Goal: Task Accomplishment & Management: Use online tool/utility

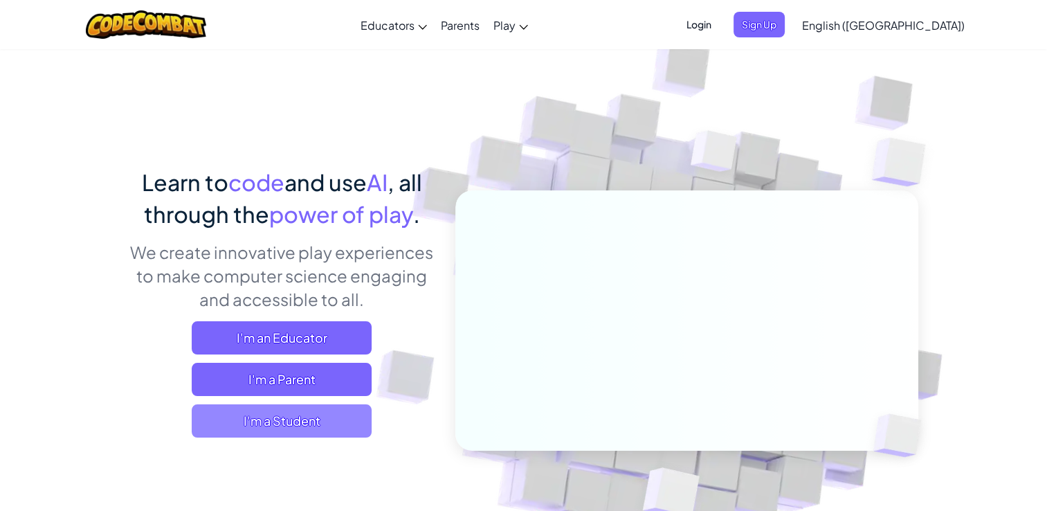
click at [339, 425] on span "I'm a Student" at bounding box center [282, 420] width 180 height 33
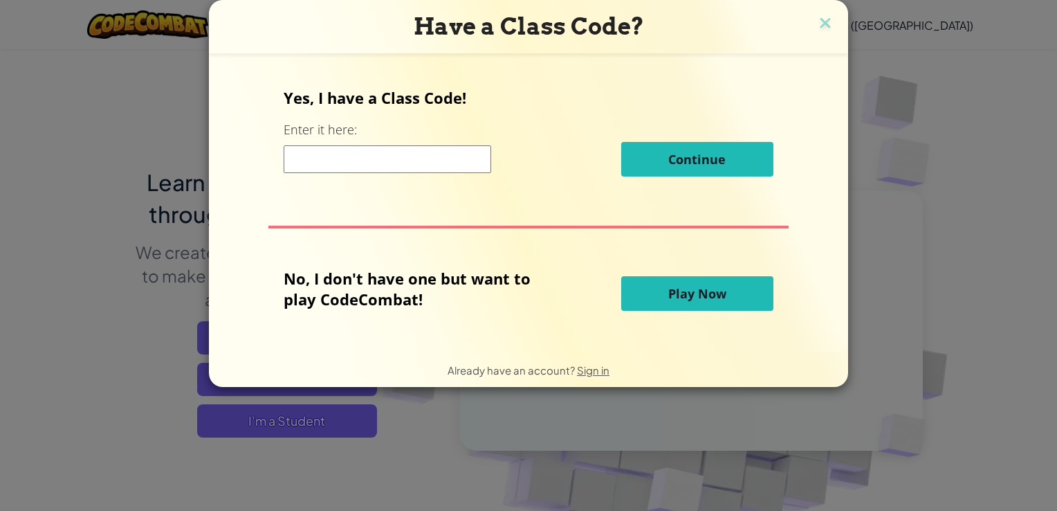
click at [685, 291] on span "Play Now" at bounding box center [698, 293] width 58 height 17
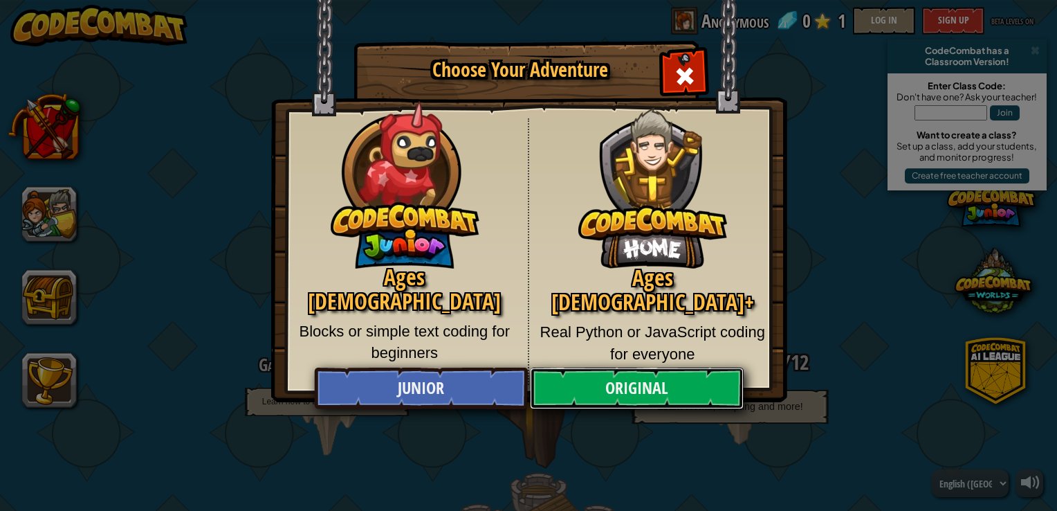
click at [647, 368] on link "Original" at bounding box center [636, 388] width 213 height 42
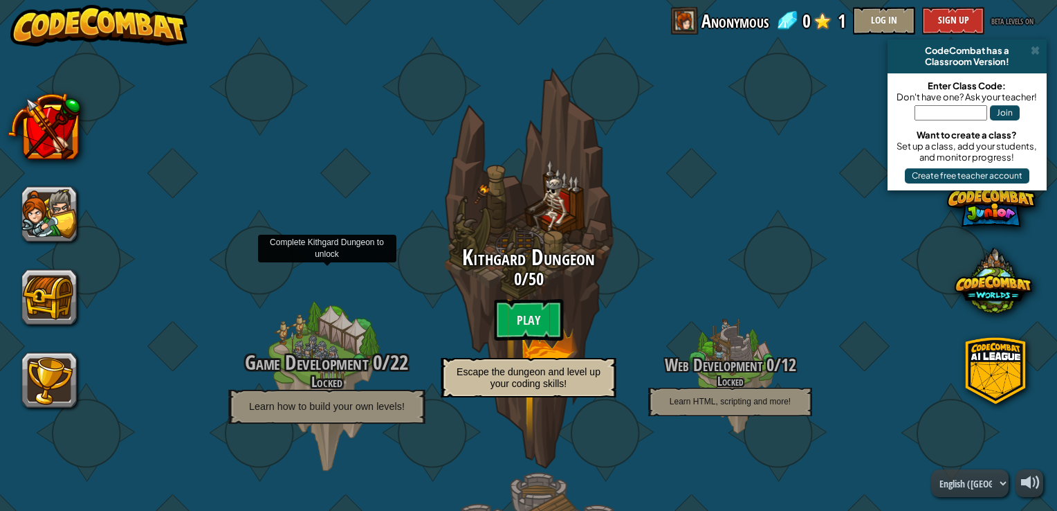
click at [327, 406] on span "Learn how to build your own levels!" at bounding box center [327, 406] width 156 height 12
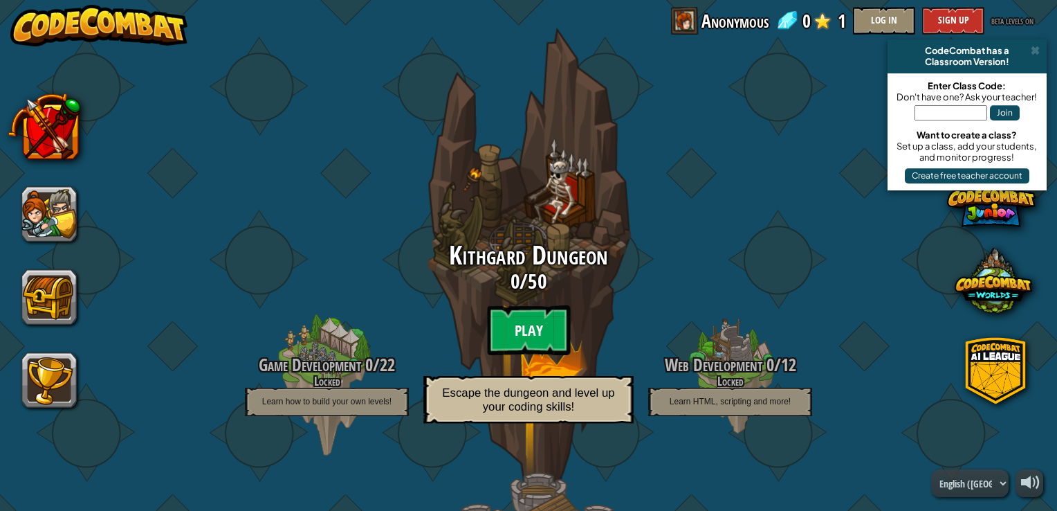
click at [545, 329] on btn "Play" at bounding box center [528, 330] width 83 height 50
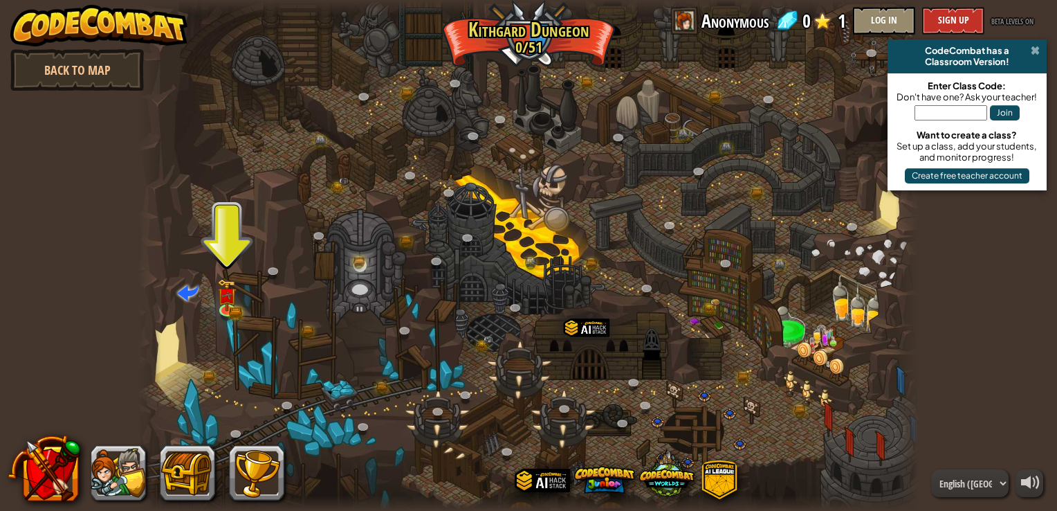
click at [1037, 54] on span at bounding box center [1035, 50] width 9 height 11
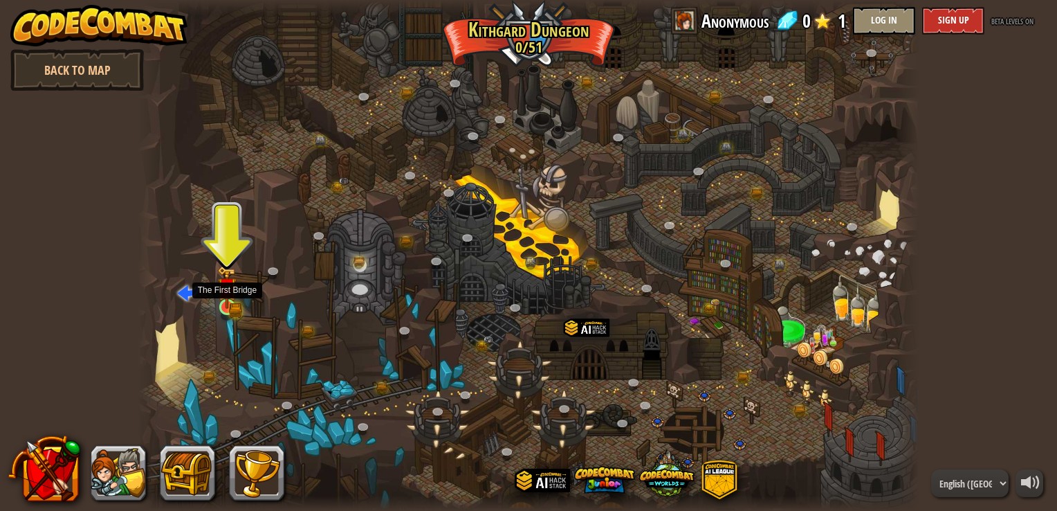
click at [227, 297] on img at bounding box center [226, 287] width 19 height 43
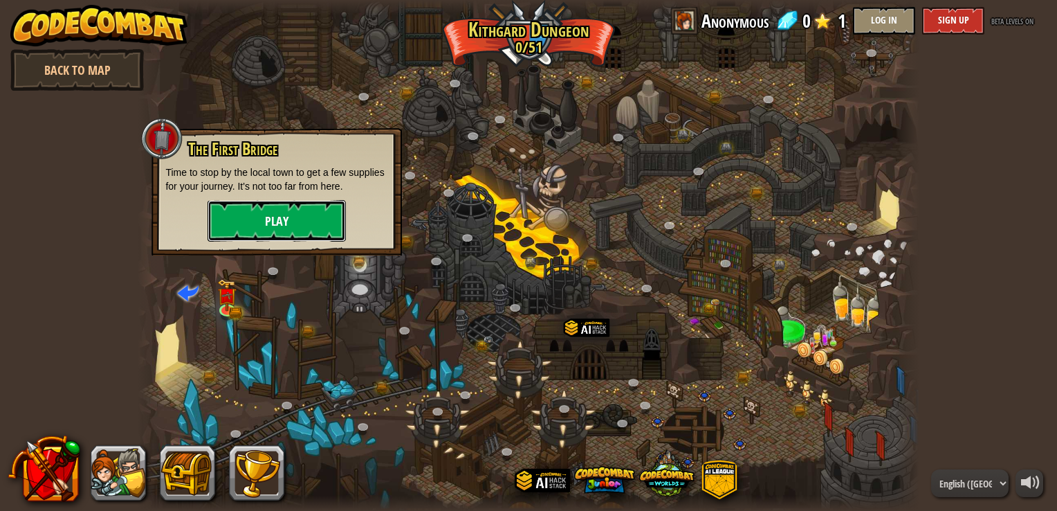
click at [272, 228] on button "Play" at bounding box center [277, 221] width 138 height 42
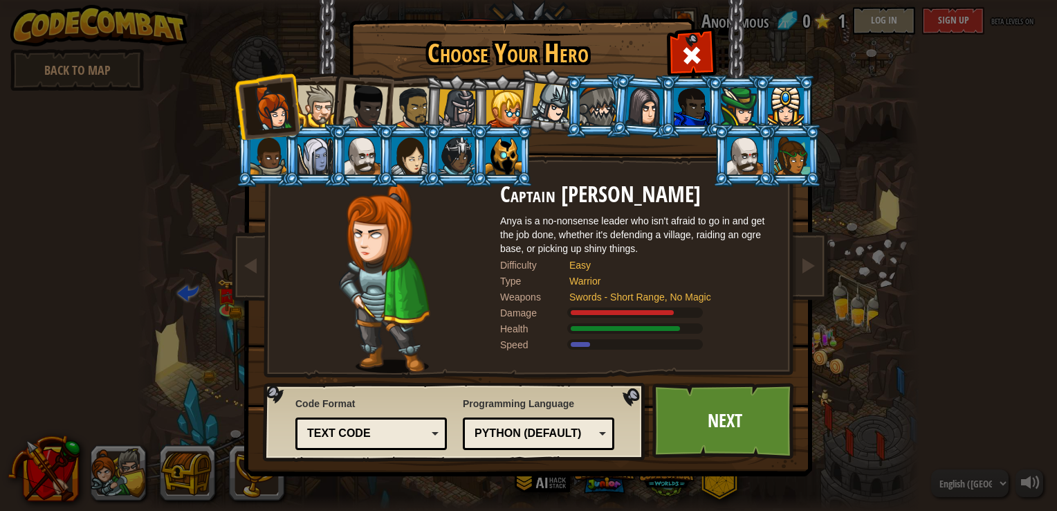
click at [594, 123] on div at bounding box center [598, 106] width 36 height 37
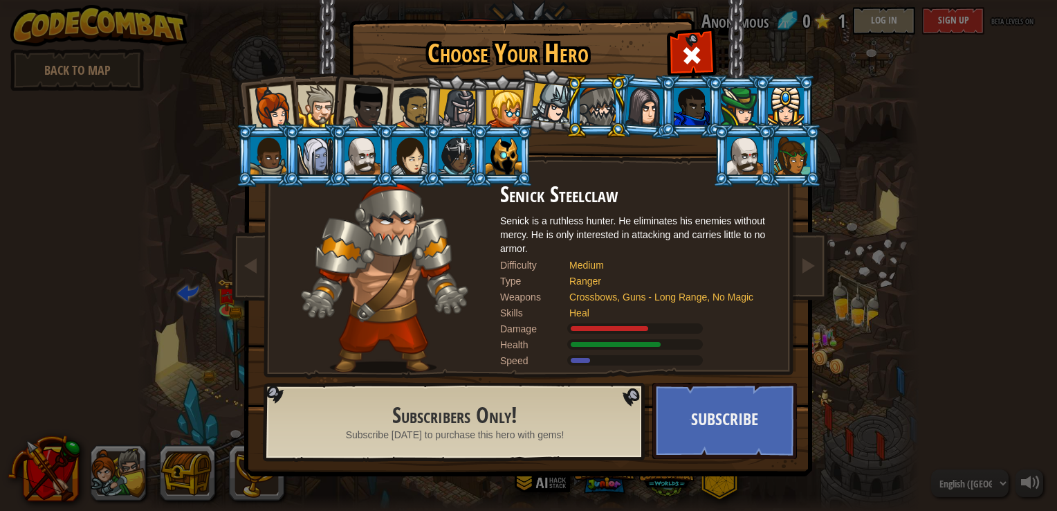
click at [500, 163] on div at bounding box center [504, 155] width 36 height 37
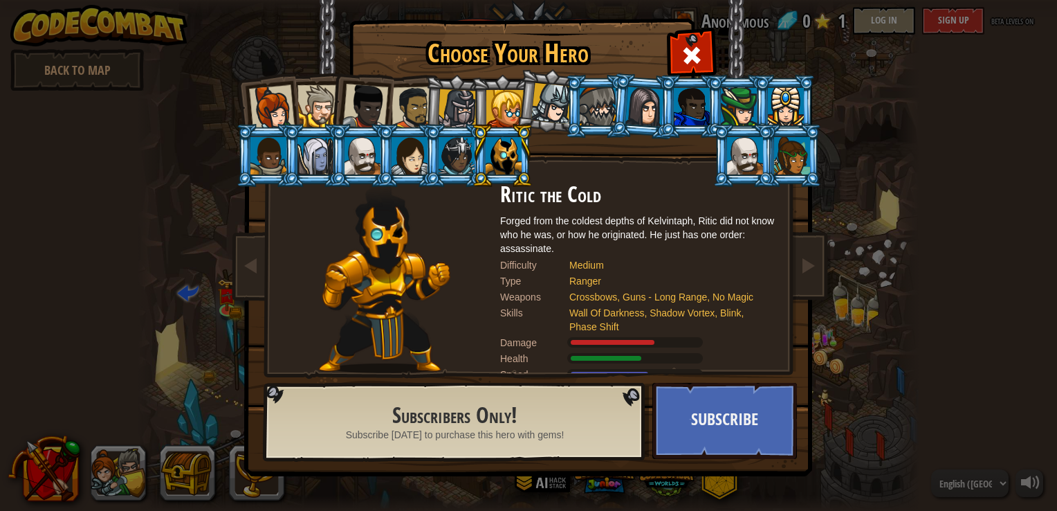
click at [482, 102] on li at bounding box center [502, 106] width 62 height 63
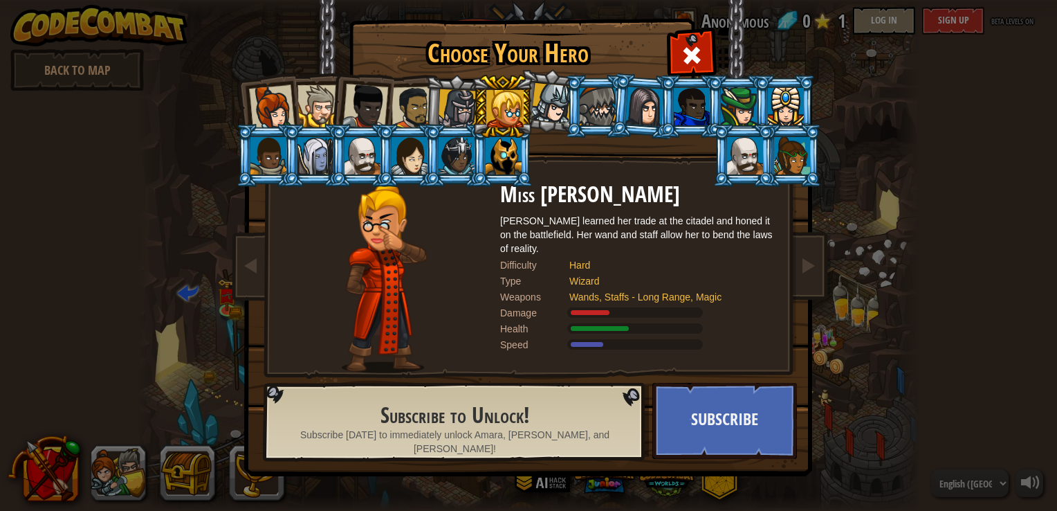
click at [411, 105] on div at bounding box center [413, 108] width 43 height 43
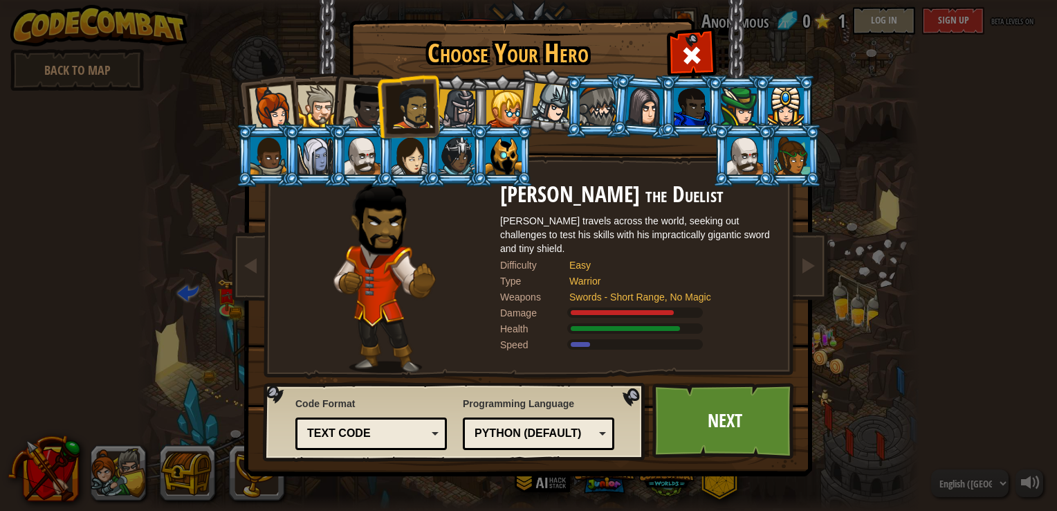
click at [334, 108] on li at bounding box center [361, 104] width 68 height 68
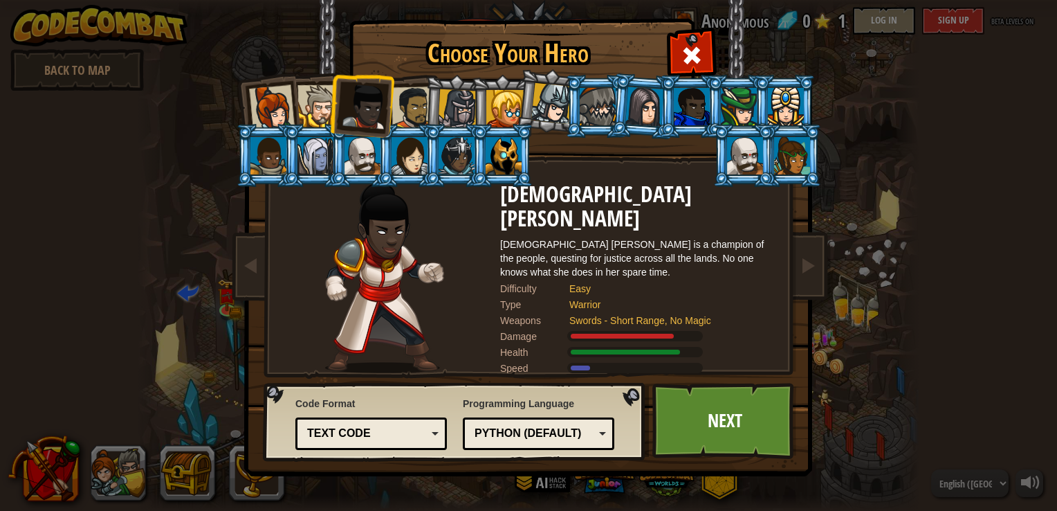
click at [312, 114] on div at bounding box center [319, 106] width 42 height 42
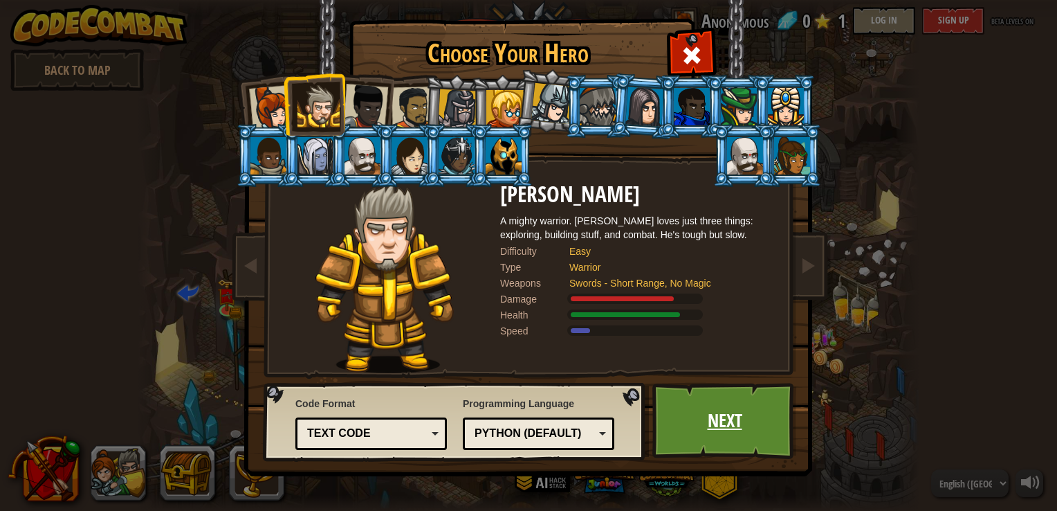
click at [707, 425] on link "Next" at bounding box center [725, 421] width 145 height 76
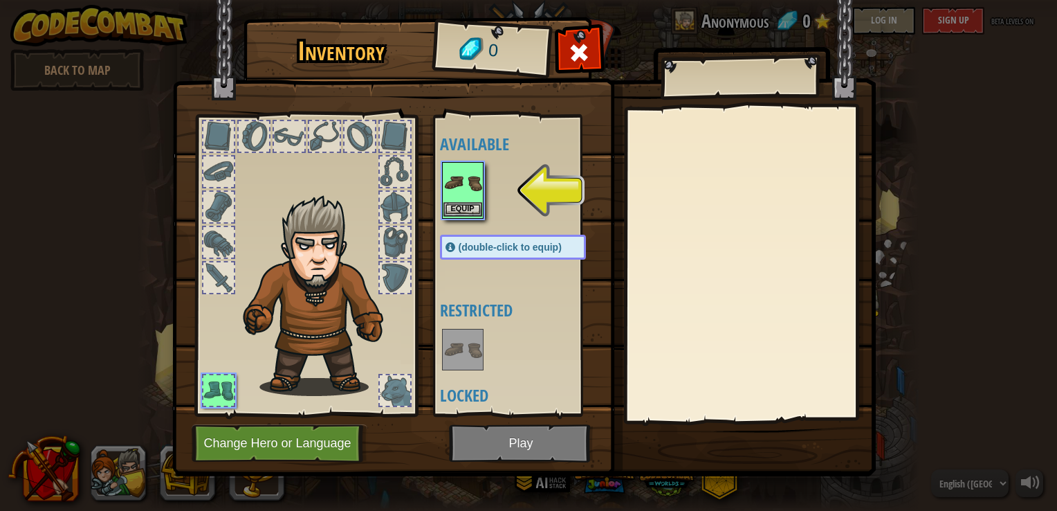
click at [476, 185] on img at bounding box center [463, 182] width 39 height 39
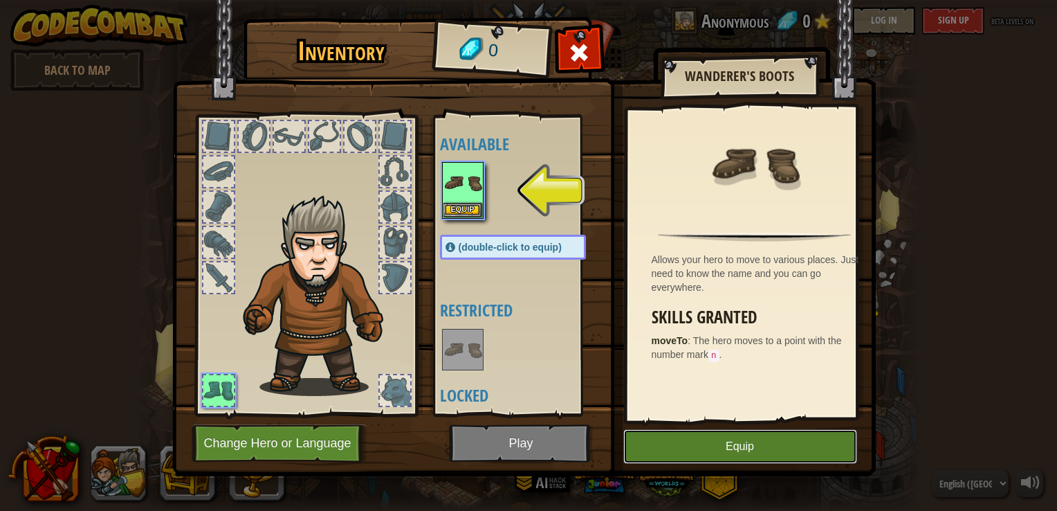
click at [745, 448] on button "Equip" at bounding box center [741, 446] width 234 height 35
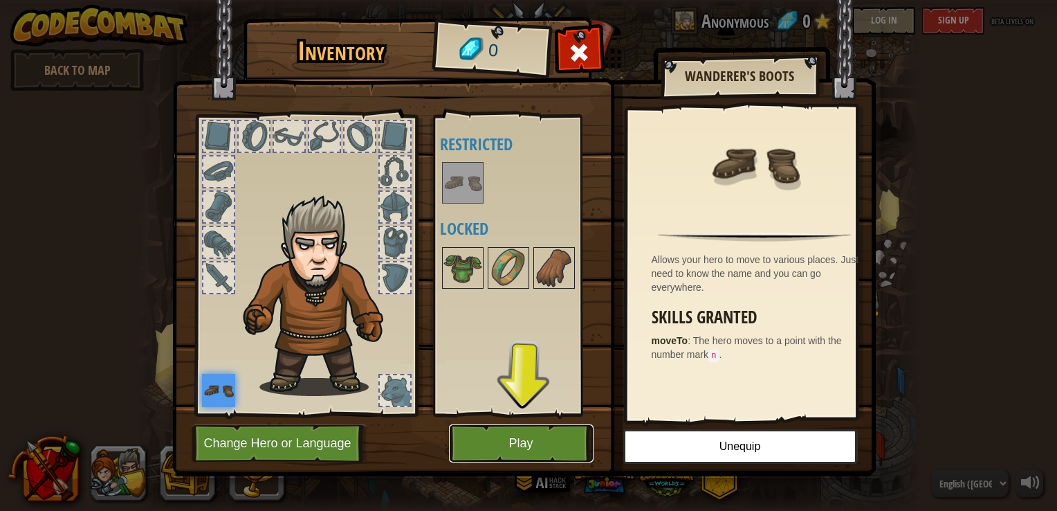
click at [529, 448] on button "Play" at bounding box center [521, 443] width 145 height 38
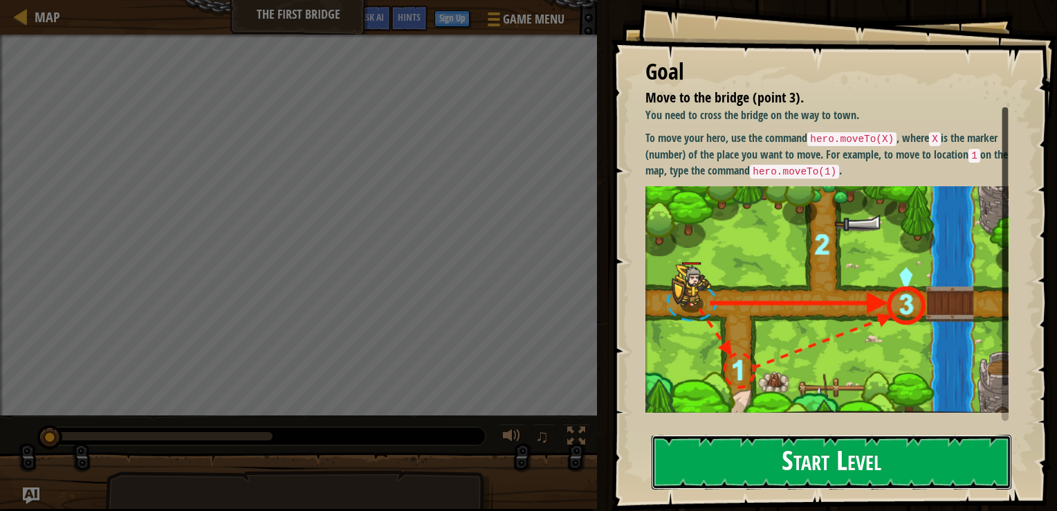
click at [830, 475] on button "Start Level" at bounding box center [832, 462] width 360 height 55
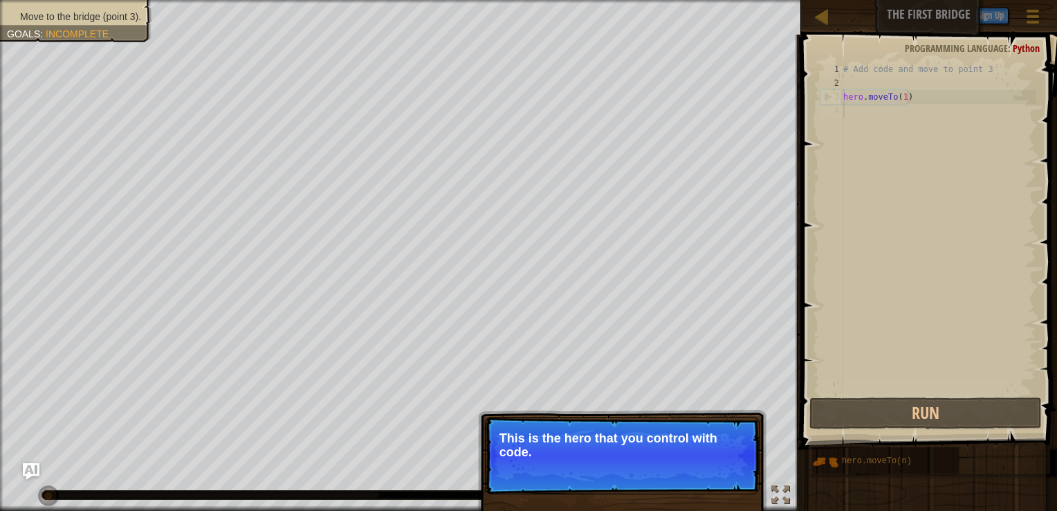
click at [679, 448] on p "This is the hero that you control with code." at bounding box center [623, 445] width 246 height 28
click at [717, 478] on button "Continue" at bounding box center [719, 471] width 57 height 18
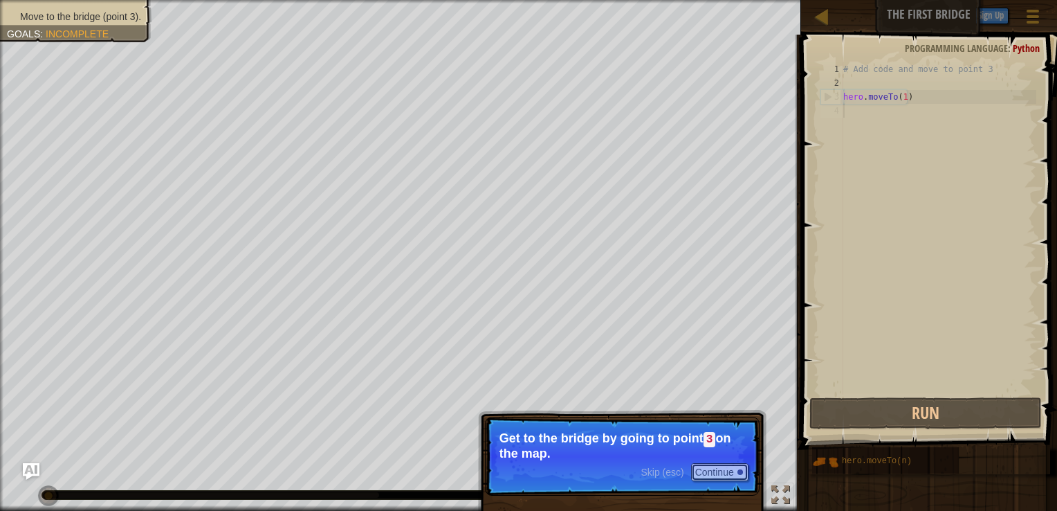
click at [705, 477] on button "Continue" at bounding box center [719, 472] width 57 height 18
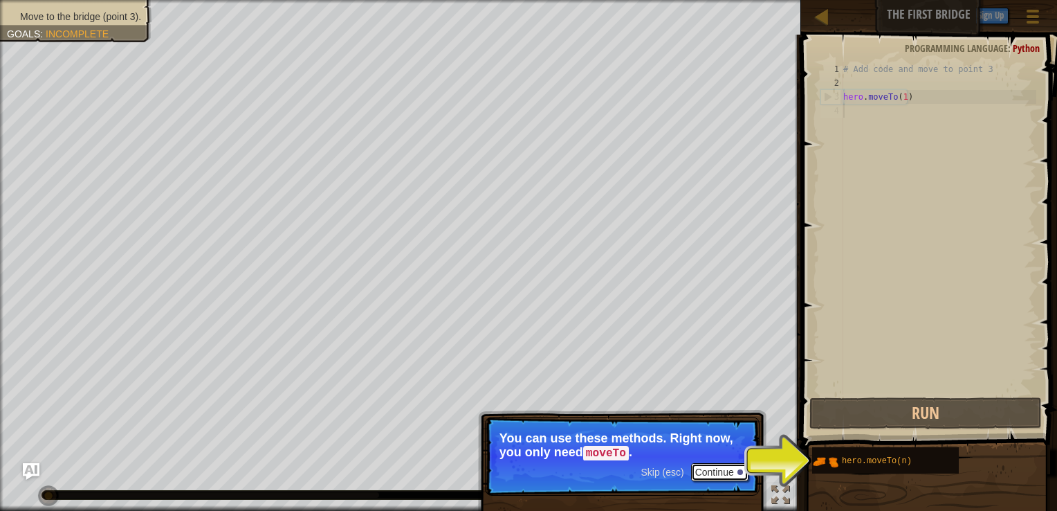
click at [717, 475] on button "Continue" at bounding box center [719, 472] width 57 height 18
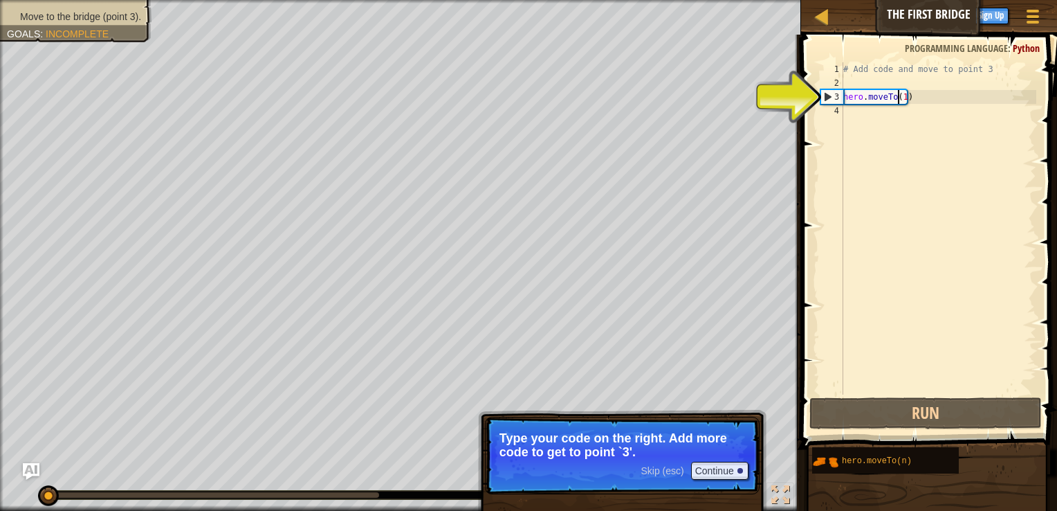
click at [900, 100] on div "# Add code and move to point 3 hero . moveTo ( 1 )" at bounding box center [939, 242] width 196 height 360
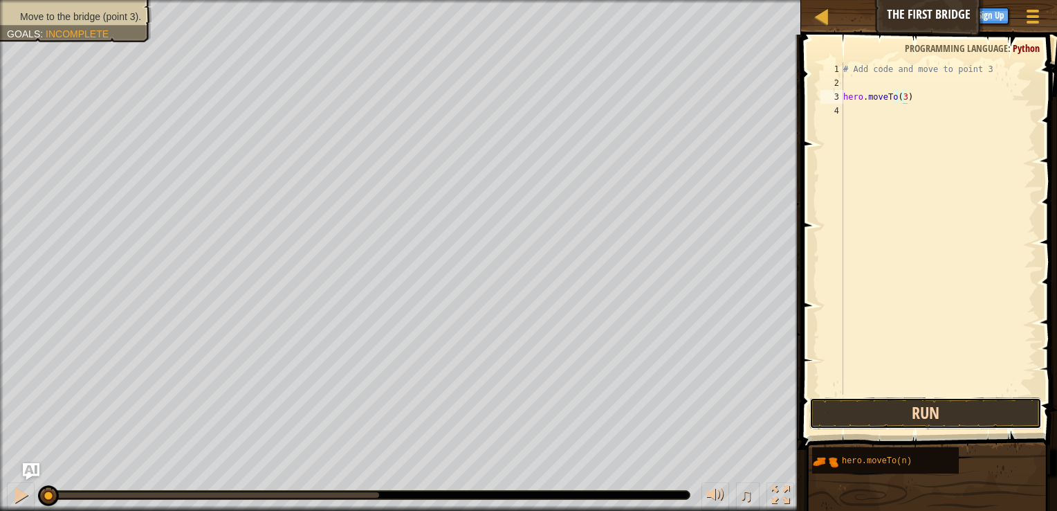
click at [941, 417] on button "Run" at bounding box center [926, 413] width 233 height 32
type textarea "hero.moveTo(3)"
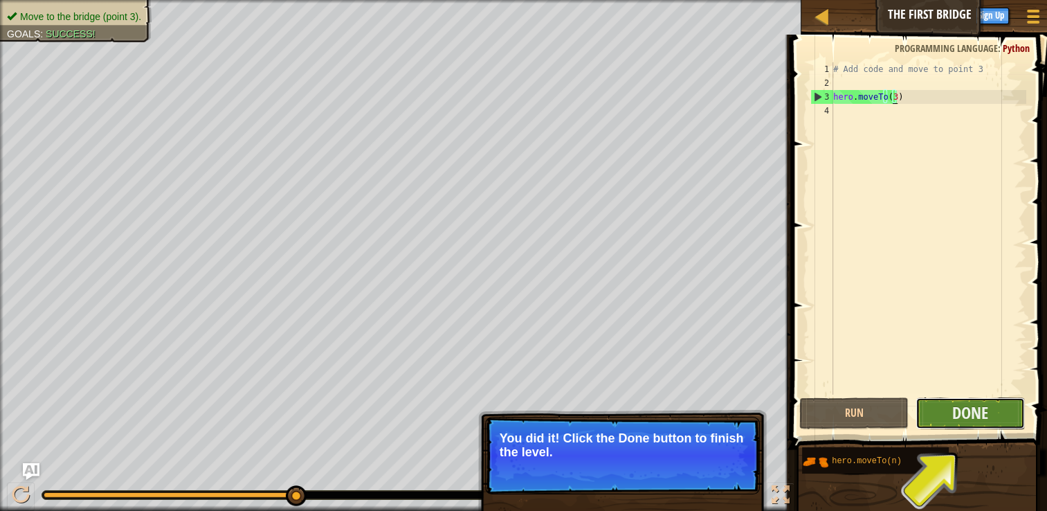
click at [949, 417] on button "Done" at bounding box center [970, 413] width 109 height 32
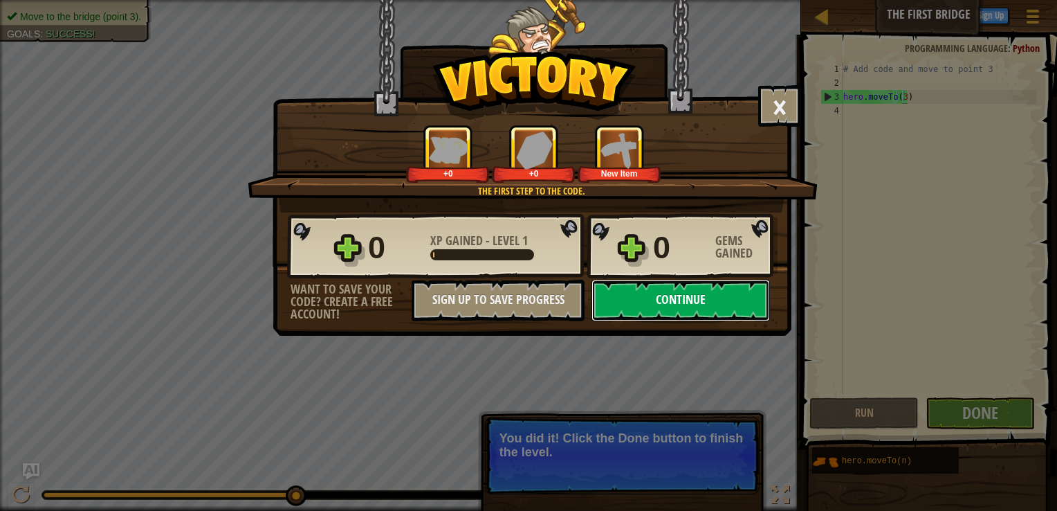
click at [710, 305] on button "Continue" at bounding box center [681, 301] width 179 height 42
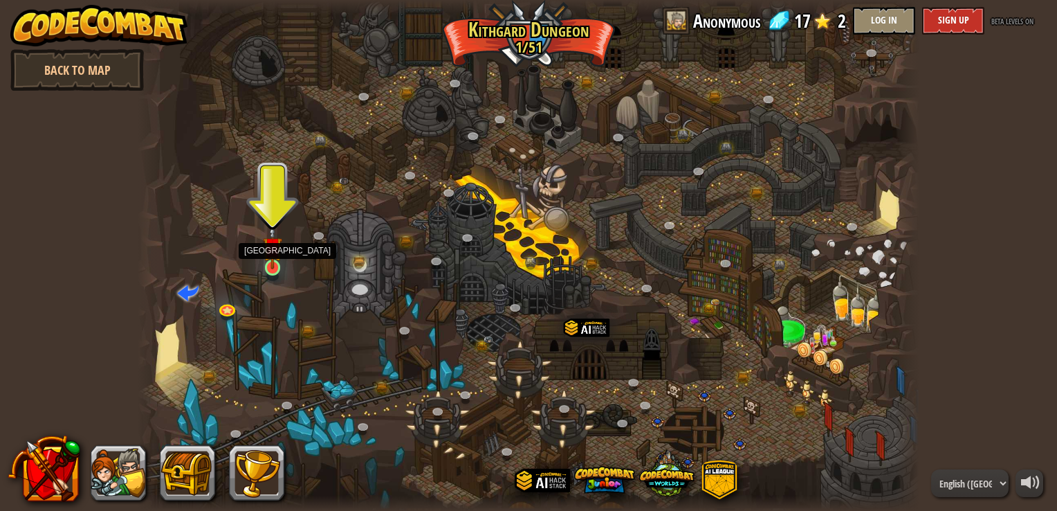
click at [278, 258] on img at bounding box center [272, 246] width 19 height 45
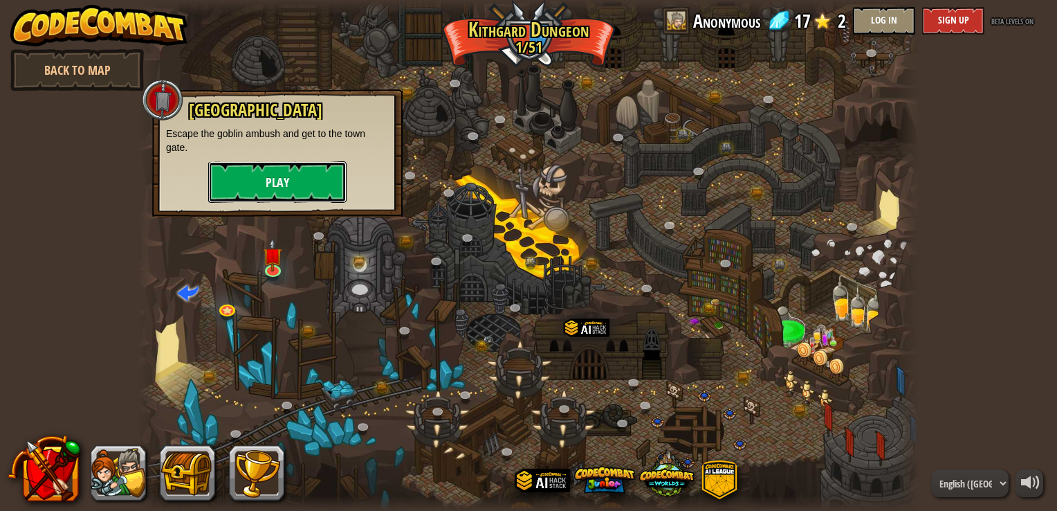
click at [302, 186] on button "Play" at bounding box center [277, 182] width 138 height 42
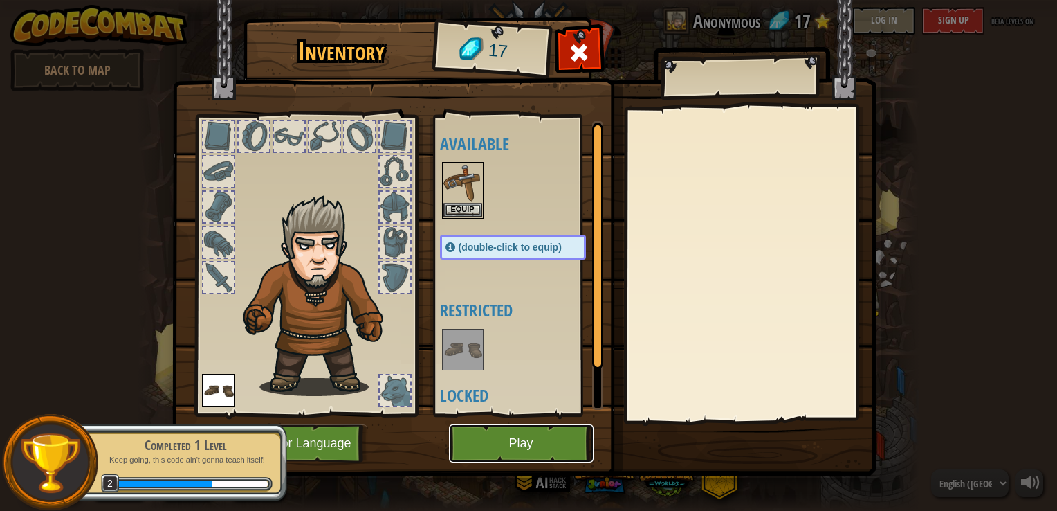
click at [516, 454] on button "Play" at bounding box center [521, 443] width 145 height 38
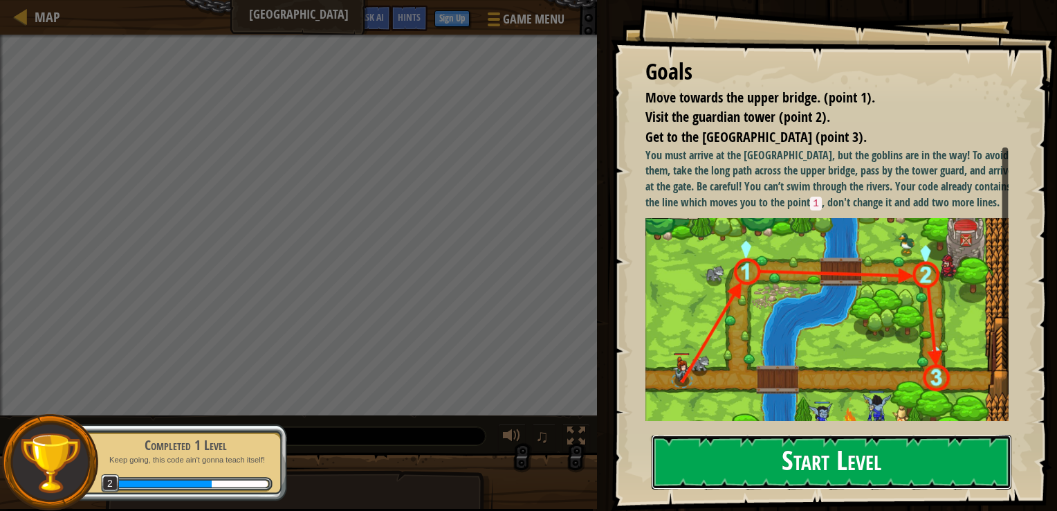
click at [793, 461] on button "Start Level" at bounding box center [832, 462] width 360 height 55
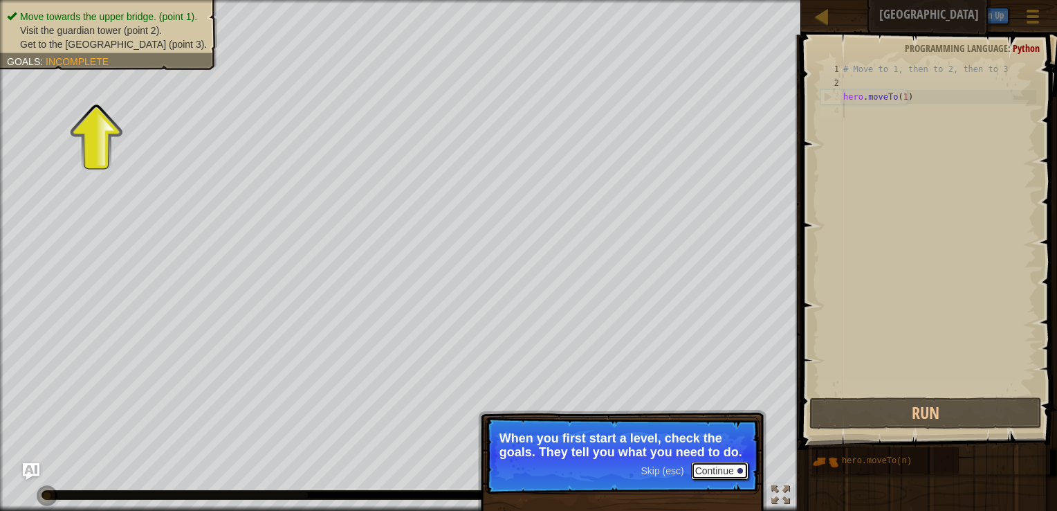
click at [711, 474] on button "Continue" at bounding box center [719, 471] width 57 height 18
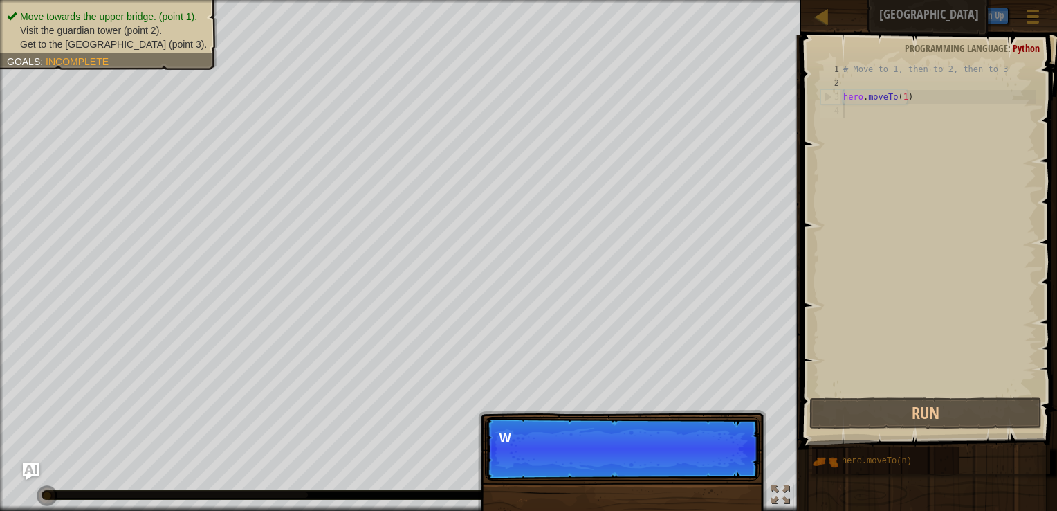
scroll to position [6, 0]
click at [719, 470] on p "Skip (esc) Continue We need to avoid the goblins" at bounding box center [622, 449] width 275 height 64
click at [720, 471] on p "Skip (esc) Continue We need to avoid the goblins' ambus" at bounding box center [622, 449] width 275 height 64
click at [722, 468] on p "Skip (esc) Continue We need to avoid the goblins' ambush." at bounding box center [622, 449] width 275 height 64
click at [720, 458] on button "Continue" at bounding box center [719, 457] width 57 height 18
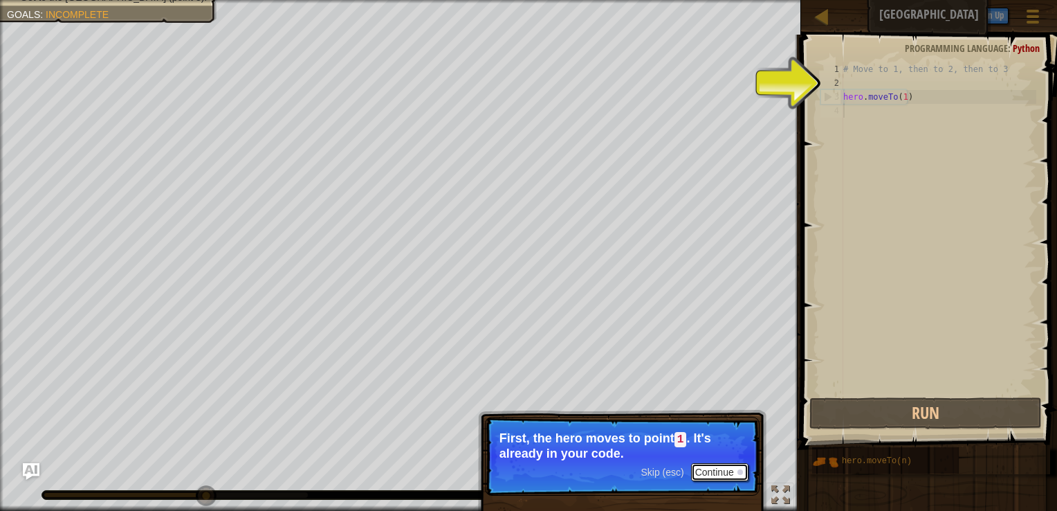
click at [727, 475] on button "Continue" at bounding box center [719, 472] width 57 height 18
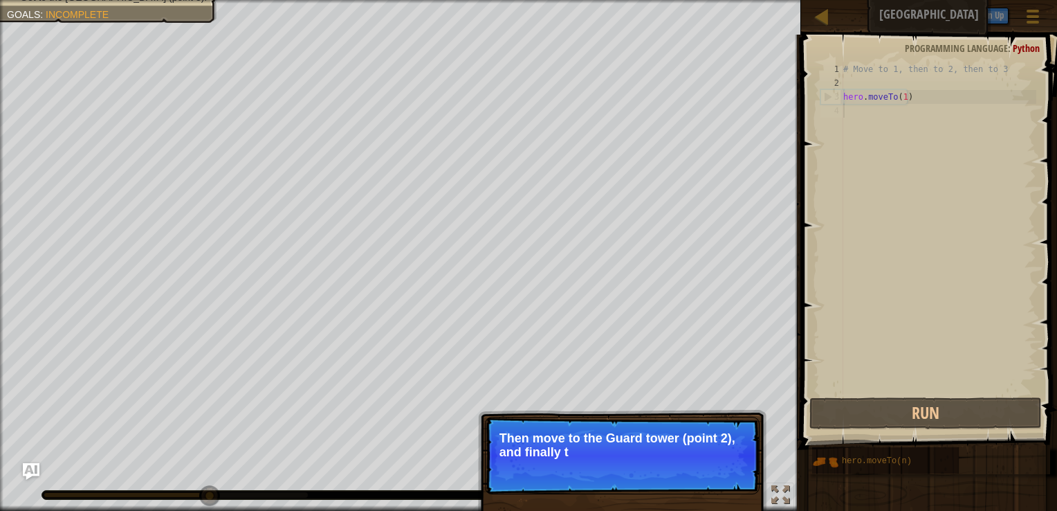
click at [723, 471] on p "Skip (esc) Continue Then move to the [GEOGRAPHIC_DATA] (point 2), and finally t" at bounding box center [622, 456] width 275 height 78
click at [714, 481] on p "Skip (esc) Continue Then move to the [GEOGRAPHIC_DATA] (point 2), and finally t…" at bounding box center [622, 456] width 275 height 78
click at [707, 475] on button "Continue" at bounding box center [719, 471] width 57 height 18
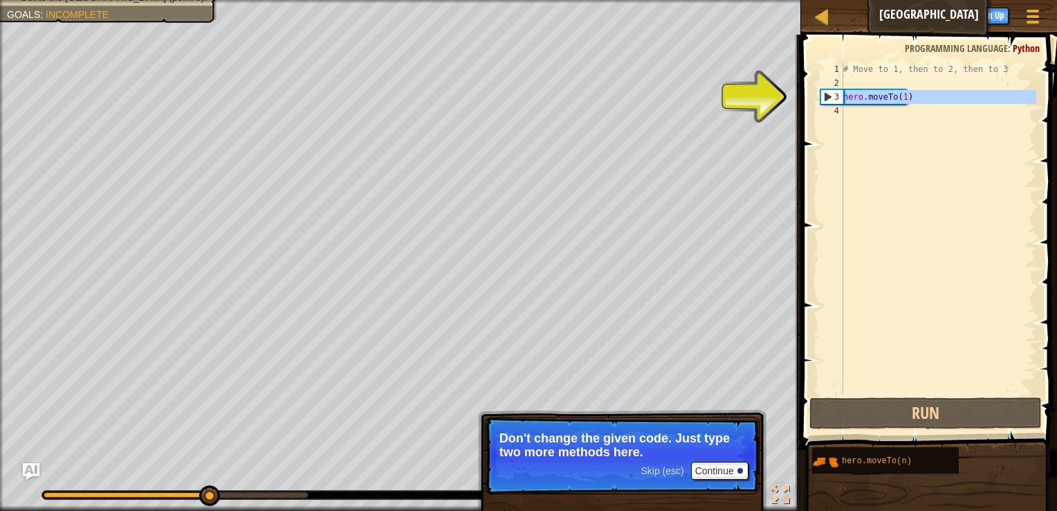
click at [844, 99] on div "1 2 3 4 # Move to 1, then to 2, then to 3 hero . moveTo ( 1 ) ההההההההההההההההה…" at bounding box center [927, 228] width 219 height 332
click at [843, 96] on div "hero.moveTo(1) 1 2 3 4 # Move to 1, then to 2, then to 3 hero . moveTo ( 1 ) הה…" at bounding box center [927, 228] width 219 height 332
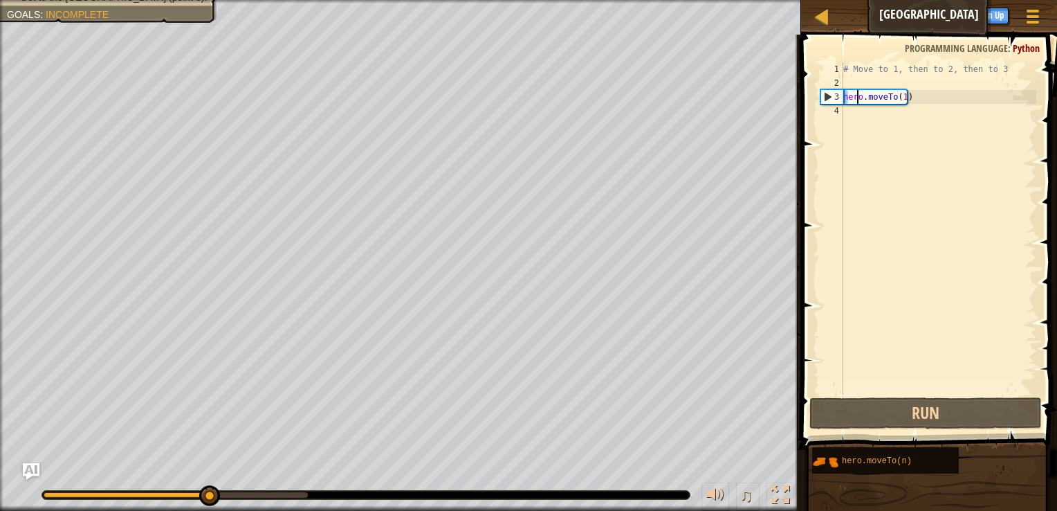
type textarea "erho.moveTo(1)"
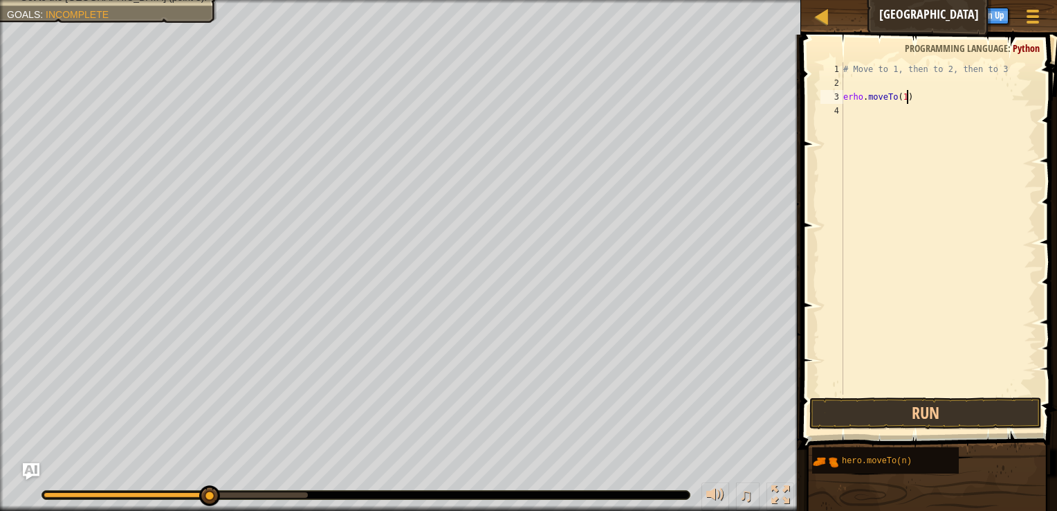
click at [936, 102] on div "# Move to 1, then to 2, then to 3 erho . moveTo ( 1 )" at bounding box center [939, 242] width 196 height 360
drag, startPoint x: 891, startPoint y: 98, endPoint x: 844, endPoint y: 102, distance: 47.2
click at [840, 101] on div "erho.moveTo(1) 1 2 3 4 # Move to 1, then to 2, then to 3 erho . moveTo ( 1 ) הה…" at bounding box center [927, 228] width 219 height 332
click at [928, 102] on div "# Move to 1, then to 2, then to 3 erho . moveTo ( 1 )" at bounding box center [939, 242] width 196 height 360
paste textarea "erho.moveT"
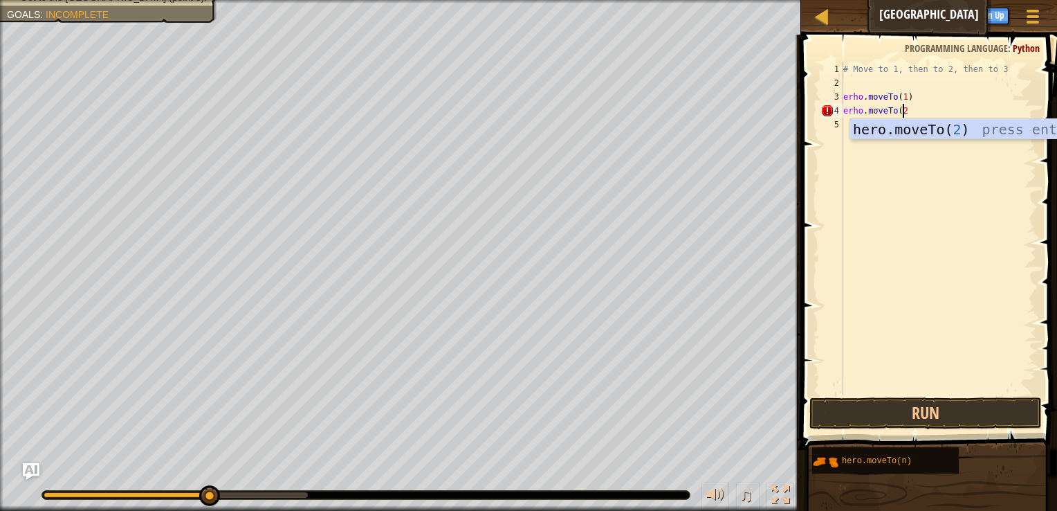
scroll to position [6, 4]
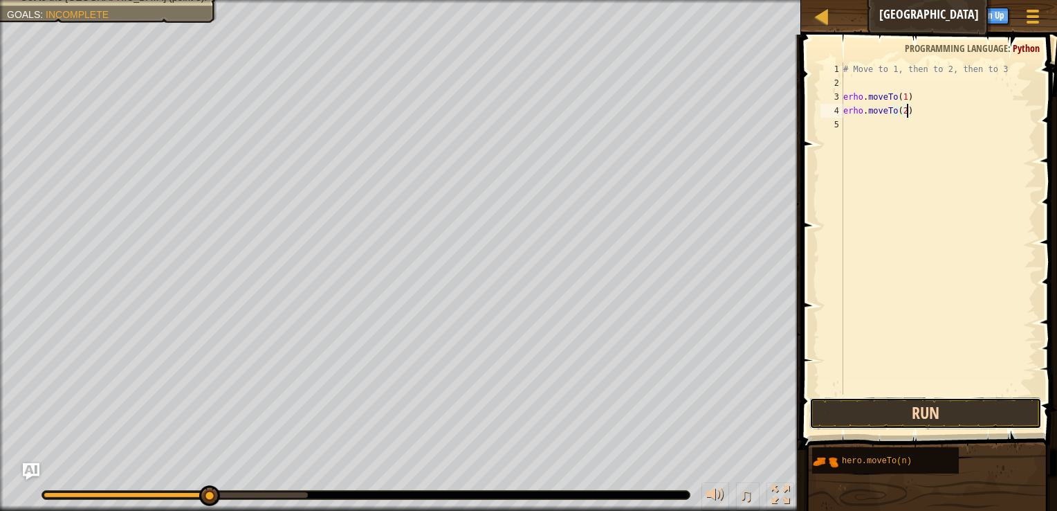
click at [956, 415] on button "Run" at bounding box center [926, 413] width 233 height 32
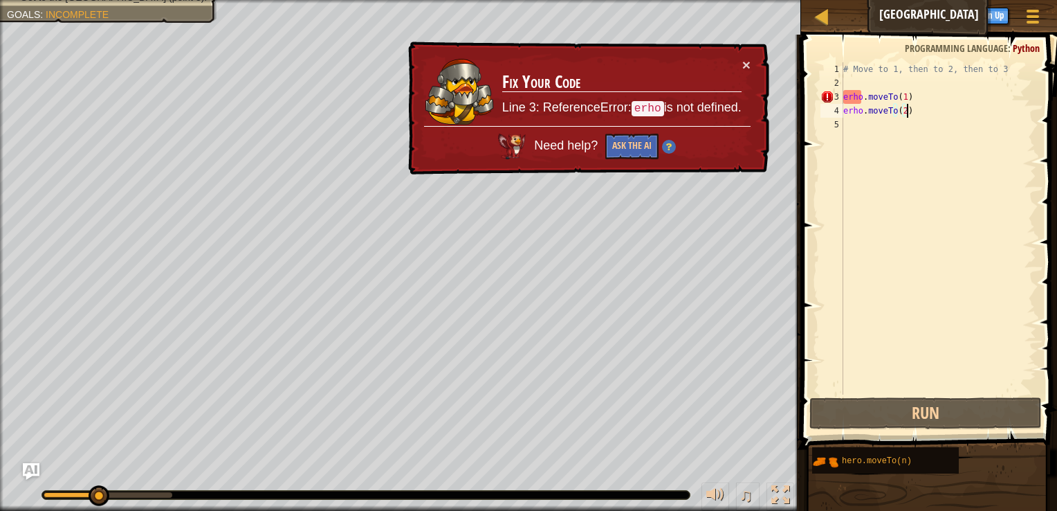
click at [690, 133] on div "Need help? Ask the AI" at bounding box center [587, 142] width 327 height 33
click at [749, 62] on button "×" at bounding box center [747, 64] width 8 height 15
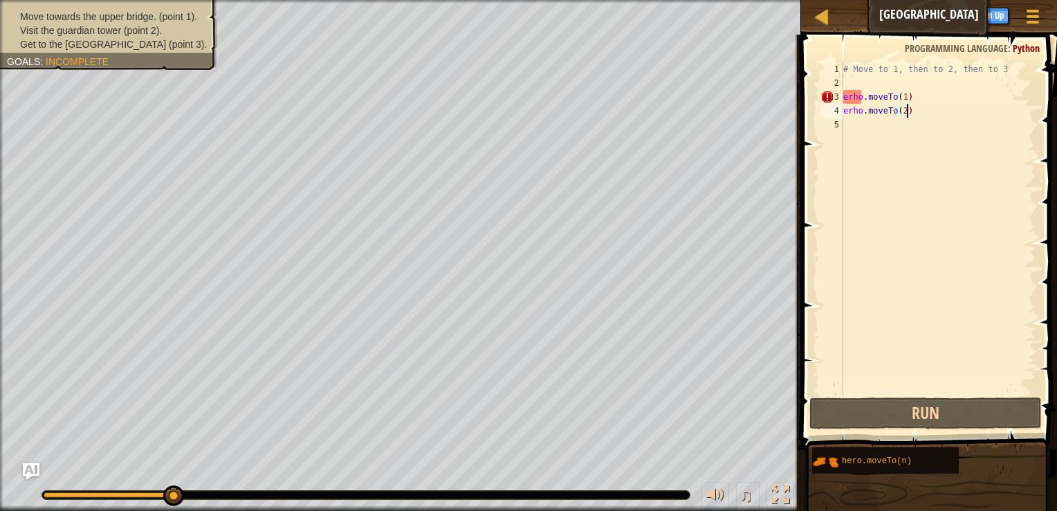
click at [901, 96] on div "# Move to 1, then to 2, then to 3 erho . moveTo ( 1 ) erho . moveTo ( 2 )" at bounding box center [939, 242] width 196 height 360
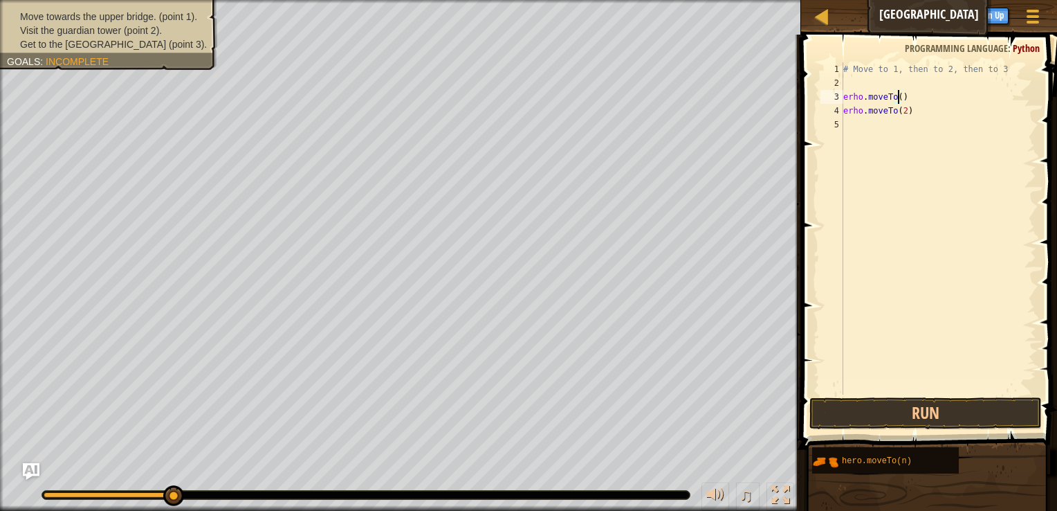
type textarea "erho.moveTo(2)"
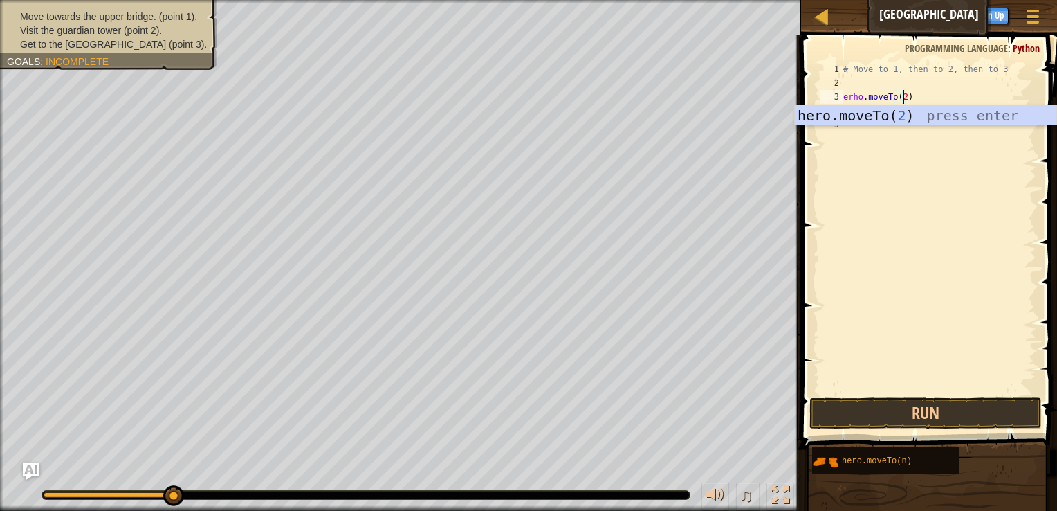
click at [963, 179] on div "# Move to 1, then to 2, then to 3 erho . moveTo ( 2 ) erho . moveTo ( 2 )" at bounding box center [939, 242] width 196 height 360
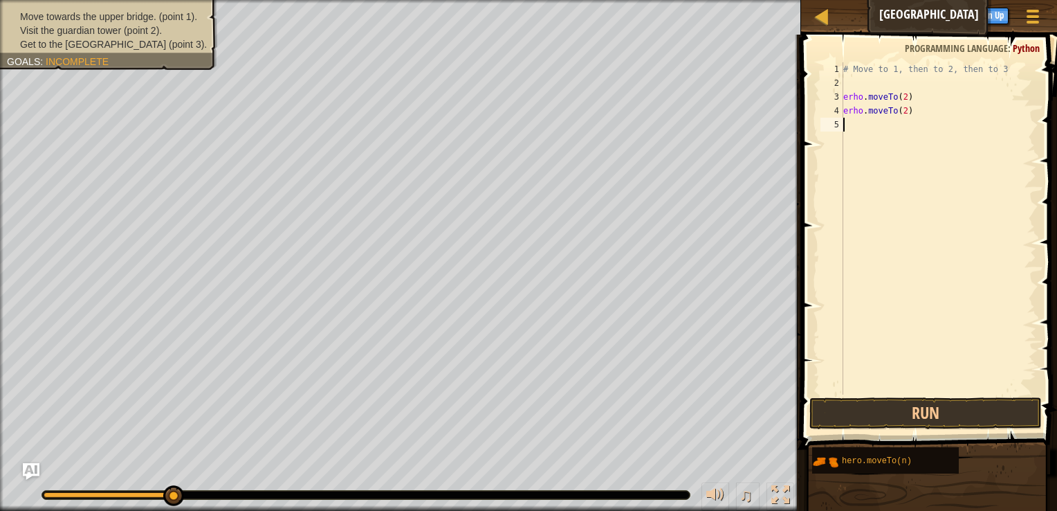
scroll to position [6, 0]
click at [898, 115] on div "# Move to 1, then to 2, then to 3 erho . moveTo ( 2 ) erho . moveTo ( 2 )" at bounding box center [939, 242] width 196 height 360
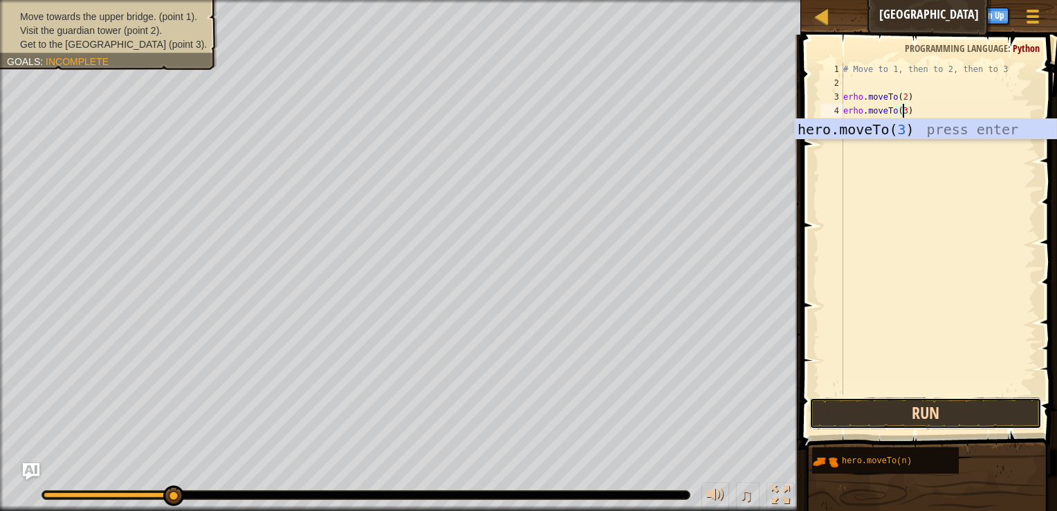
click at [932, 419] on button "Run" at bounding box center [926, 413] width 233 height 32
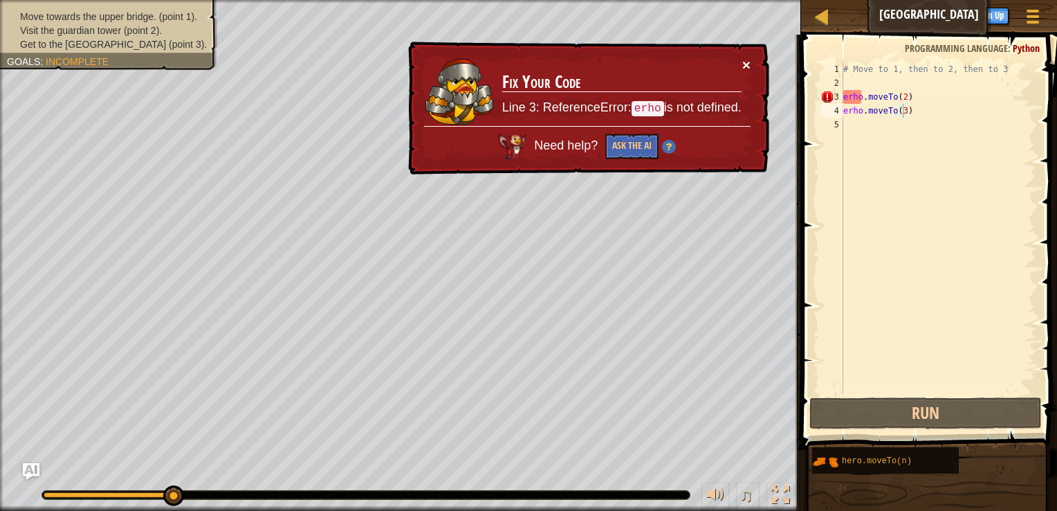
click at [747, 64] on button "×" at bounding box center [747, 64] width 8 height 15
click at [844, 109] on div "# Move to 1, then to 2, then to 3 erho . moveTo ( 2 ) erho . moveTo ( 3 )" at bounding box center [939, 242] width 196 height 360
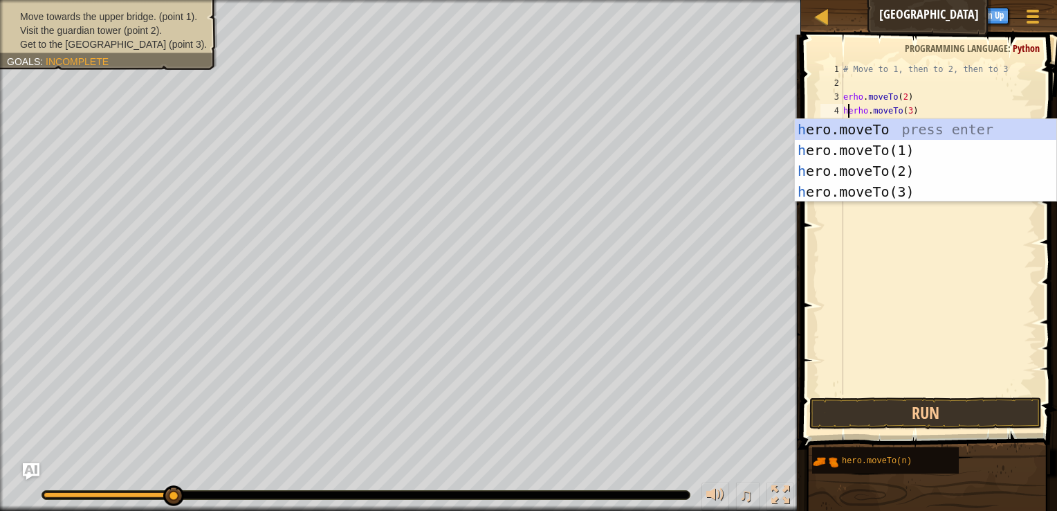
click at [844, 98] on div "# Move to 1, then to 2, then to 3 erho . moveTo ( 2 ) herho . moveTo ( 3 )" at bounding box center [939, 242] width 196 height 360
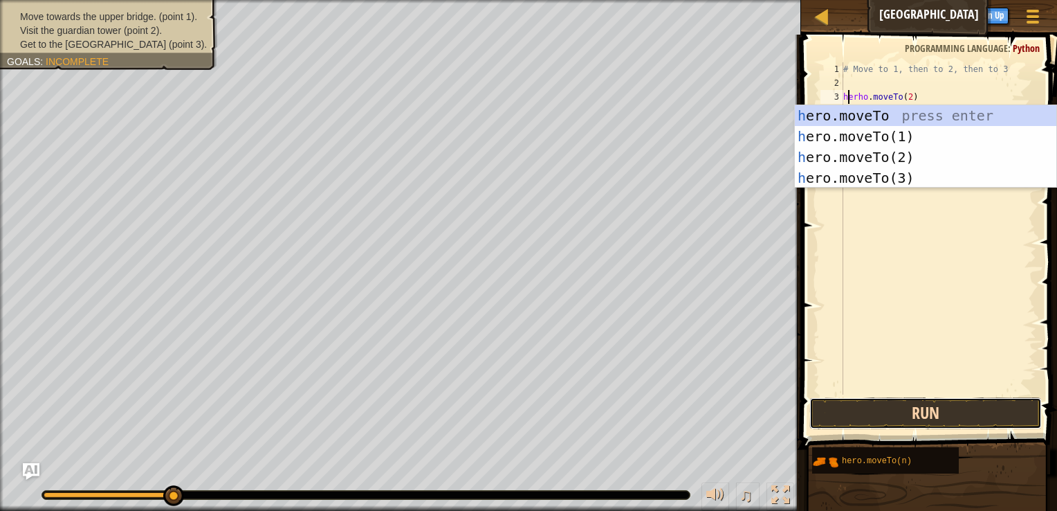
click at [945, 410] on button "Run" at bounding box center [926, 413] width 233 height 32
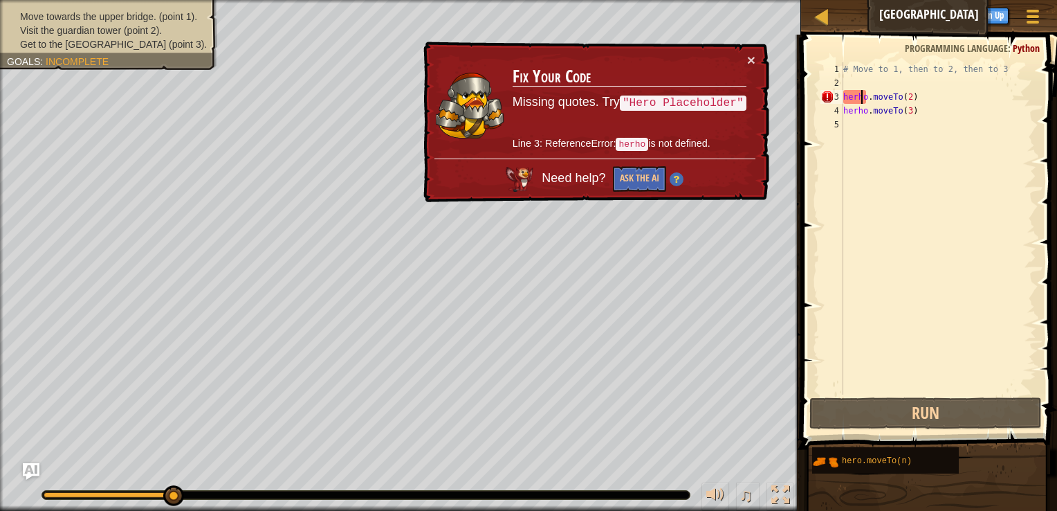
click at [861, 98] on div "# Move to 1, then to 2, then to 3 herho . moveTo ( 2 ) herho . moveTo ( 3 )" at bounding box center [939, 242] width 196 height 360
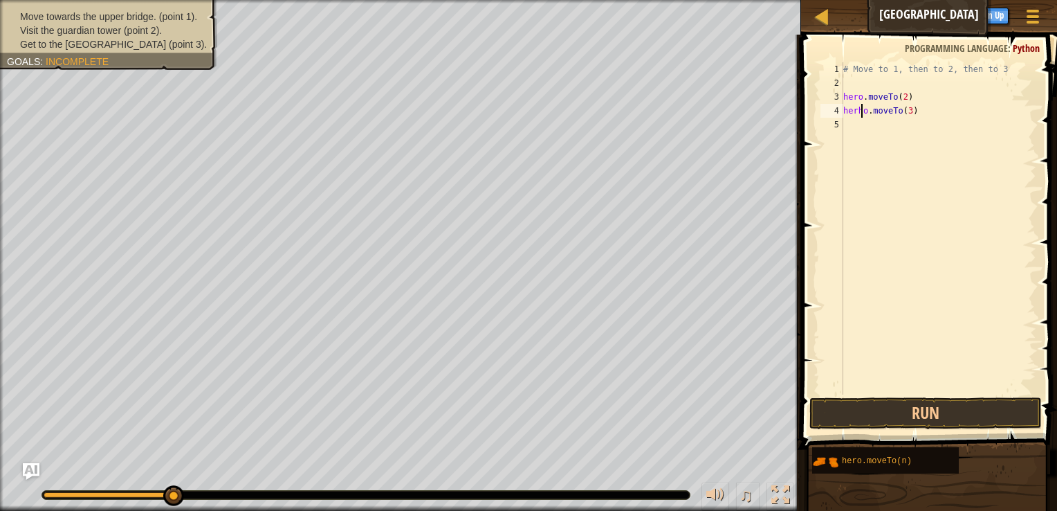
click at [861, 115] on div "# Move to 1, then to 2, then to 3 hero . moveTo ( 2 ) herho . moveTo ( 3 )" at bounding box center [939, 242] width 196 height 360
type textarea "hero.moveTo(3)"
click at [933, 415] on button "Run" at bounding box center [926, 413] width 233 height 32
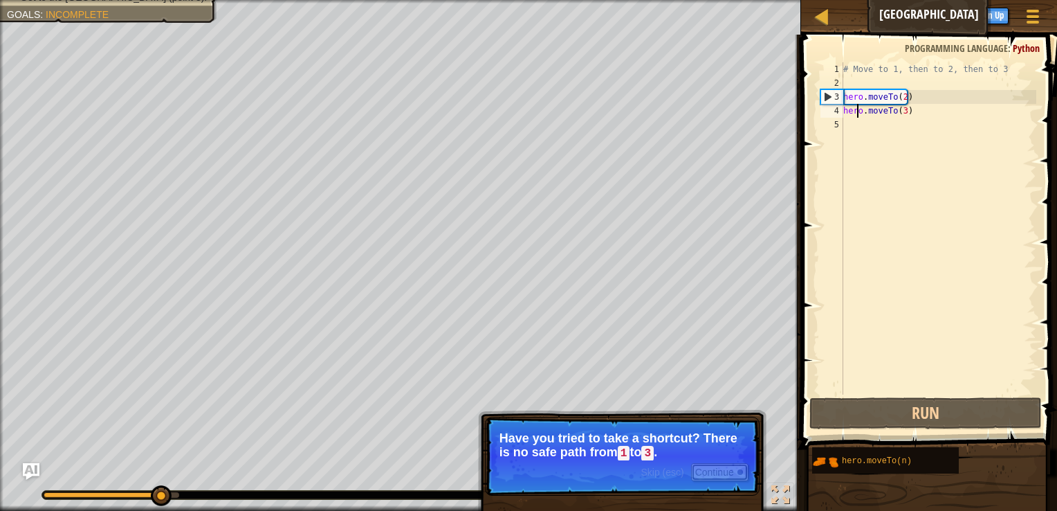
click at [713, 475] on button "Continue" at bounding box center [719, 472] width 57 height 18
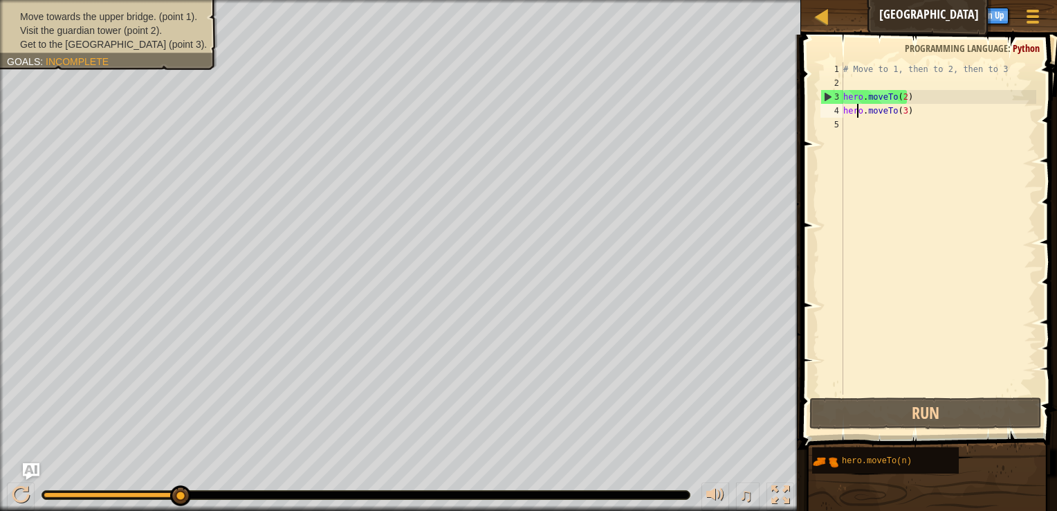
click at [854, 127] on div "# Move to 1, then to 2, then to 3 hero . moveTo ( 2 ) hero . moveTo ( 3 )" at bounding box center [939, 242] width 196 height 360
paste textarea "erho.moveT"
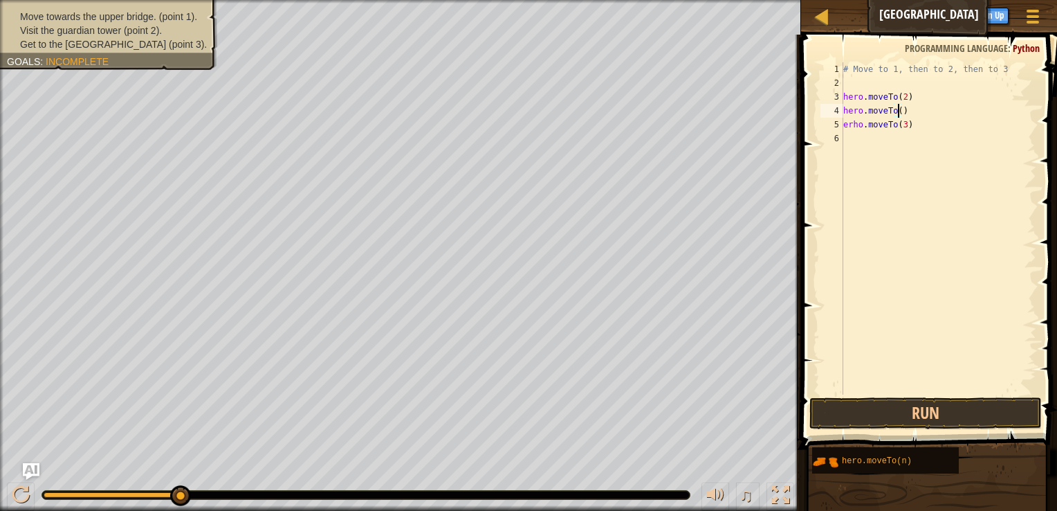
scroll to position [6, 4]
click at [911, 101] on div "# Move to 1, then to 2, then to 3 hero . moveTo ( 2 ) hero . moveTo ( 2 ) erho …" at bounding box center [939, 242] width 196 height 360
click at [903, 104] on div "# Move to 1, then to 2, then to 3 hero . moveTo ( 2 ) hero . moveTo ( 2 ) erho …" at bounding box center [939, 242] width 196 height 360
click at [917, 408] on button "Run" at bounding box center [926, 413] width 233 height 32
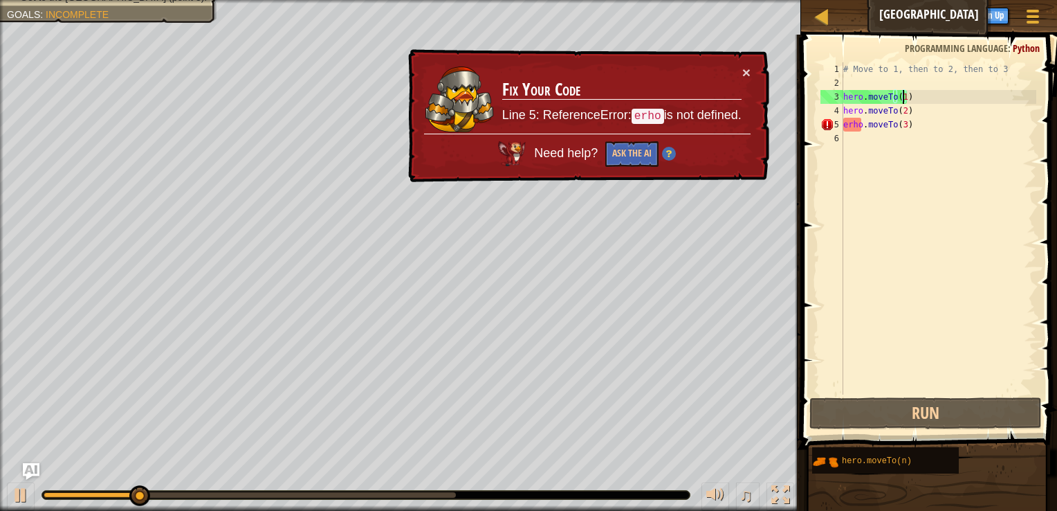
click at [845, 129] on div "# Move to 1, then to 2, then to 3 hero . moveTo ( 1 ) hero . moveTo ( 2 ) erho …" at bounding box center [939, 242] width 196 height 360
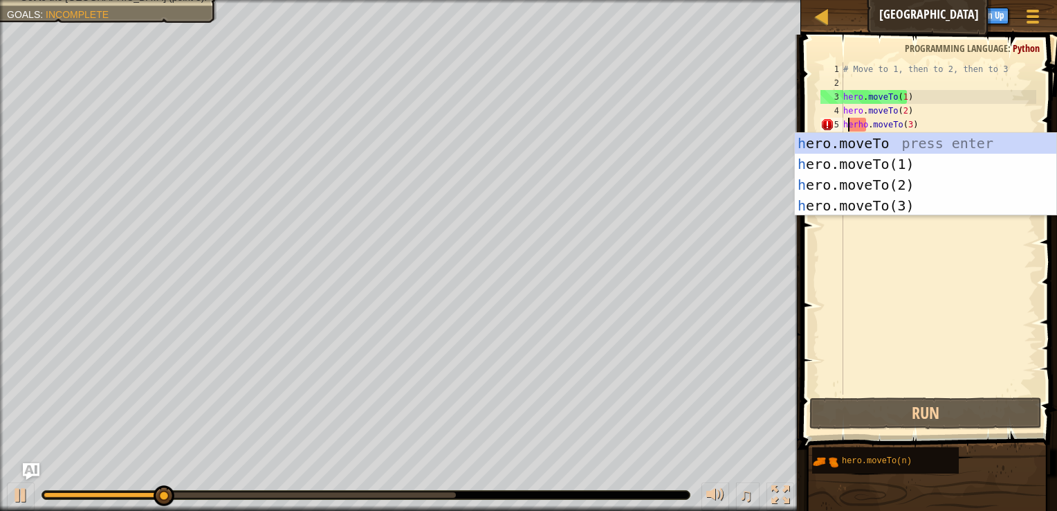
scroll to position [6, 0]
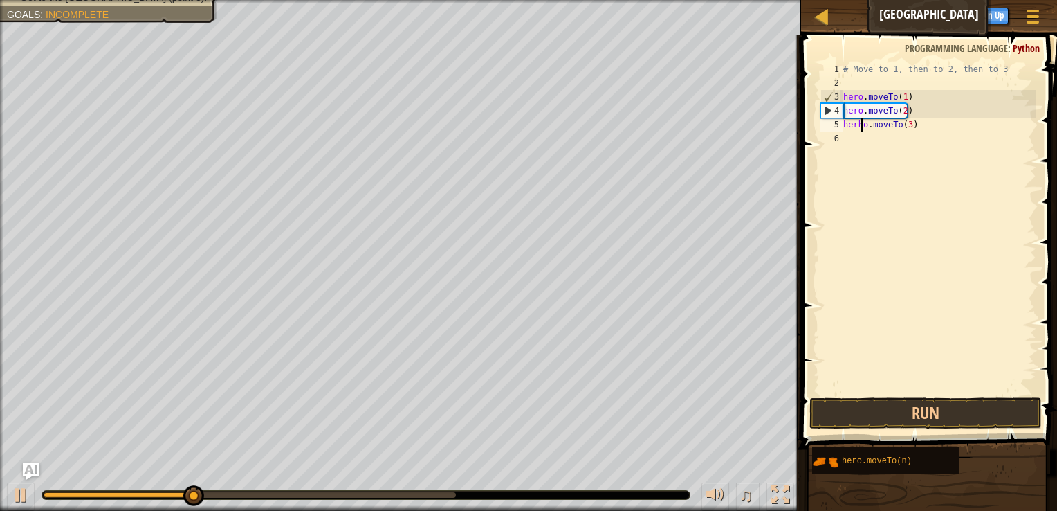
click at [862, 126] on div "# Move to 1, then to 2, then to 3 hero . moveTo ( 1 ) hero . moveTo ( 2 ) herho…" at bounding box center [939, 242] width 196 height 360
type textarea "hero.moveTo(3)"
click at [949, 415] on button "Run" at bounding box center [926, 413] width 233 height 32
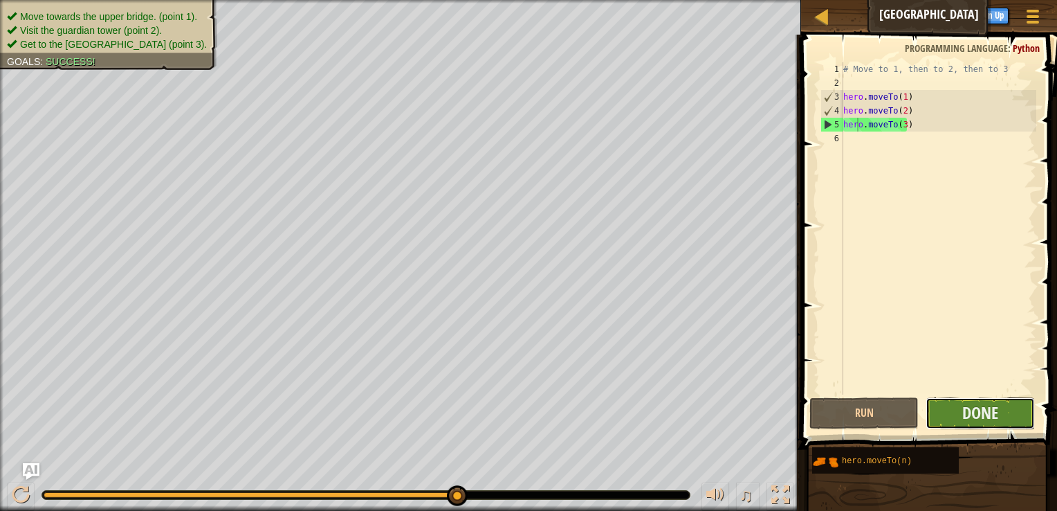
click at [961, 422] on button "Done" at bounding box center [980, 413] width 109 height 32
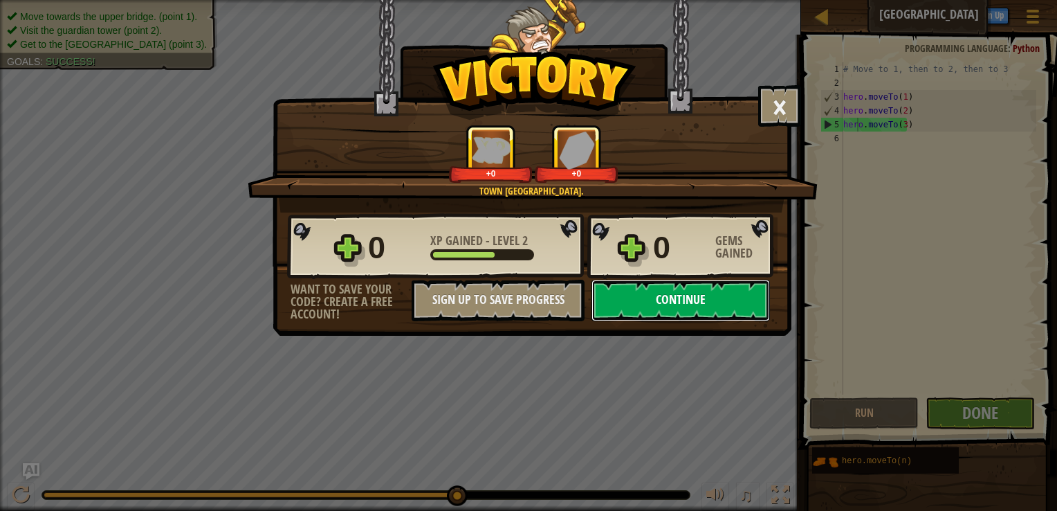
click at [698, 305] on button "Continue" at bounding box center [681, 301] width 179 height 42
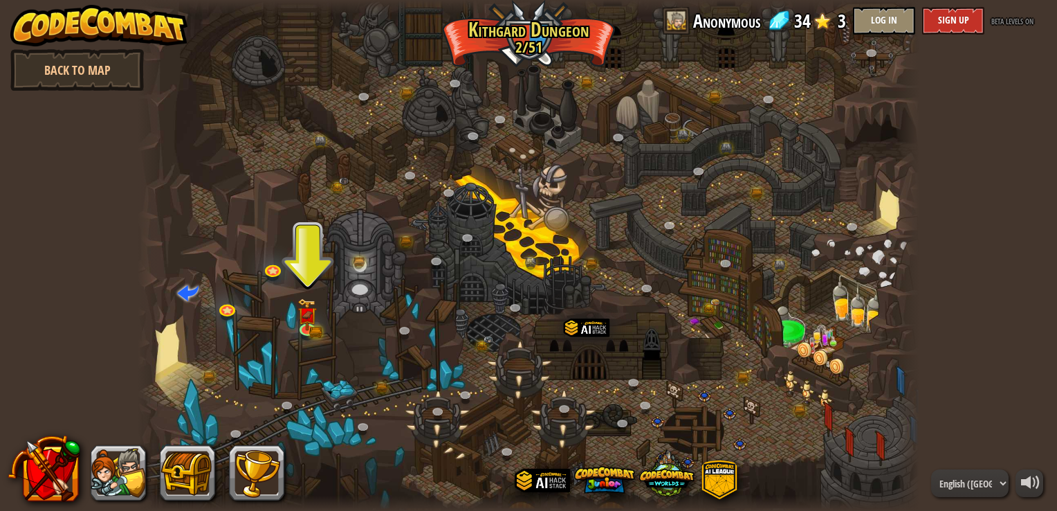
click at [293, 323] on div at bounding box center [528, 255] width 781 height 511
click at [307, 323] on img at bounding box center [307, 306] width 19 height 43
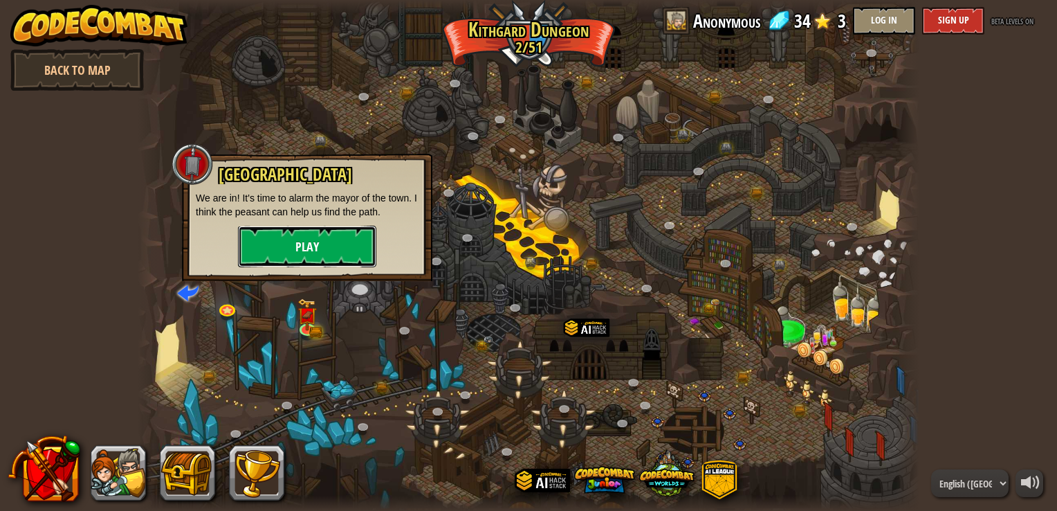
click at [332, 254] on button "Play" at bounding box center [307, 247] width 138 height 42
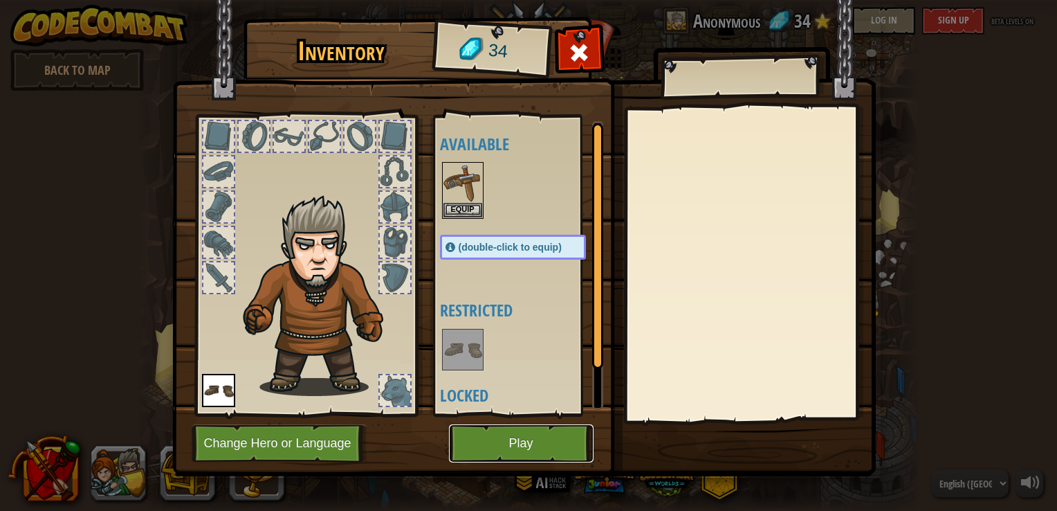
click at [525, 439] on button "Play" at bounding box center [521, 443] width 145 height 38
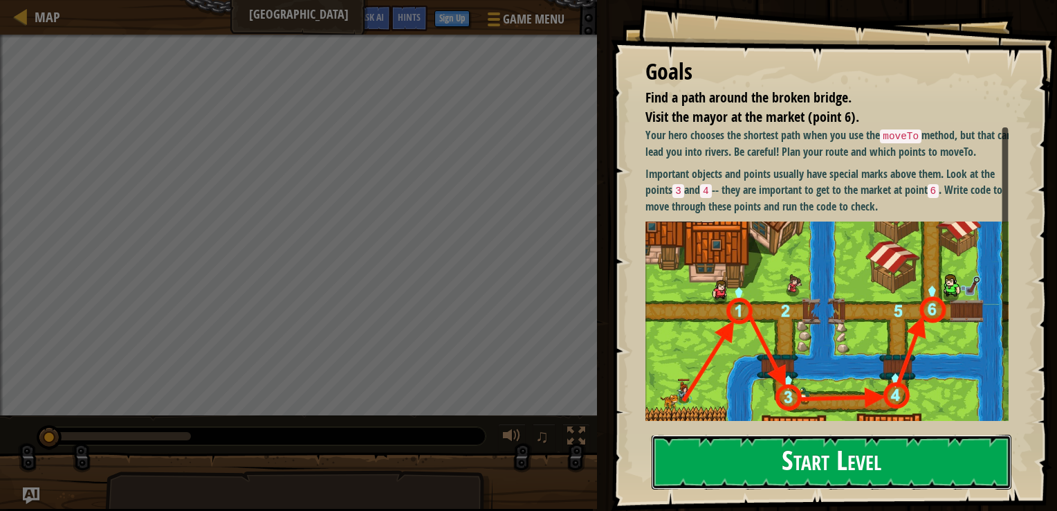
click at [822, 466] on button "Start Level" at bounding box center [832, 462] width 360 height 55
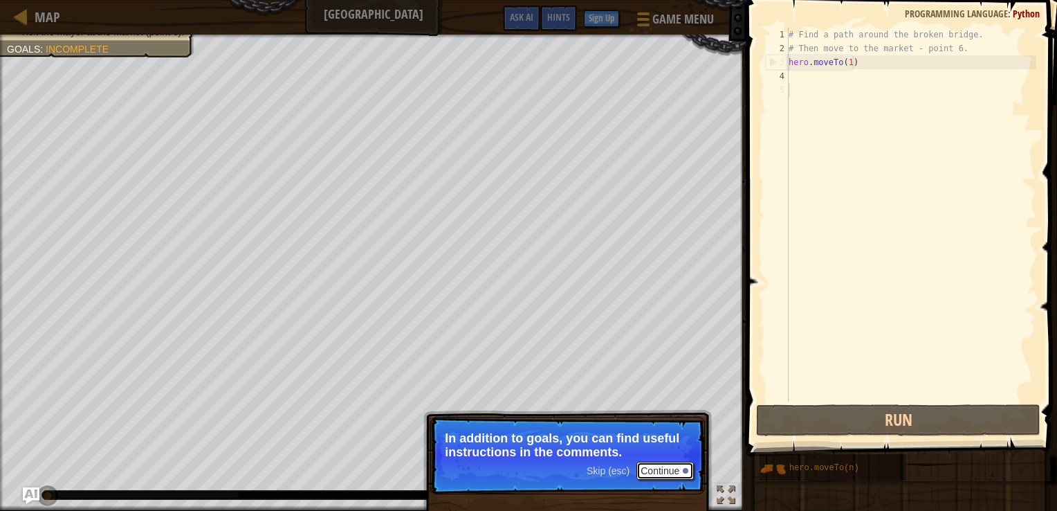
click at [661, 466] on button "Continue" at bounding box center [665, 471] width 57 height 18
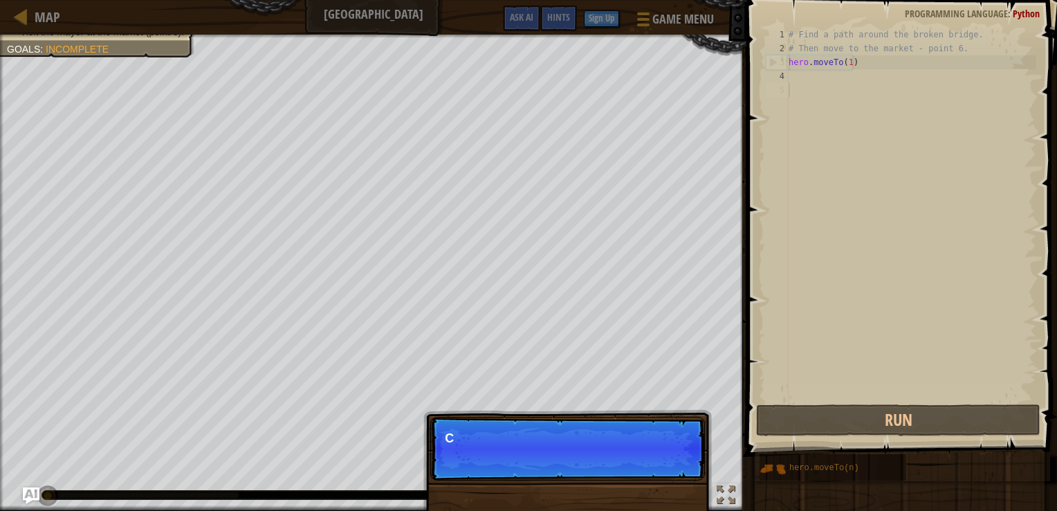
scroll to position [6, 0]
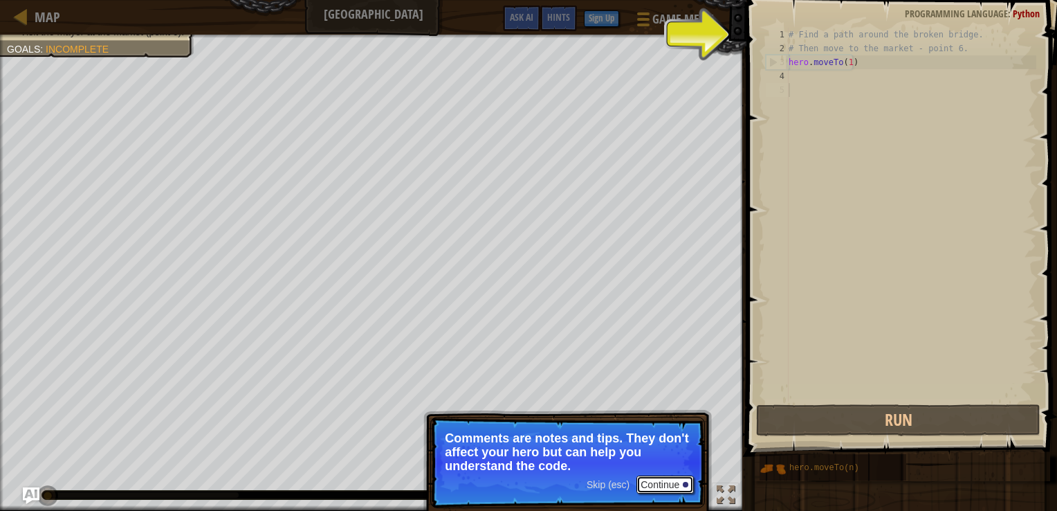
click at [664, 491] on button "Continue" at bounding box center [665, 484] width 57 height 18
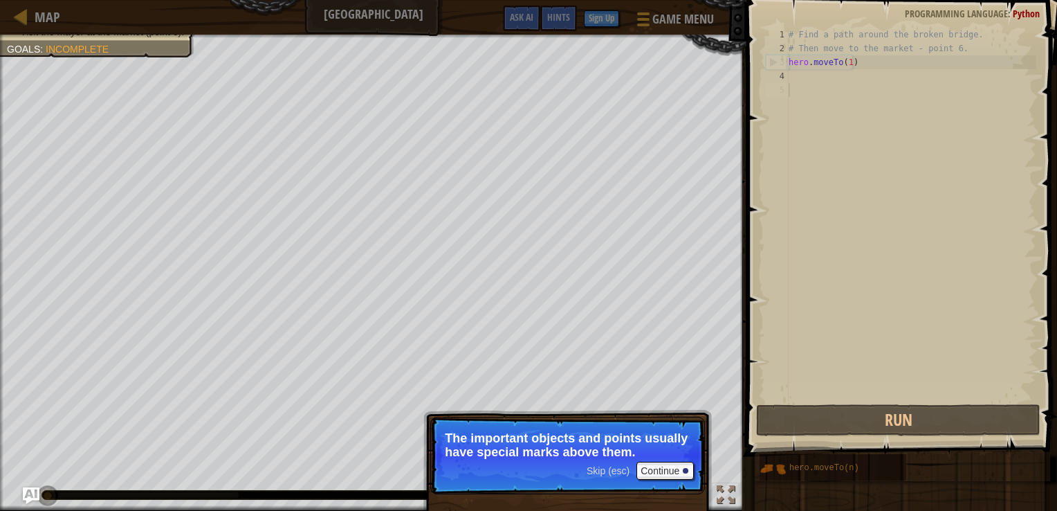
click at [678, 480] on p "Skip (esc) Continue The important objects and points usually have special marks…" at bounding box center [567, 456] width 275 height 78
click at [673, 477] on button "Continue" at bounding box center [665, 471] width 57 height 18
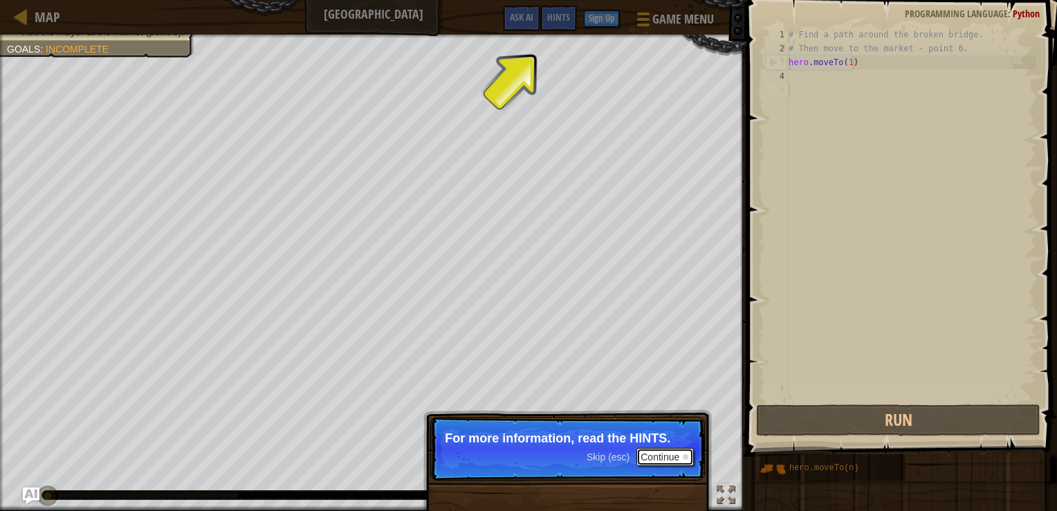
click at [657, 458] on button "Continue" at bounding box center [665, 457] width 57 height 18
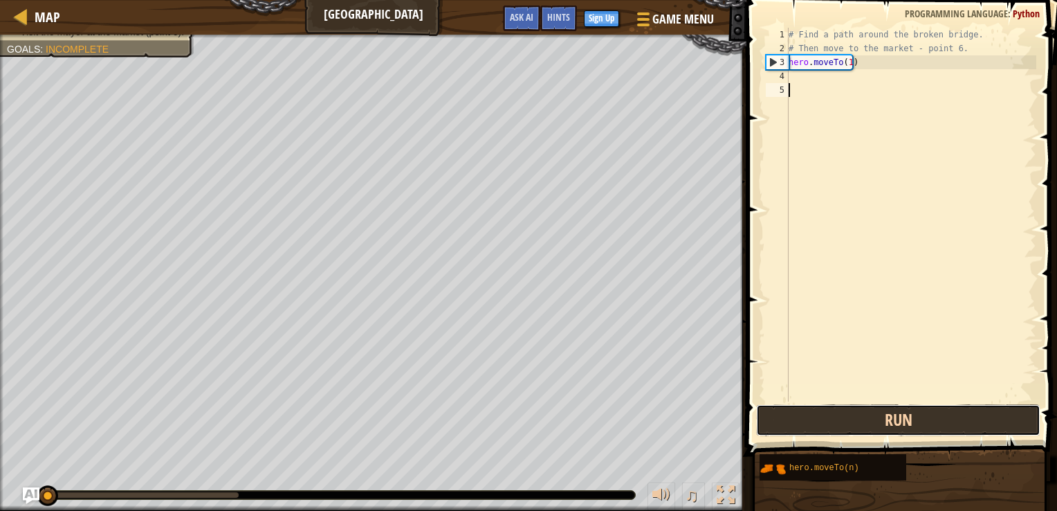
click at [862, 417] on button "Run" at bounding box center [898, 420] width 285 height 32
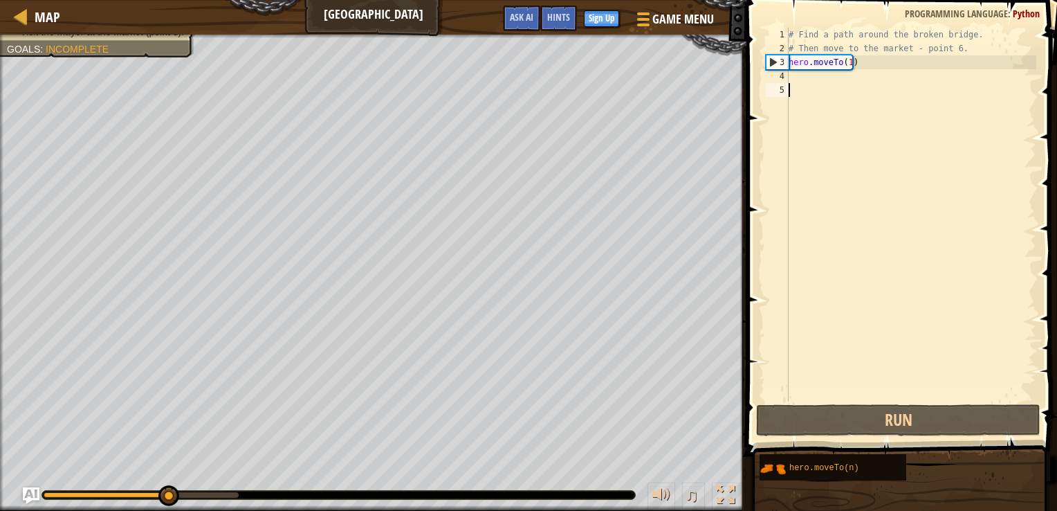
click at [868, 63] on div "# Find a path around the broken bridge. # Then move to the market - point 6. he…" at bounding box center [911, 228] width 251 height 401
type textarea "hero.moveTo(1)"
drag, startPoint x: 837, startPoint y: 62, endPoint x: 784, endPoint y: 60, distance: 53.3
click at [784, 60] on div "hero.moveTo(1) 1 2 3 4 5 # Find a path around the broken bridge. # Then move to…" at bounding box center [899, 215] width 273 height 374
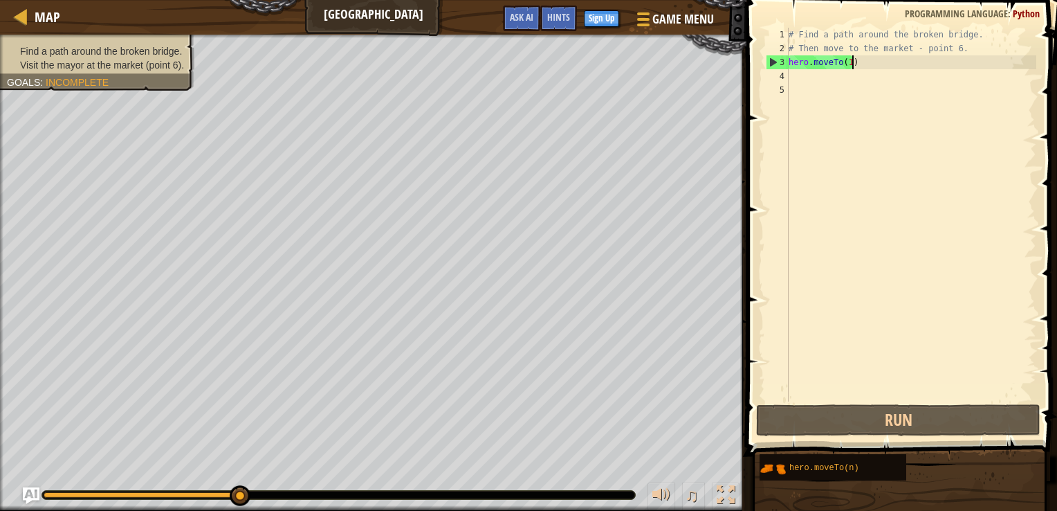
click at [863, 62] on div "# Find a path around the broken bridge. # Then move to the market - point 6. he…" at bounding box center [911, 228] width 251 height 401
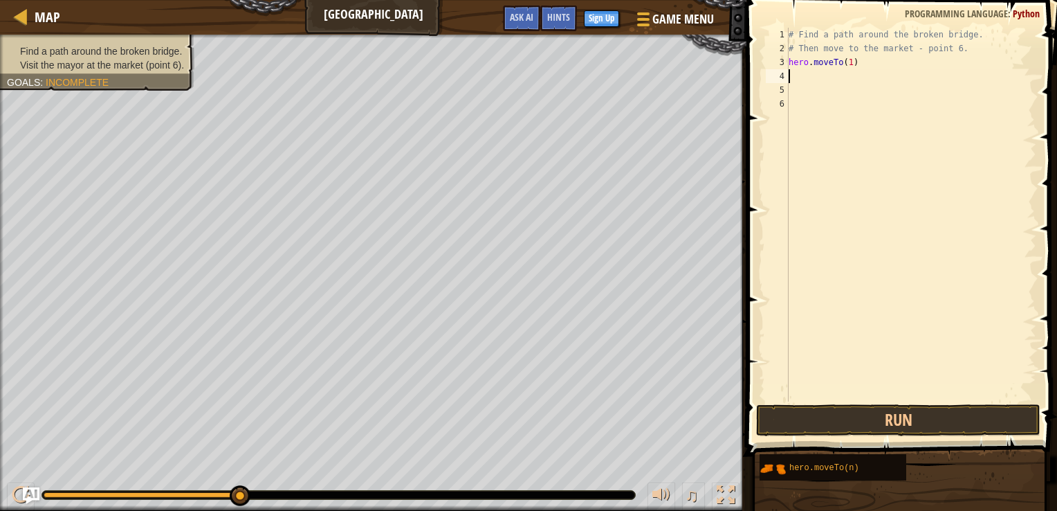
paste textarea "hero.moveTo"
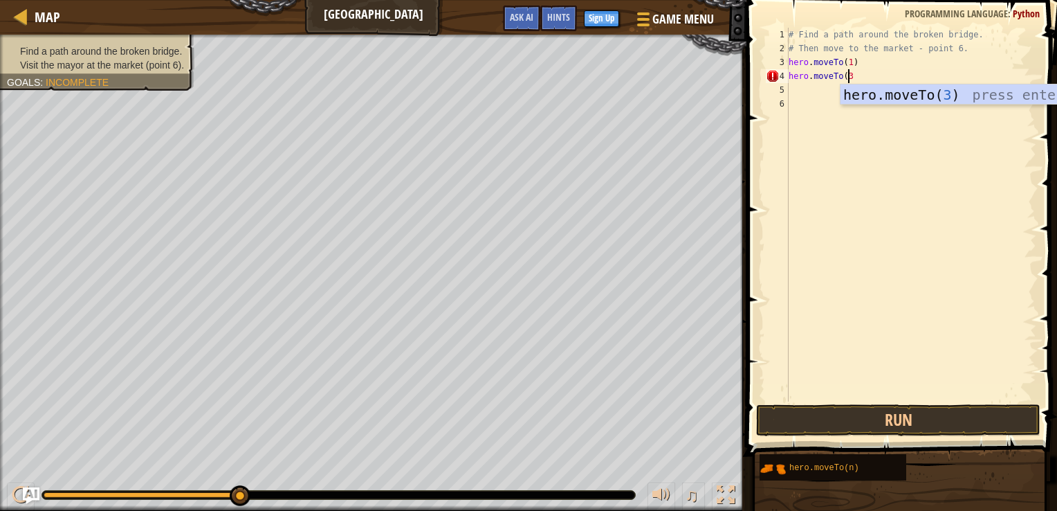
type textarea "hero.moveTo(3)"
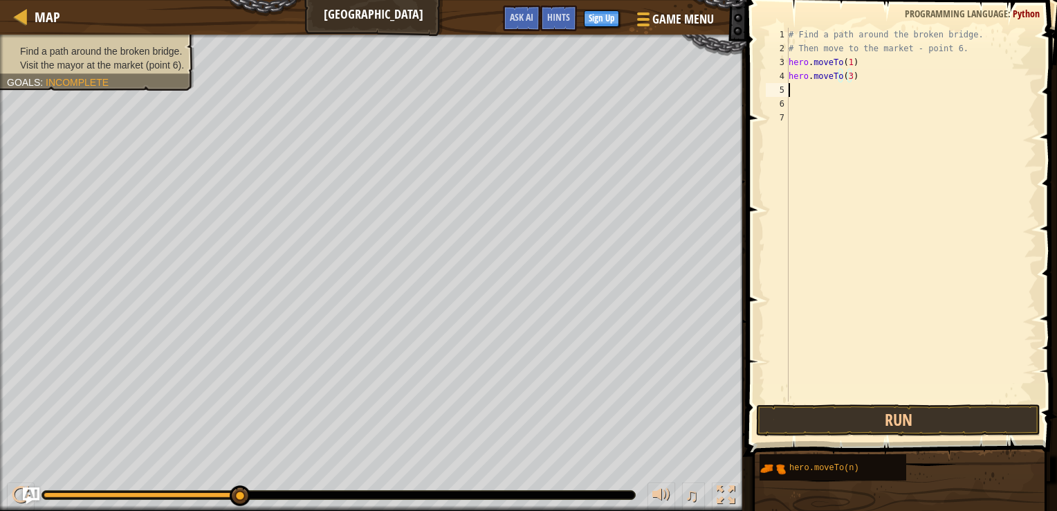
scroll to position [6, 0]
paste textarea "hero.moveTo"
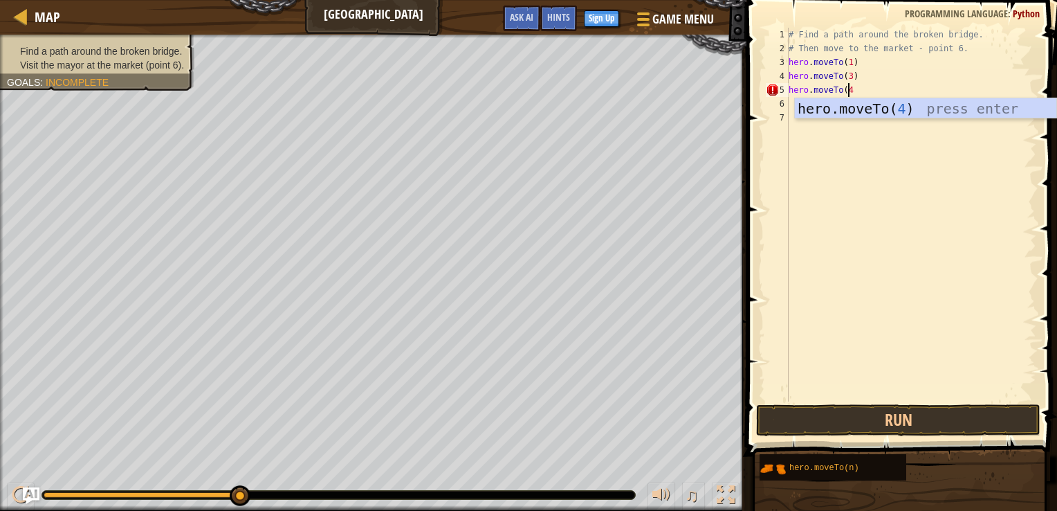
type textarea "hero.moveTo(4)"
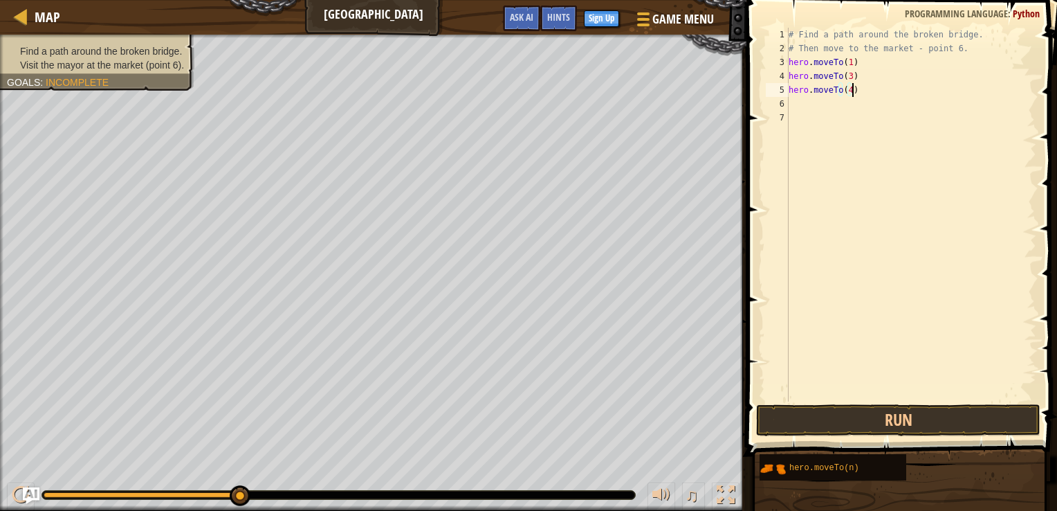
scroll to position [6, 0]
paste textarea "hero.moveTo"
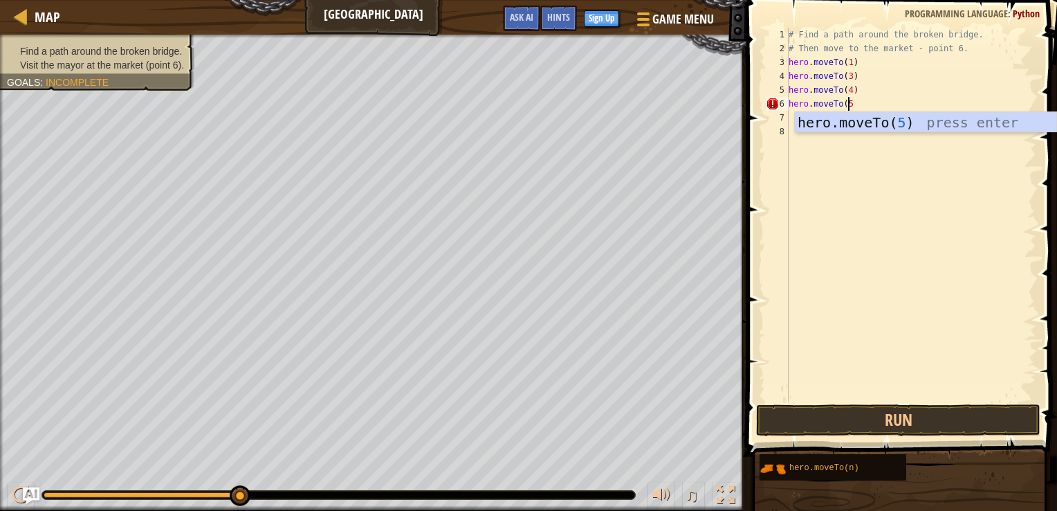
type textarea "hero.moveTo(5)"
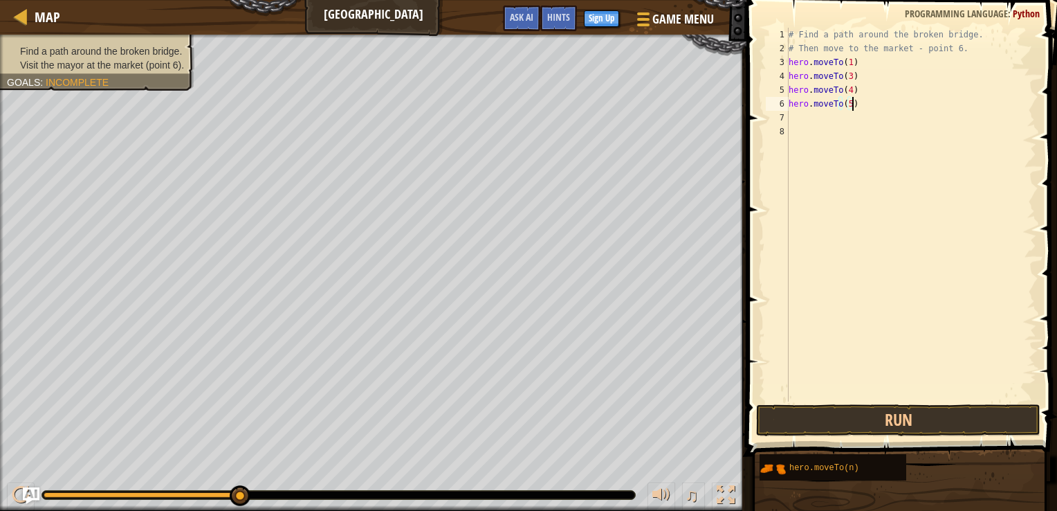
scroll to position [6, 0]
paste textarea "hero.moveTo"
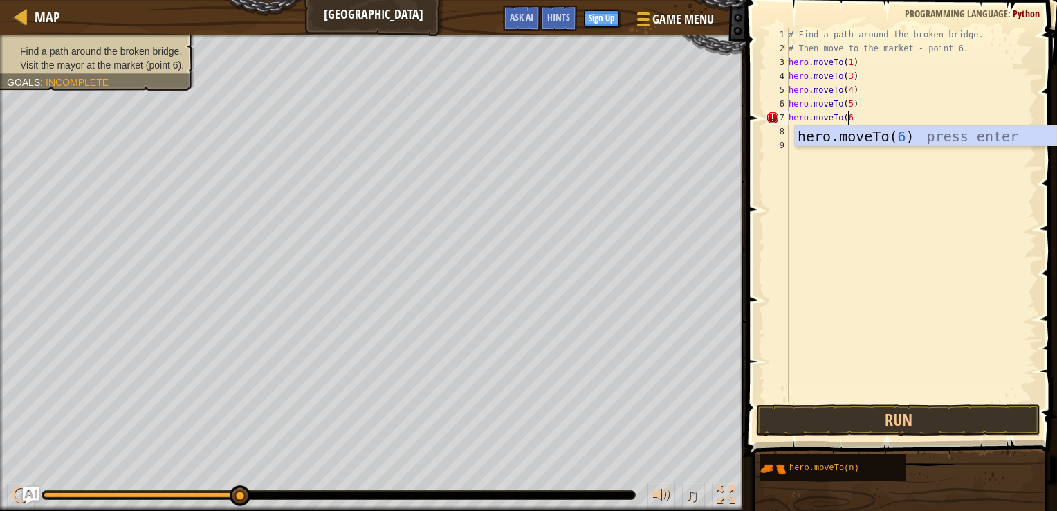
scroll to position [6, 4]
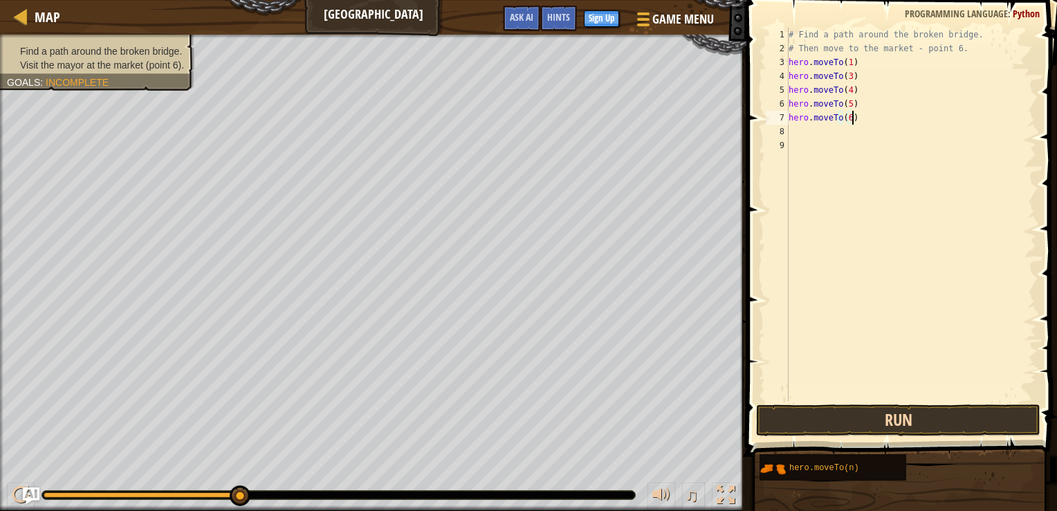
type textarea "hero.moveTo(6)"
click at [915, 416] on button "Run" at bounding box center [898, 420] width 285 height 32
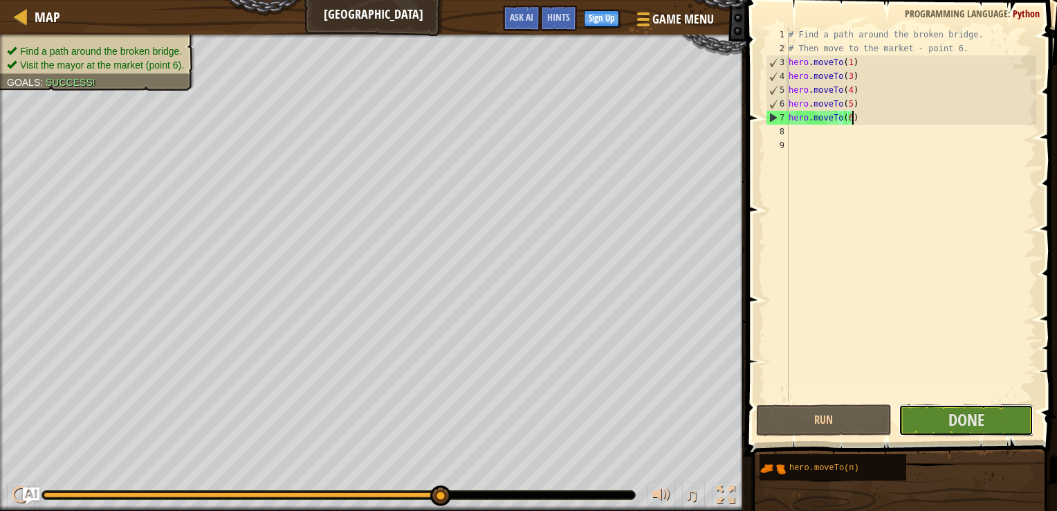
drag, startPoint x: 972, startPoint y: 414, endPoint x: 976, endPoint y: 442, distance: 28.0
click at [976, 442] on div "Hints hero.moveTo(6) 1 2 3 4 5 6 7 8 9 # Find a path around the broken bridge. …" at bounding box center [900, 252] width 315 height 504
click at [941, 419] on button "Done" at bounding box center [967, 420] width 136 height 32
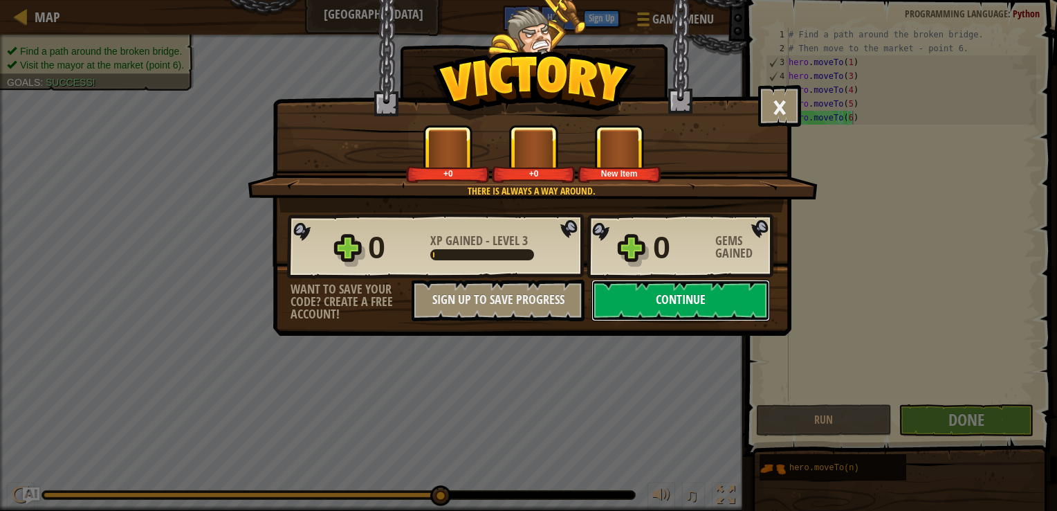
click at [687, 300] on button "Continue" at bounding box center [681, 301] width 179 height 42
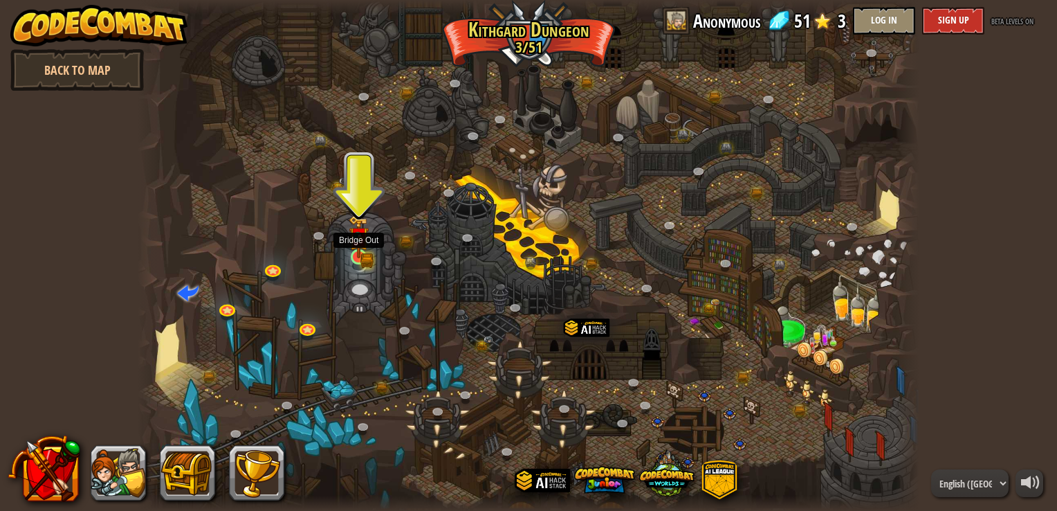
click at [353, 241] on img at bounding box center [359, 237] width 12 height 12
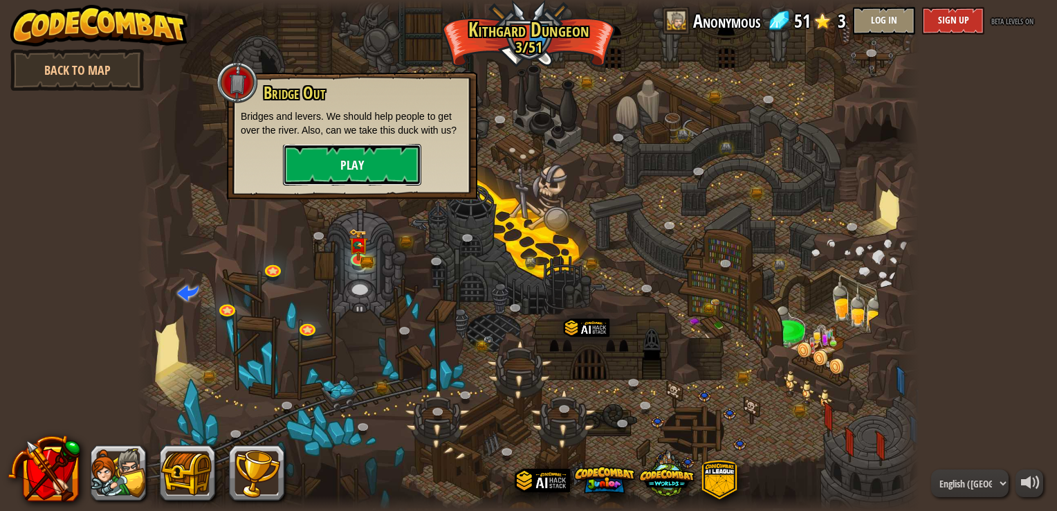
click at [349, 179] on button "Play" at bounding box center [352, 165] width 138 height 42
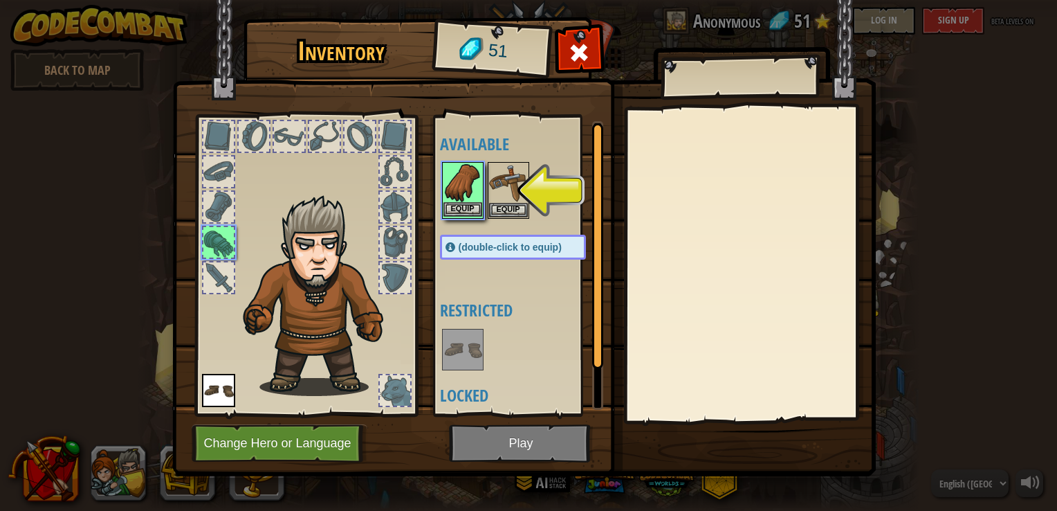
click at [454, 198] on img at bounding box center [463, 182] width 39 height 39
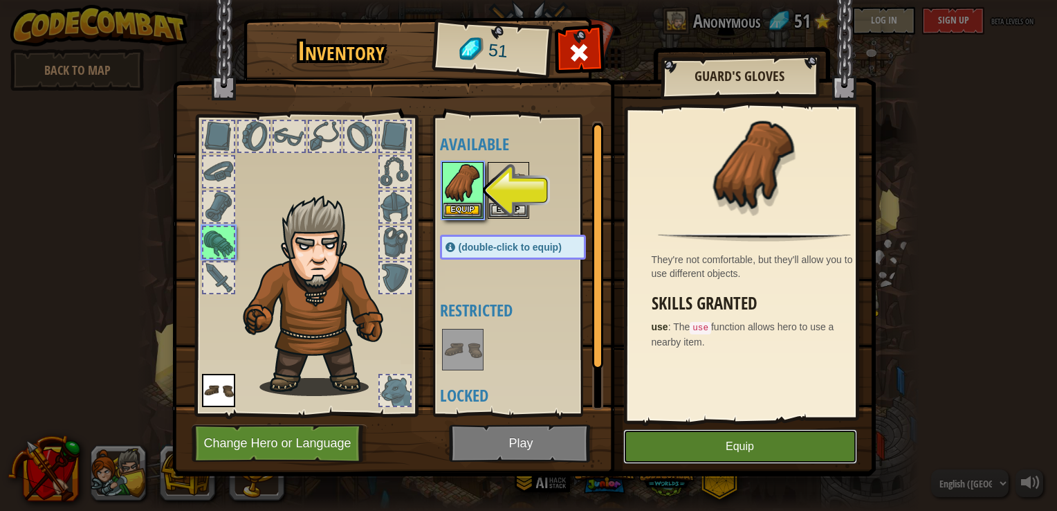
click at [770, 455] on button "Equip" at bounding box center [741, 446] width 234 height 35
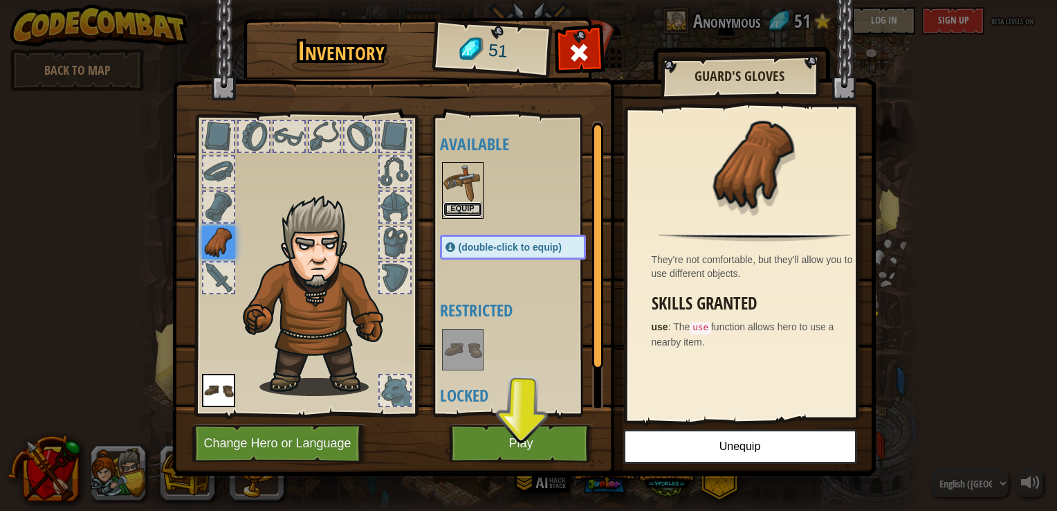
click at [465, 206] on button "Equip" at bounding box center [463, 209] width 39 height 15
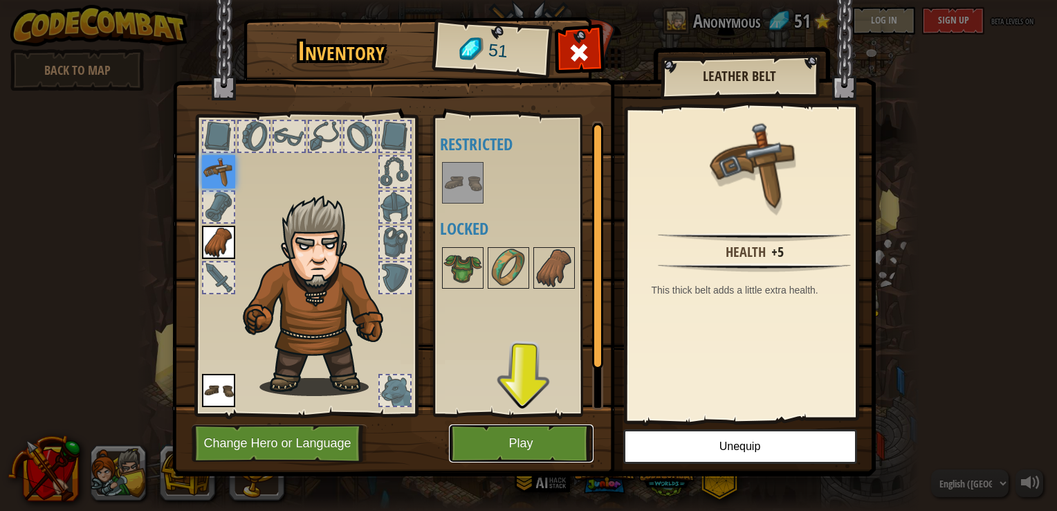
click at [555, 439] on button "Play" at bounding box center [521, 443] width 145 height 38
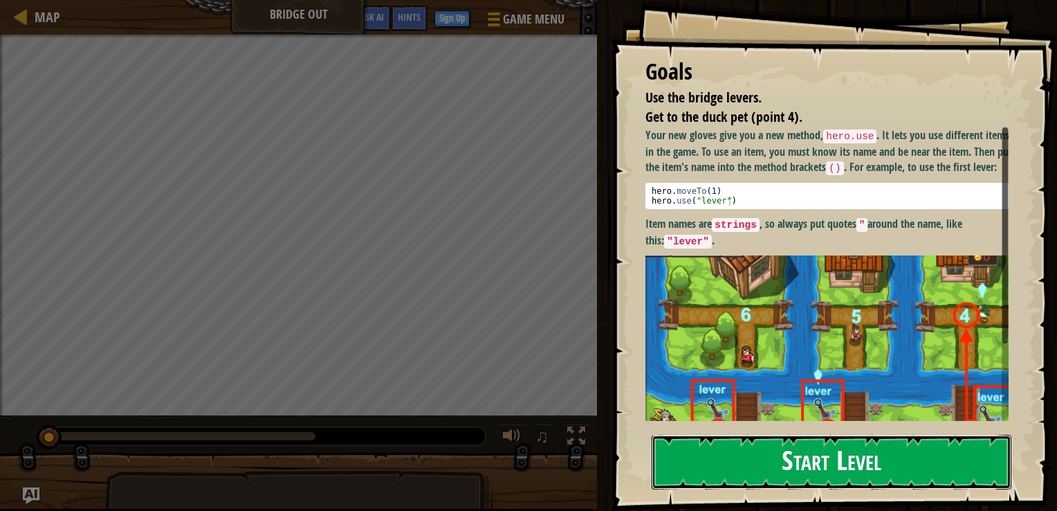
click at [786, 445] on button "Start Level" at bounding box center [832, 462] width 360 height 55
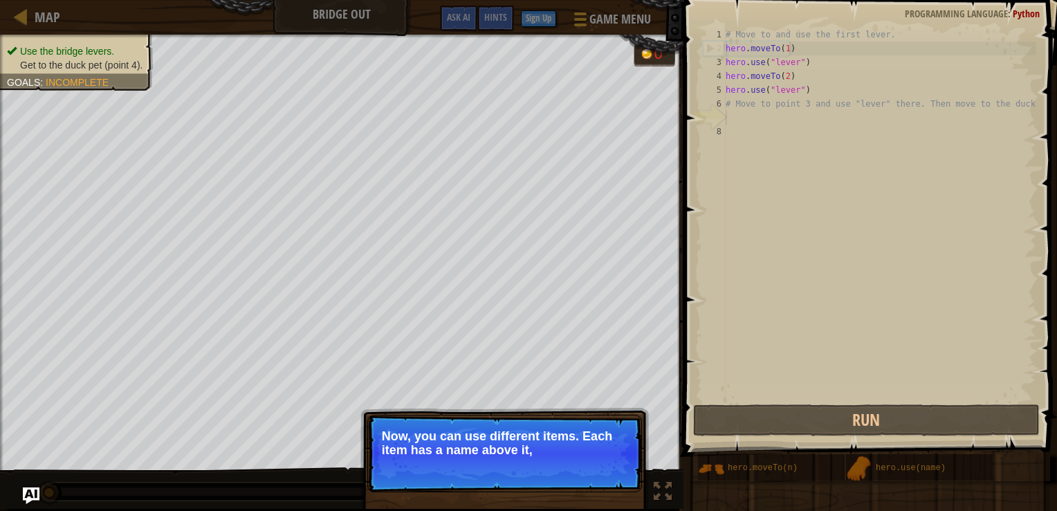
click at [590, 470] on p "Skip (esc) Continue Now, you can use different items. Each item has a name abov…" at bounding box center [504, 454] width 275 height 78
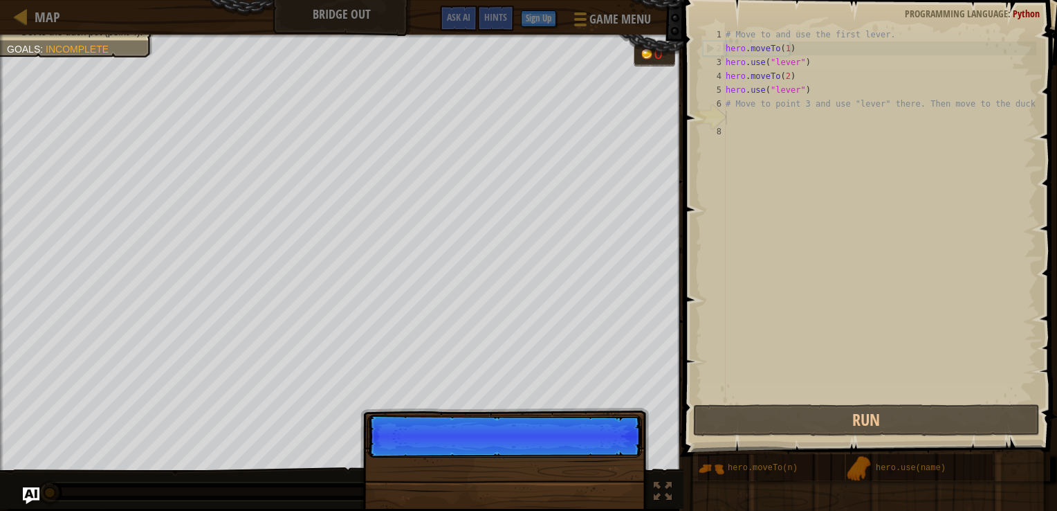
scroll to position [6, 0]
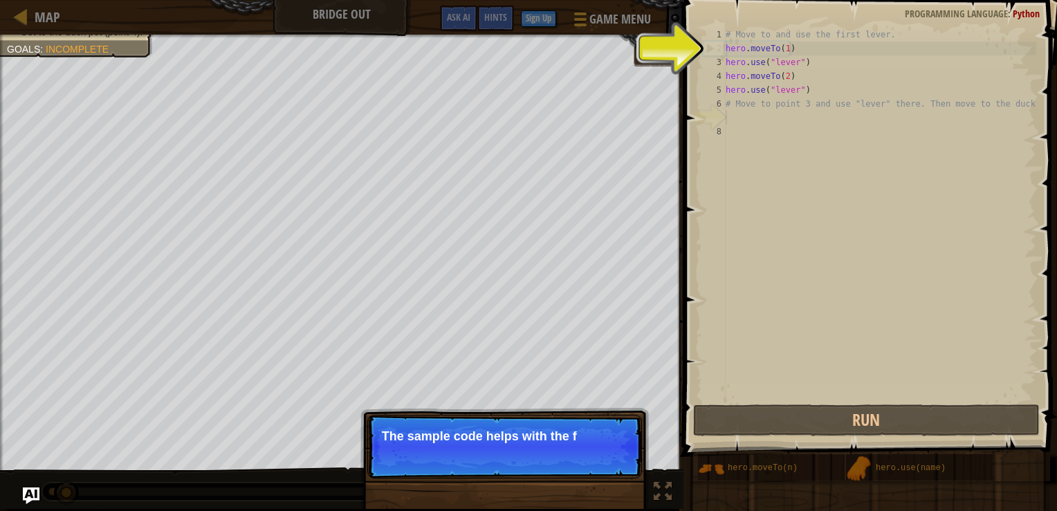
click at [577, 473] on p "Skip (esc) Continue The sample code helps with the f" at bounding box center [504, 447] width 275 height 64
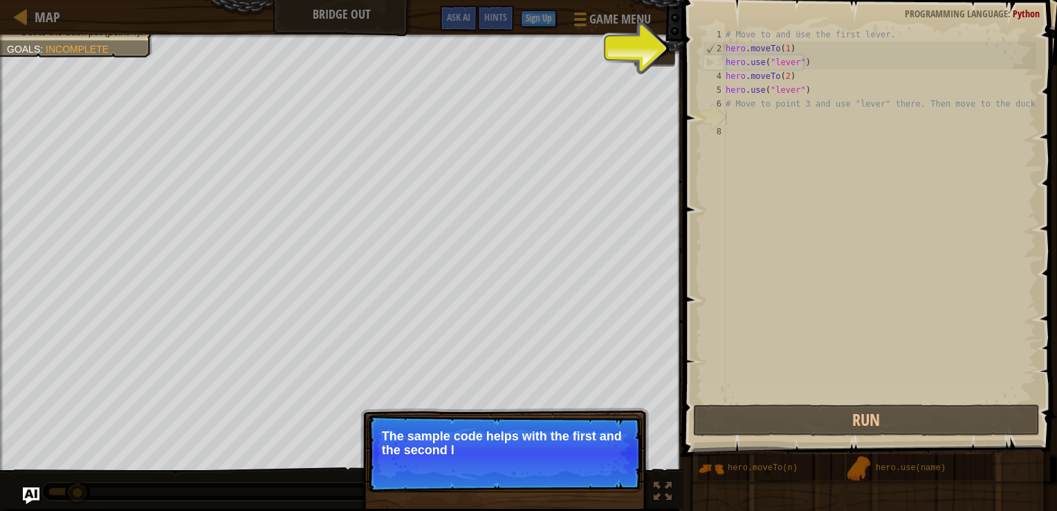
click at [584, 469] on p "Skip (esc) Continue The sample code helps with the first and the second l" at bounding box center [504, 454] width 275 height 78
click at [584, 469] on button "Continue" at bounding box center [602, 469] width 57 height 18
click at [584, 469] on p "Skip (esc) Continue To use an item, you need to be near it. Move to the next a" at bounding box center [504, 454] width 275 height 78
click at [584, 469] on p "Skip (esc) Continue To use an item, you need to be near it. Move to the next av…" at bounding box center [504, 454] width 275 height 78
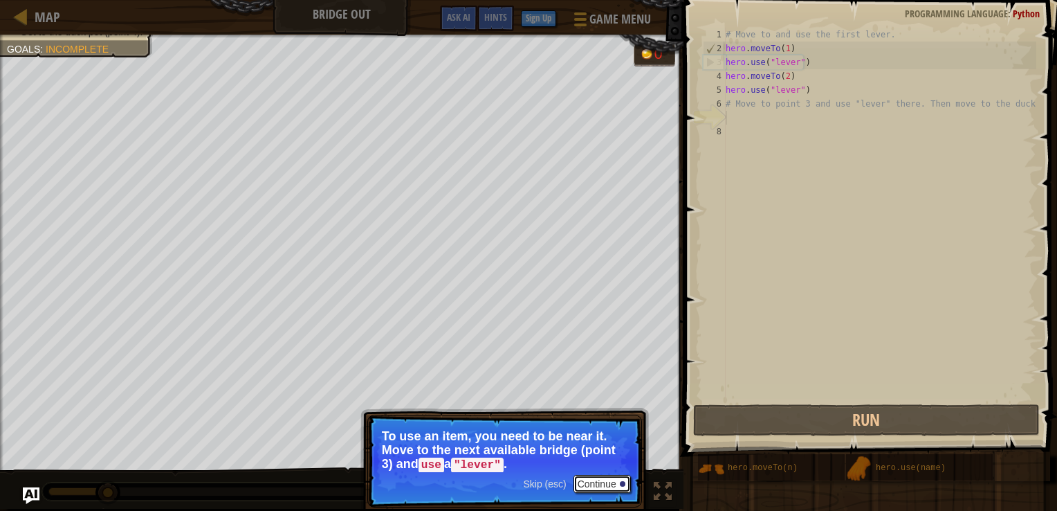
click at [600, 484] on button "Continue" at bounding box center [602, 484] width 57 height 18
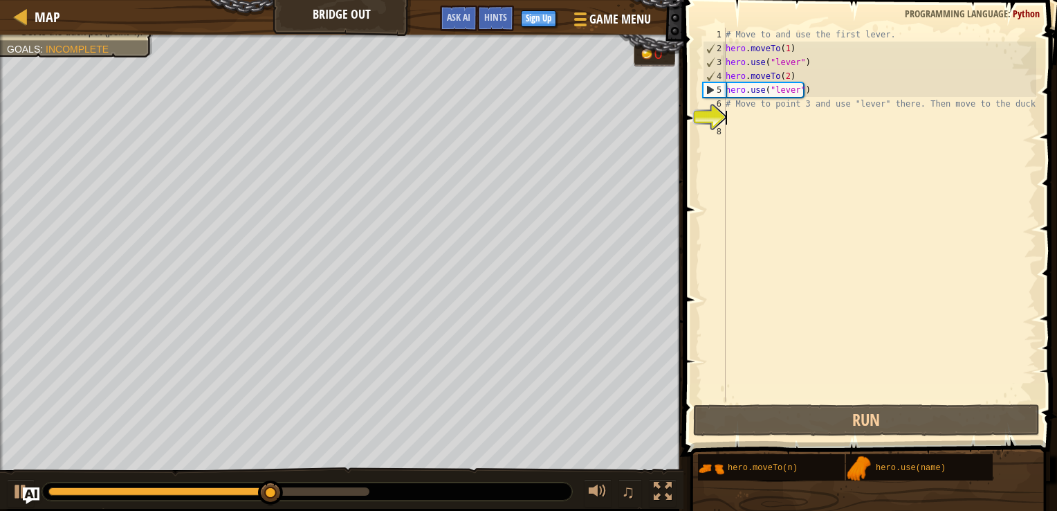
click at [818, 92] on div "# Move to and use the first lever. hero . moveTo ( 1 ) hero . use ( "lever" ) h…" at bounding box center [880, 228] width 314 height 401
type textarea "hero.use("lever")"
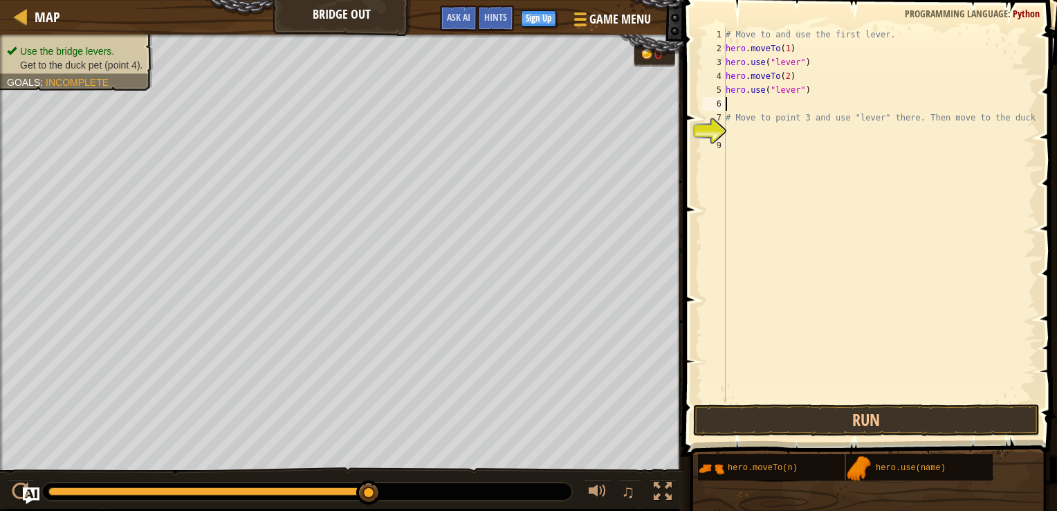
paste textarea "hero.moveTo"
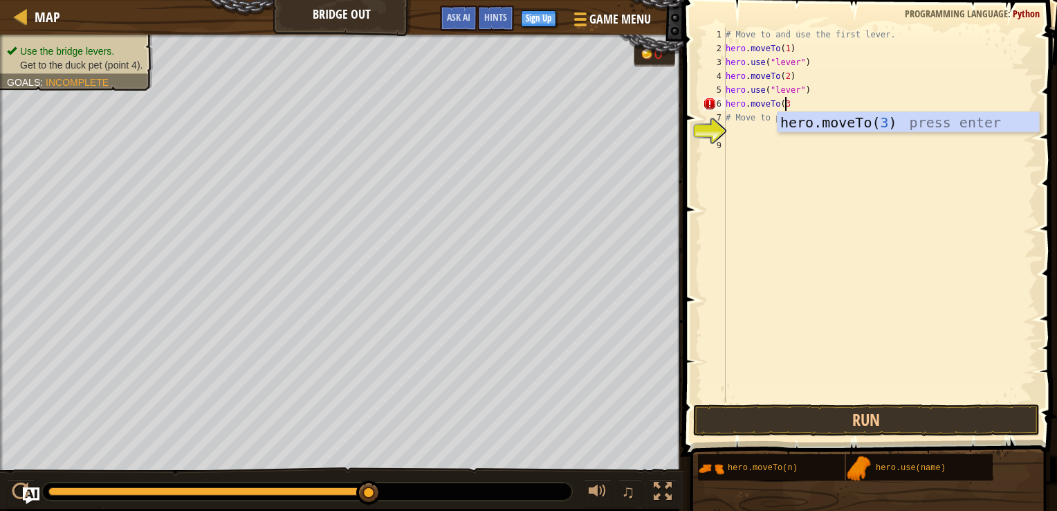
type textarea "hero.moveTo(3)"
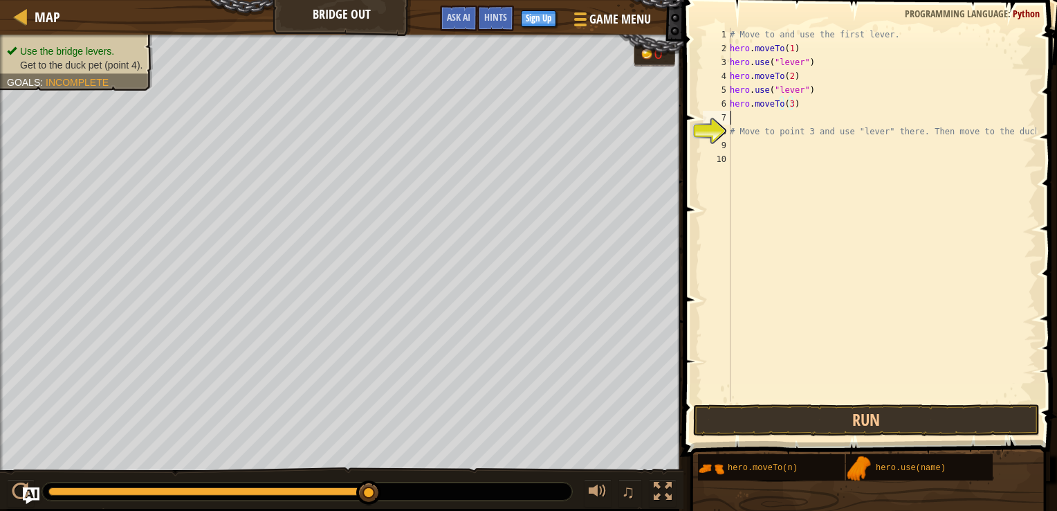
scroll to position [6, 0]
drag, startPoint x: 765, startPoint y: 87, endPoint x: 717, endPoint y: 91, distance: 48.0
click at [717, 91] on div "1 2 3 4 5 6 7 8 9 10 # Move to and use the first lever. hero . moveTo ( 1 ) her…" at bounding box center [868, 215] width 336 height 374
type textarea "hero.use("lever")"
click at [753, 122] on div "# Move to and use the first lever. hero . moveTo ( 1 ) hero . use ( "lever" ) h…" at bounding box center [881, 228] width 309 height 401
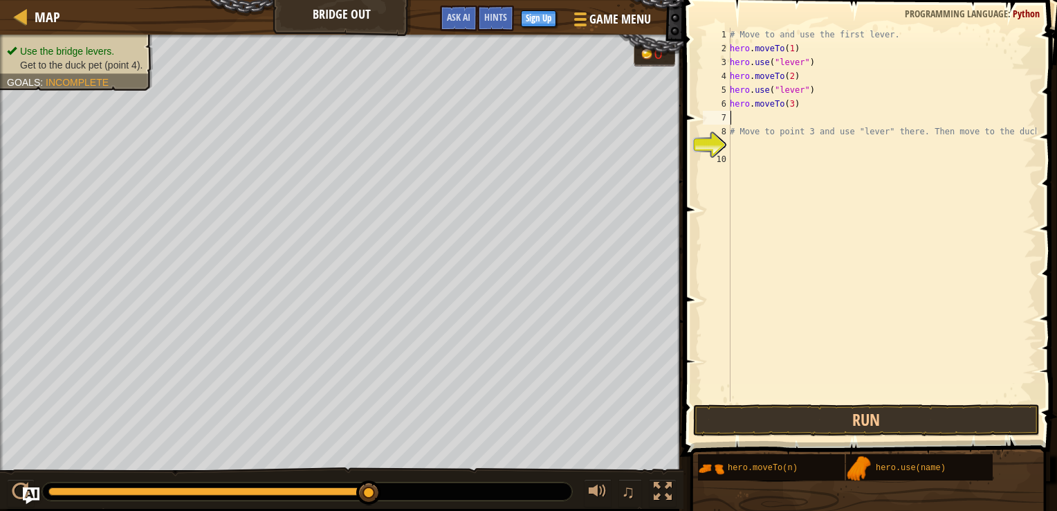
paste textarea "hero.use"
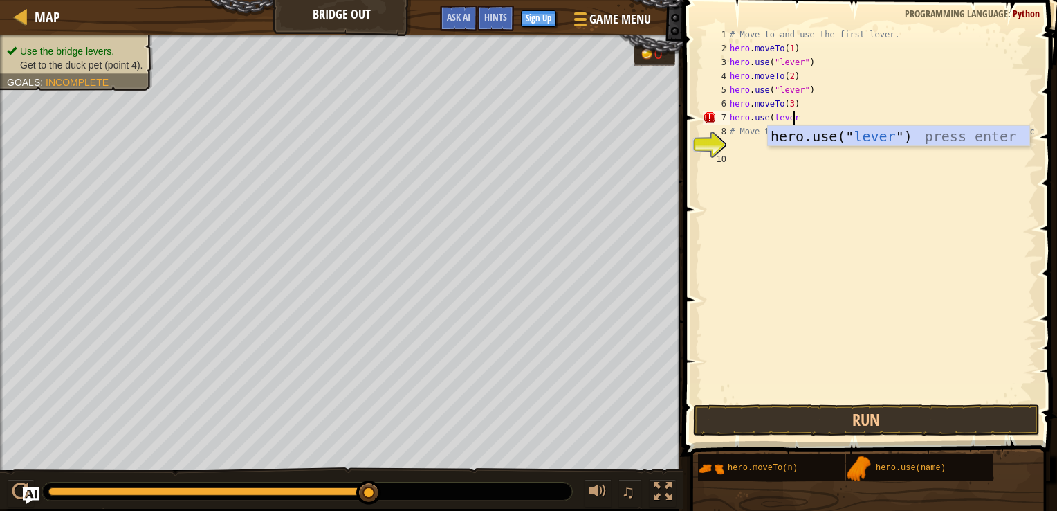
scroll to position [6, 5]
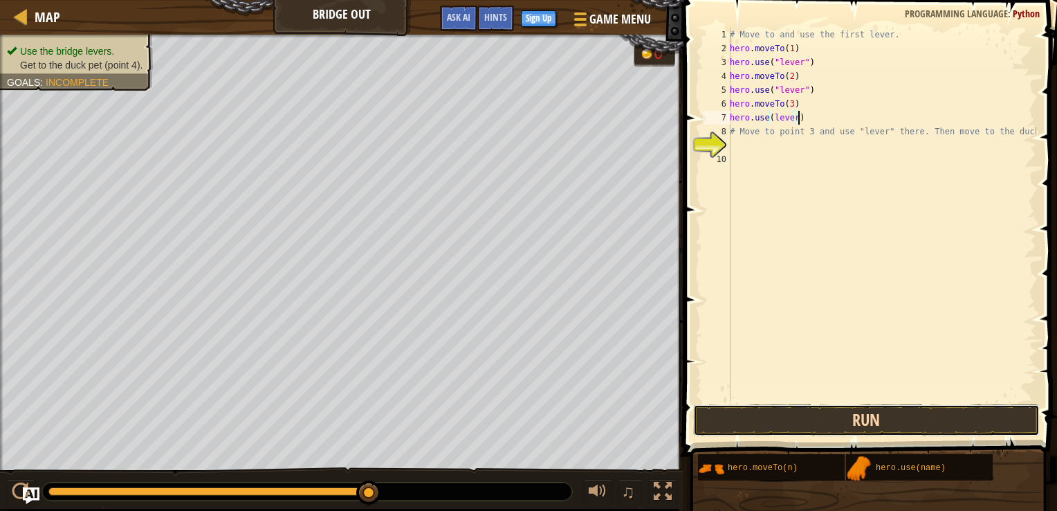
click at [905, 414] on button "Run" at bounding box center [866, 420] width 347 height 32
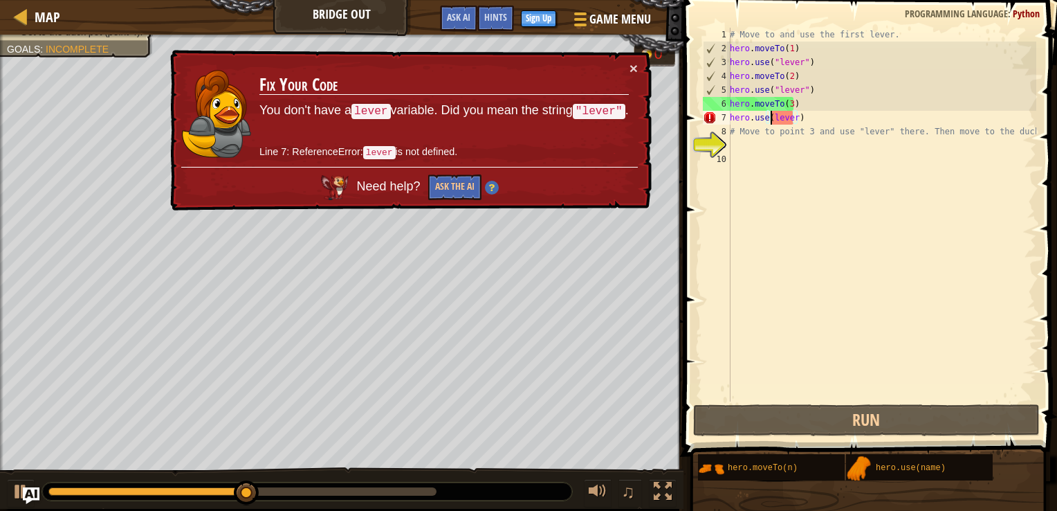
click at [770, 113] on div "# Move to and use the first lever. hero . moveTo ( 1 ) hero . use ( "lever" ) h…" at bounding box center [881, 228] width 309 height 401
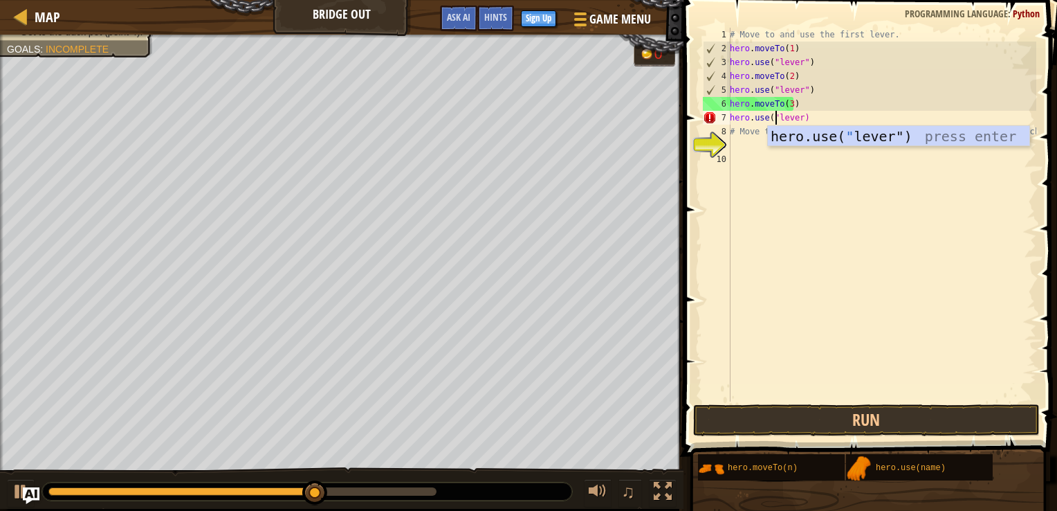
click at [800, 114] on div "# Move to and use the first lever. hero . moveTo ( 1 ) hero . use ( "lever" ) h…" at bounding box center [881, 228] width 309 height 401
type textarea "hero.use("lever")"
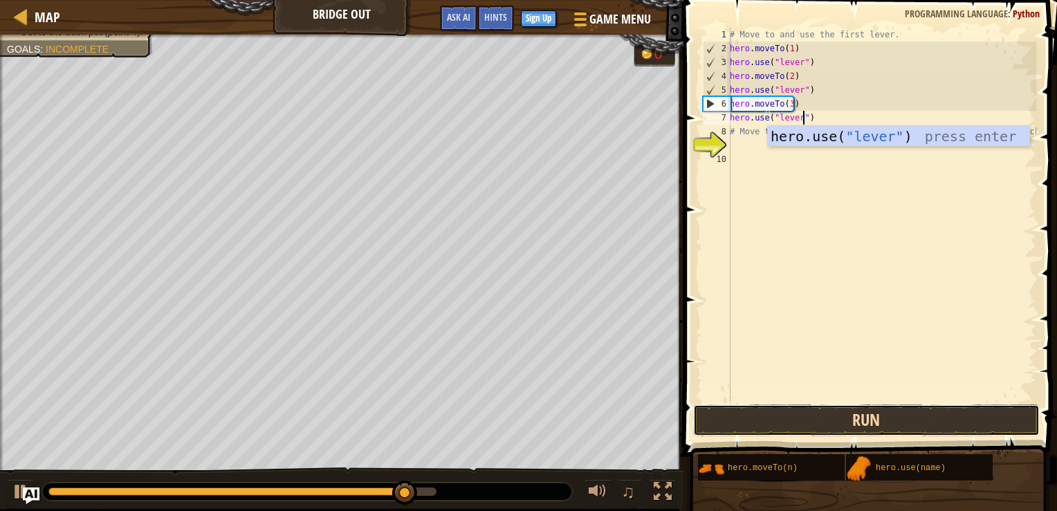
click at [924, 419] on button "Run" at bounding box center [866, 420] width 347 height 32
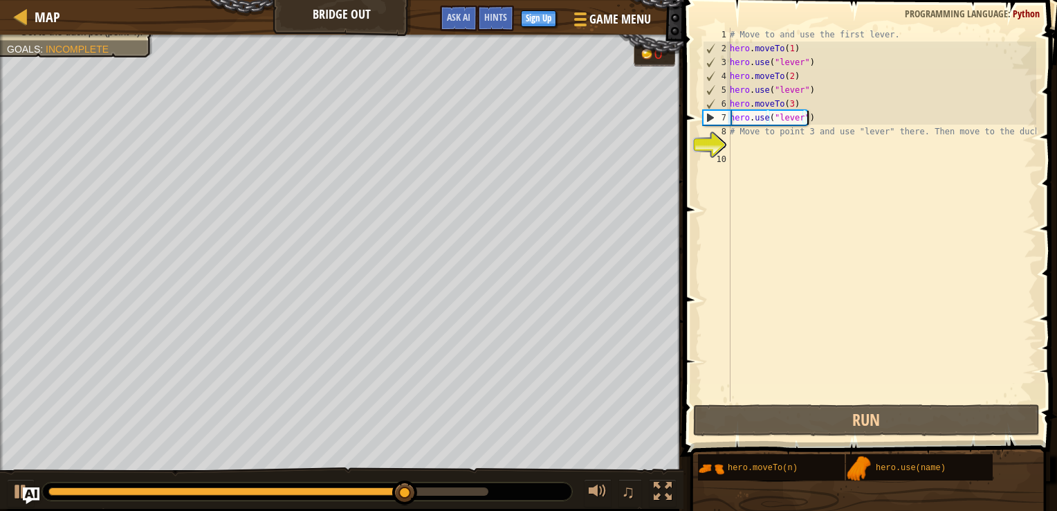
click at [834, 116] on div "# Move to and use the first lever. hero . moveTo ( 1 ) hero . use ( "lever" ) h…" at bounding box center [881, 228] width 309 height 401
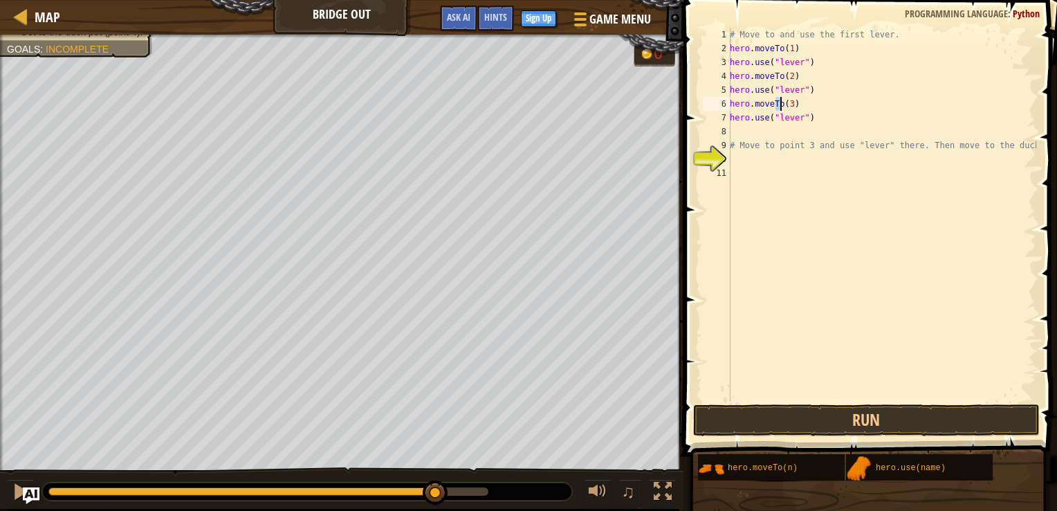
drag, startPoint x: 759, startPoint y: 100, endPoint x: 806, endPoint y: 93, distance: 47.6
click at [782, 98] on div "# Move to and use the first lever. hero . moveTo ( 1 ) hero . use ( "lever" ) h…" at bounding box center [881, 228] width 309 height 401
type textarea "hero.moveTo(3)"
click at [813, 107] on div "# Move to and use the first lever. hero . moveTo ( 1 ) hero . use ( "lever" ) h…" at bounding box center [881, 228] width 309 height 401
drag, startPoint x: 779, startPoint y: 107, endPoint x: 715, endPoint y: 113, distance: 64.0
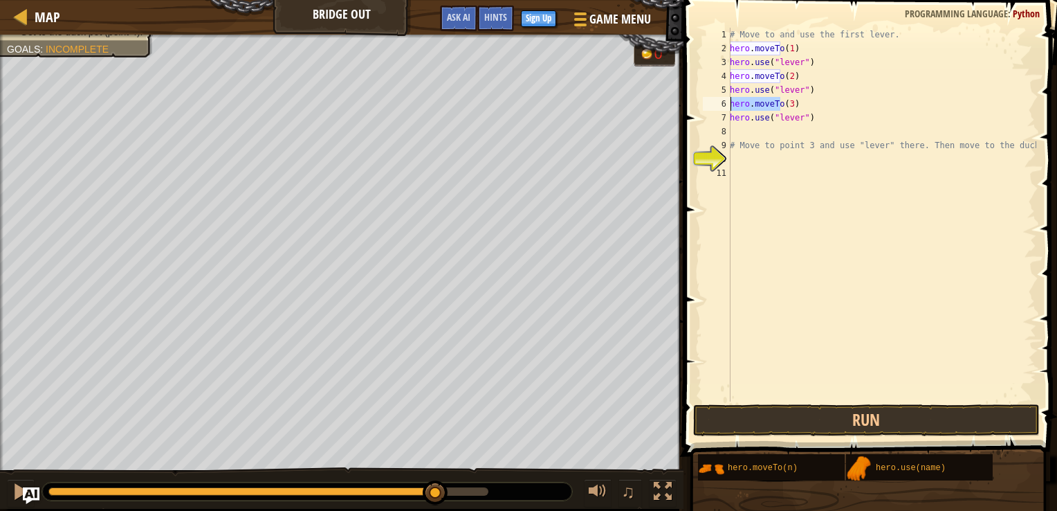
click at [722, 108] on div "hero.moveTo(3) 1 2 3 4 5 6 7 8 9 10 11 # Move to and use the first lever. hero …" at bounding box center [868, 215] width 336 height 374
click at [744, 134] on div "# Move to and use the first lever. hero . moveTo ( 1 ) hero . use ( "lever" ) h…" at bounding box center [881, 228] width 309 height 401
paste textarea "hero.moveTo"
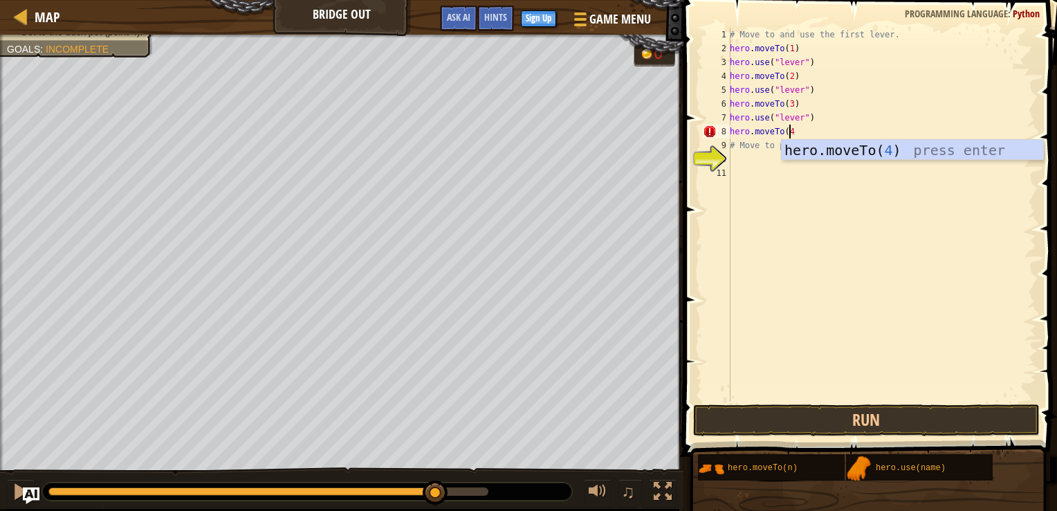
scroll to position [6, 4]
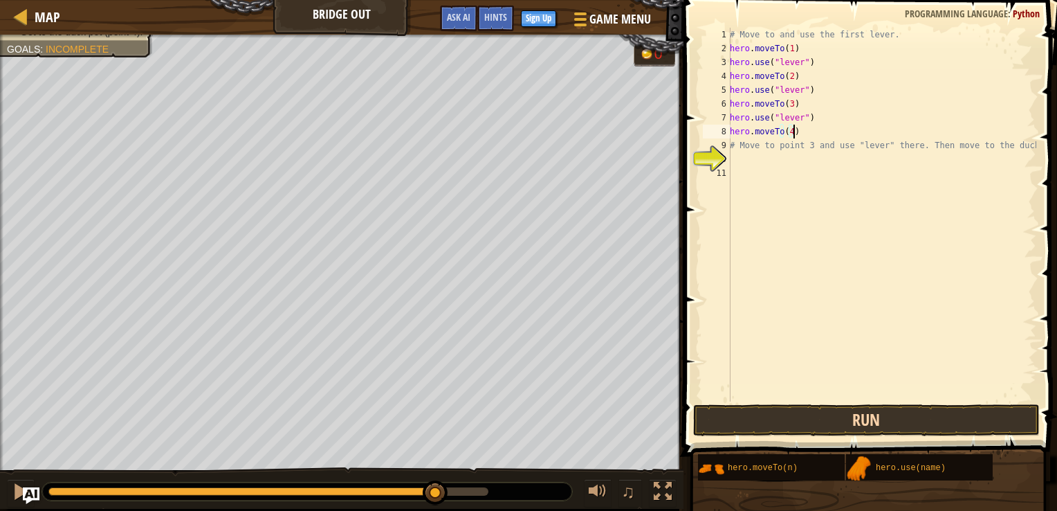
type textarea "hero.moveTo(4)"
click at [986, 421] on button "Run" at bounding box center [866, 420] width 347 height 32
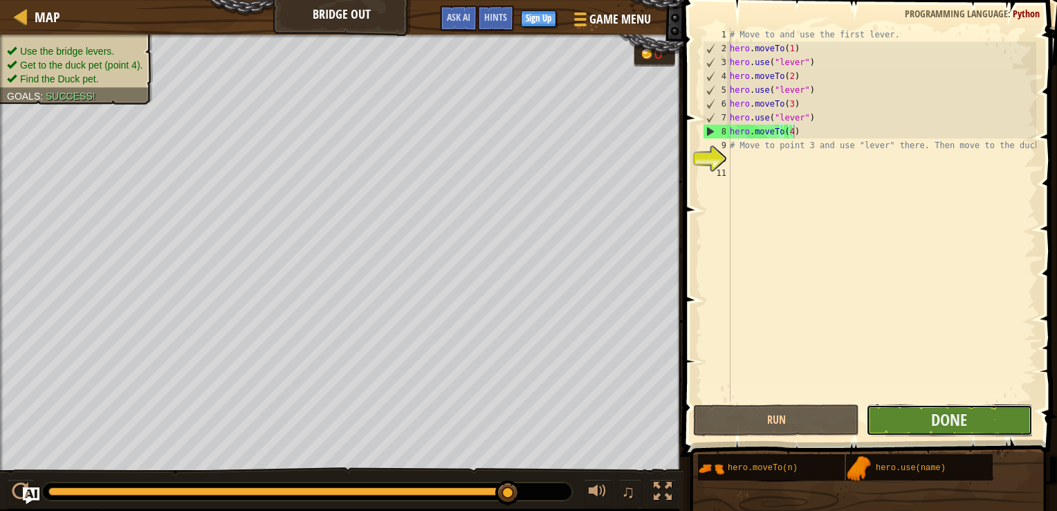
click at [988, 421] on button "Done" at bounding box center [949, 420] width 166 height 32
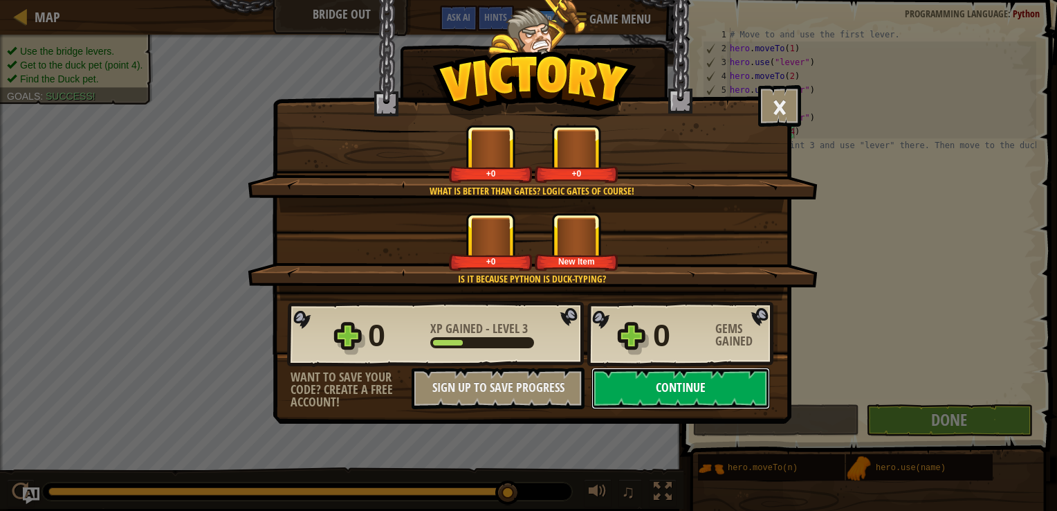
click at [657, 385] on button "Continue" at bounding box center [681, 388] width 179 height 42
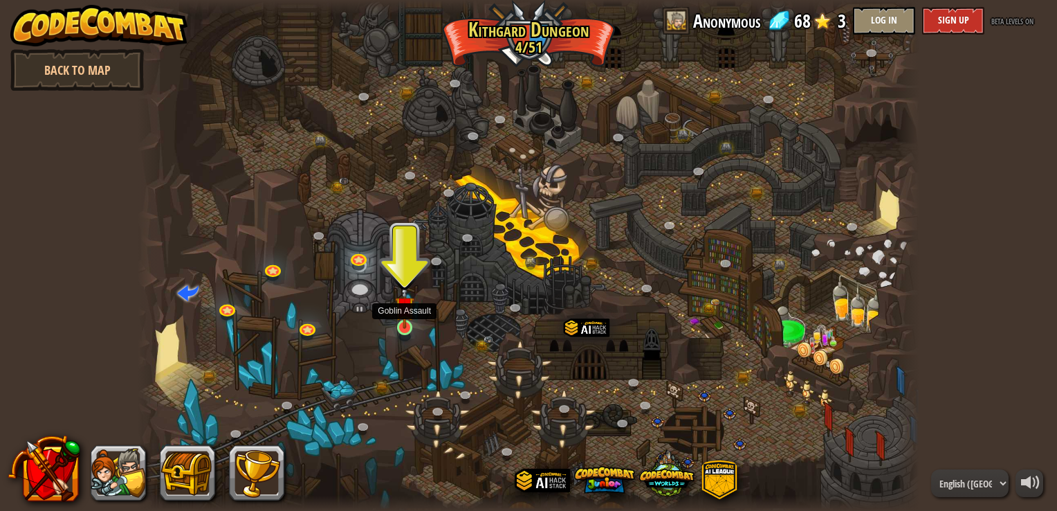
click at [403, 325] on img at bounding box center [404, 306] width 19 height 45
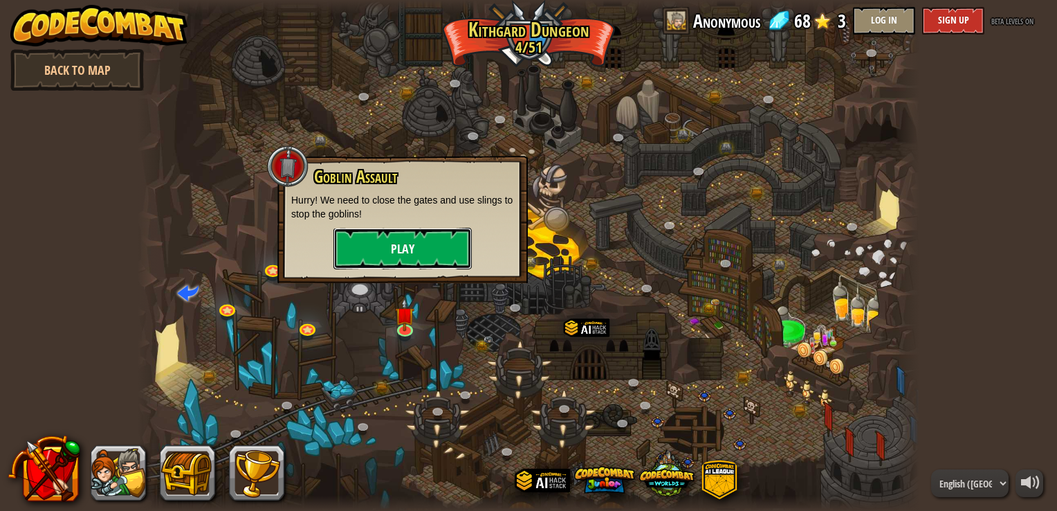
click at [422, 233] on button "Play" at bounding box center [403, 249] width 138 height 42
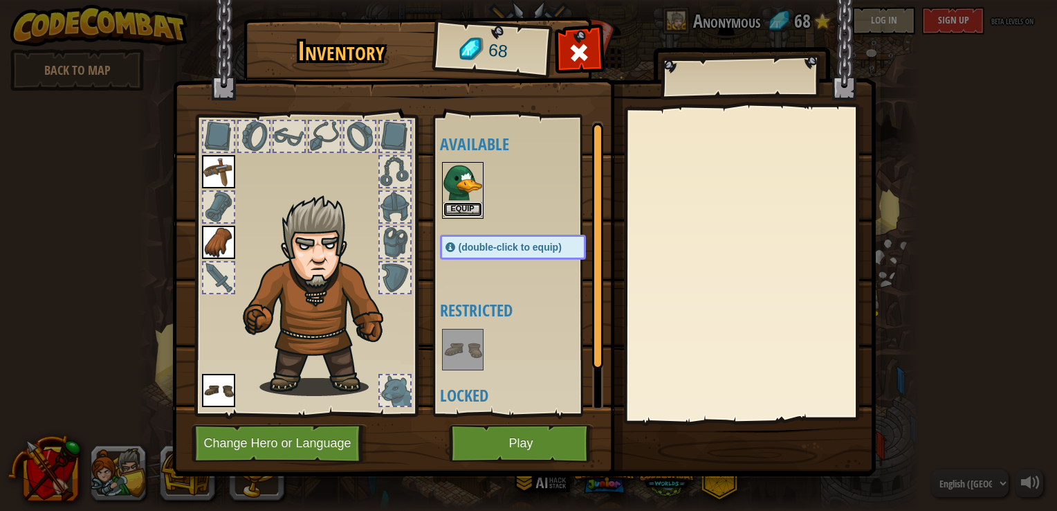
click at [474, 210] on button "Equip" at bounding box center [463, 209] width 39 height 15
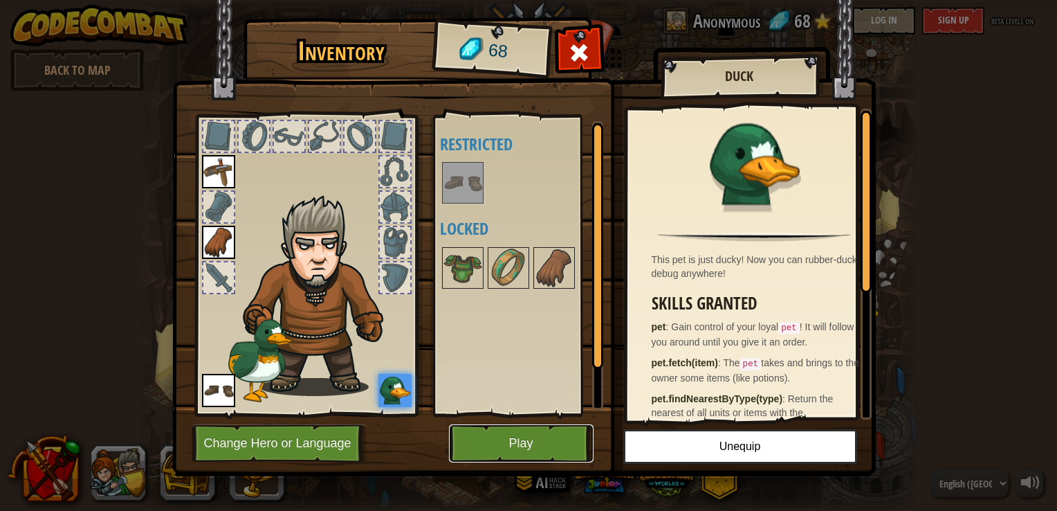
click at [507, 439] on button "Play" at bounding box center [521, 443] width 145 height 38
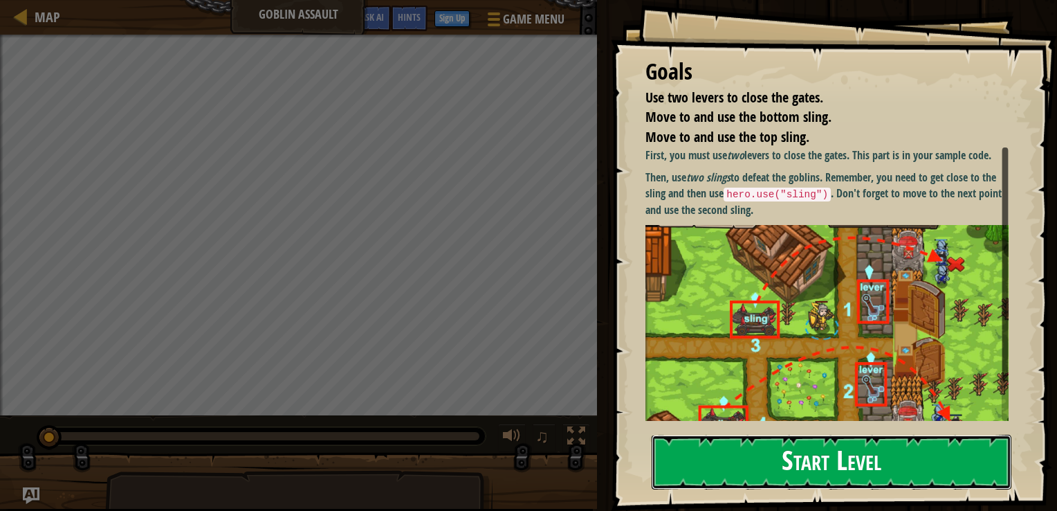
drag, startPoint x: 878, startPoint y: 473, endPoint x: 846, endPoint y: 481, distance: 32.2
click at [878, 472] on button "Start Level" at bounding box center [832, 462] width 360 height 55
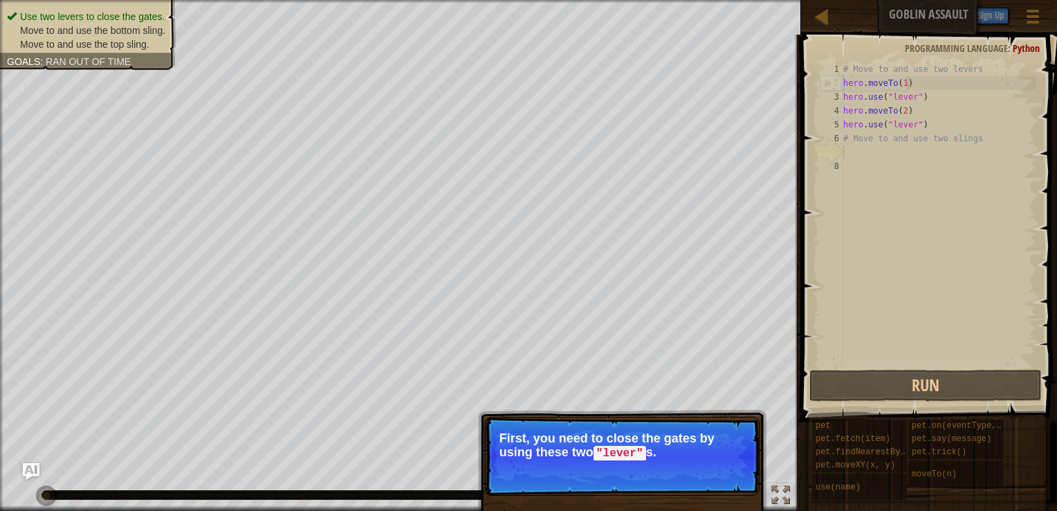
click at [700, 466] on button "Continue" at bounding box center [719, 472] width 57 height 18
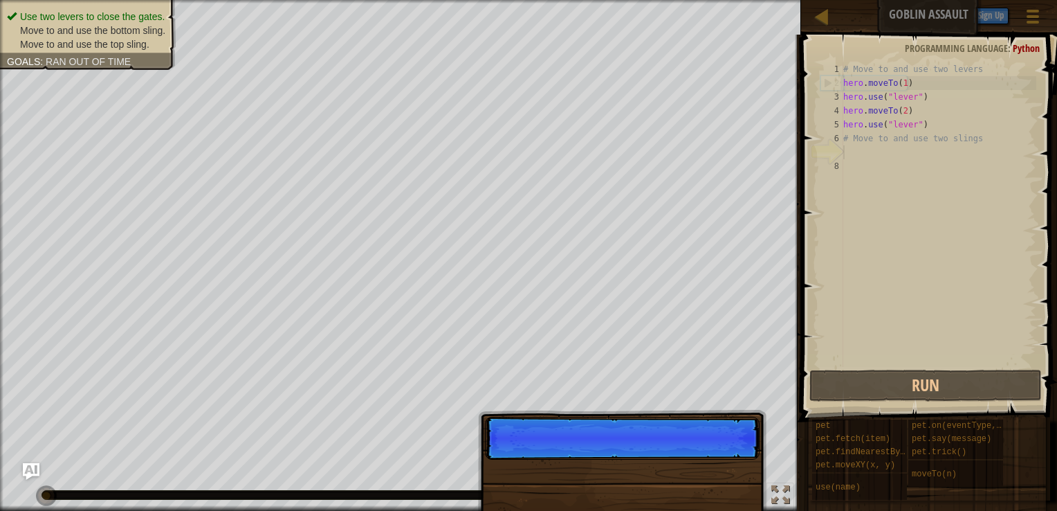
click at [703, 469] on div "Skip (esc) Continue" at bounding box center [622, 519] width 289 height 205
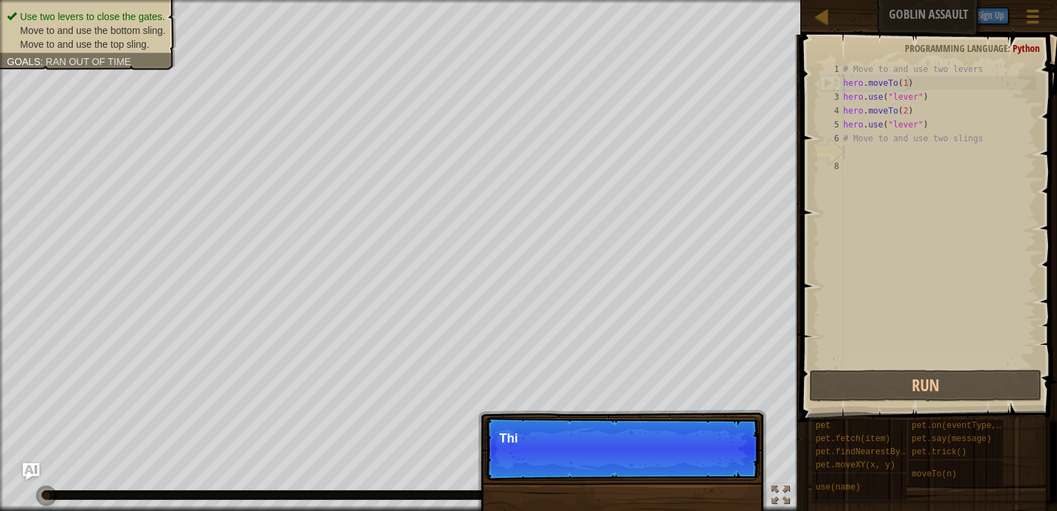
scroll to position [6, 0]
click at [697, 462] on p "Skip (esc) Continue This goal is alr" at bounding box center [622, 449] width 275 height 64
click at [697, 462] on p "Skip (esc) Continue This goal is already so" at bounding box center [622, 449] width 275 height 64
click at [704, 466] on p "Skip (esc) Continue This goal is already solved in" at bounding box center [622, 449] width 275 height 64
click at [704, 467] on p "Skip (esc) Continue This goal is already solved in" at bounding box center [622, 449] width 275 height 64
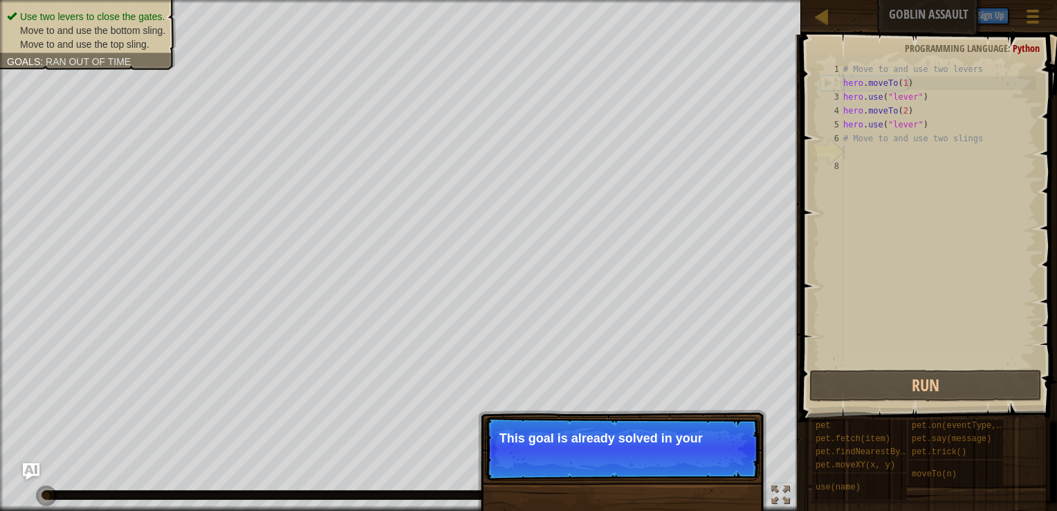
click at [706, 464] on p "Skip (esc) Continue This goal is already solved in your" at bounding box center [622, 449] width 275 height 64
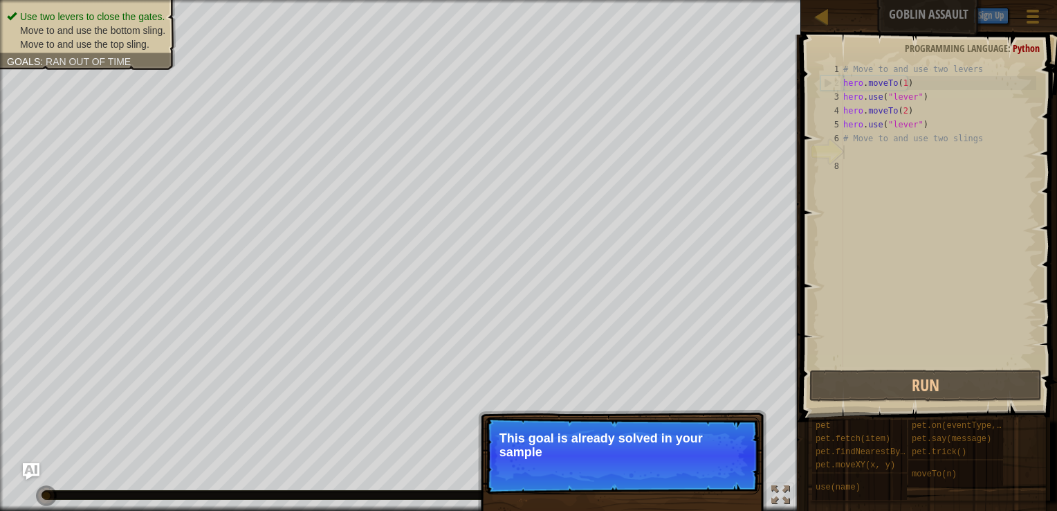
click at [706, 464] on p "Skip (esc) Continue This goal is already solved in your sample" at bounding box center [622, 456] width 275 height 78
drag, startPoint x: 706, startPoint y: 464, endPoint x: 713, endPoint y: 469, distance: 8.9
click at [706, 462] on p "Skip (esc) Continue This goal is already solved in your sample code. F" at bounding box center [622, 456] width 275 height 78
click at [716, 473] on p "Skip (esc) Continue This goal is already solved in your sample code. Focus on" at bounding box center [622, 456] width 275 height 78
click at [716, 474] on p "Skip (esc) Continue This goal is already solved in your sample code. Focus on u…" at bounding box center [622, 456] width 275 height 78
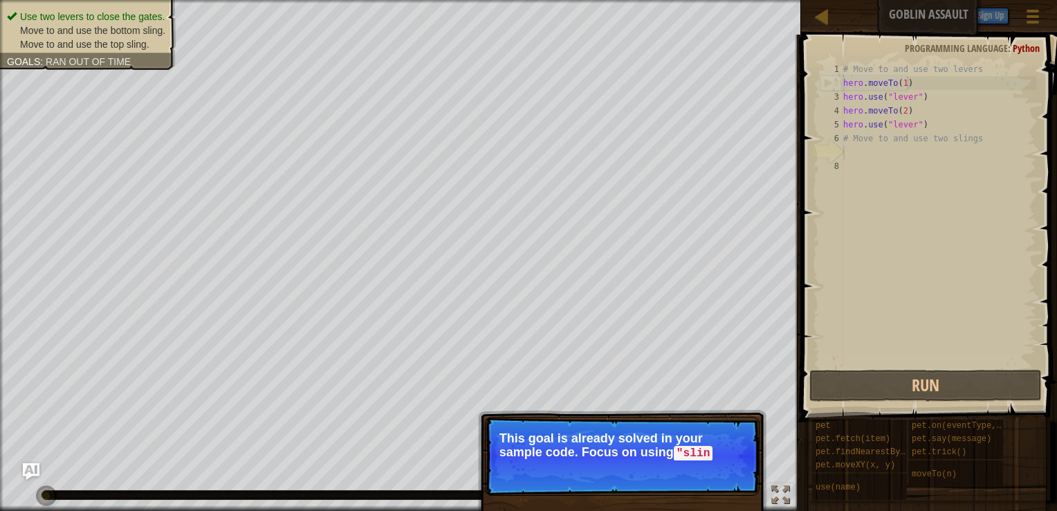
click at [718, 474] on p "Skip (esc) Continue This goal is already solved in your sample code. Focus on u…" at bounding box center [622, 456] width 275 height 79
click at [717, 474] on p "Skip (esc) Continue This goal is already solved in your sample code. Focus on u…" at bounding box center [622, 456] width 275 height 79
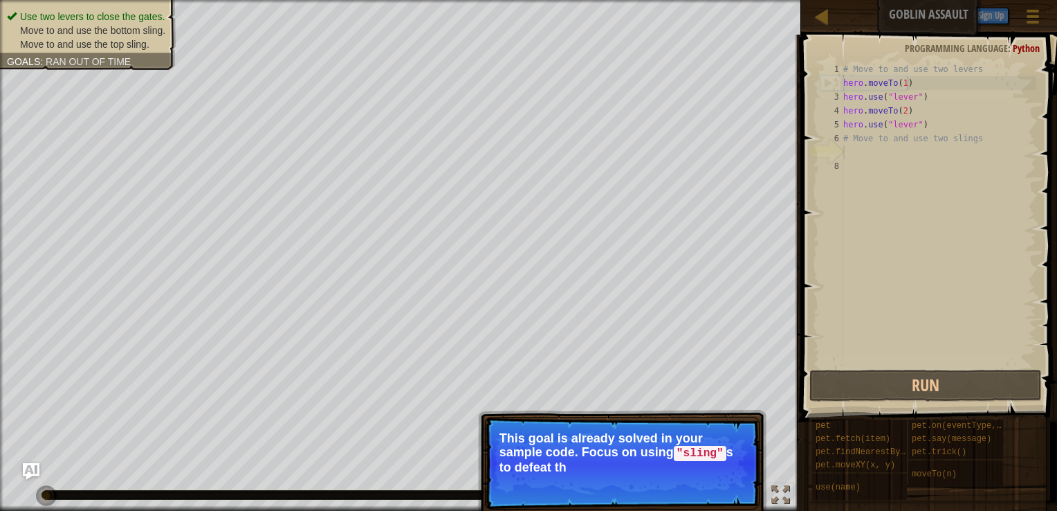
click at [716, 475] on p "Skip (esc) Continue This goal is already solved in your sample code. Focus on u…" at bounding box center [622, 463] width 275 height 93
click at [717, 480] on p "Skip (esc) Continue This goal is already solved in your sample code. Focus on u…" at bounding box center [622, 463] width 275 height 93
click at [718, 486] on button "Continue" at bounding box center [719, 486] width 57 height 18
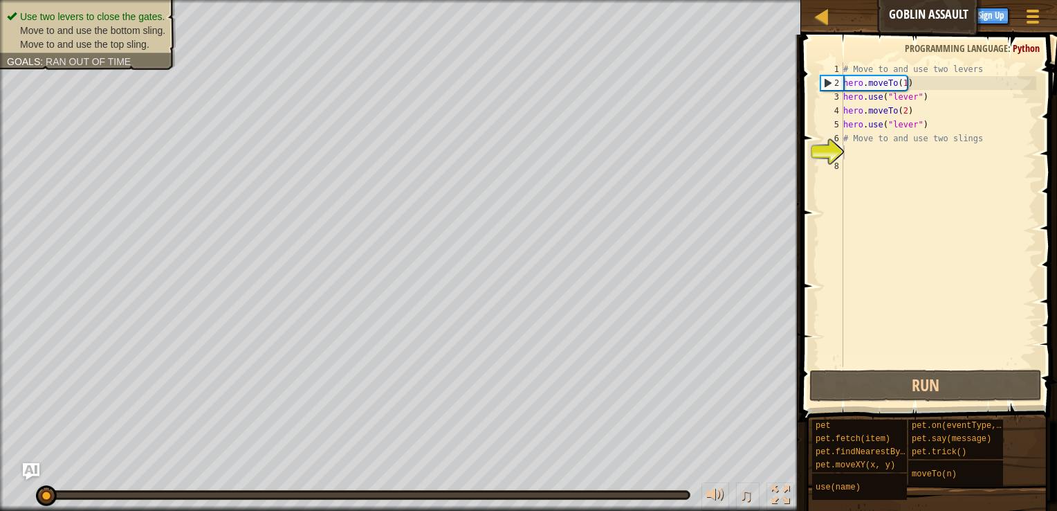
click at [718, 487] on div "Use two levers to close the gates. Move to and use the bottom sling. Move to an…" at bounding box center [528, 255] width 1057 height 511
click at [934, 125] on div "# Move to and use two levers hero . moveTo ( 1 ) hero . use ( "lever" ) hero . …" at bounding box center [939, 228] width 196 height 332
type textarea "hero.use("lever")"
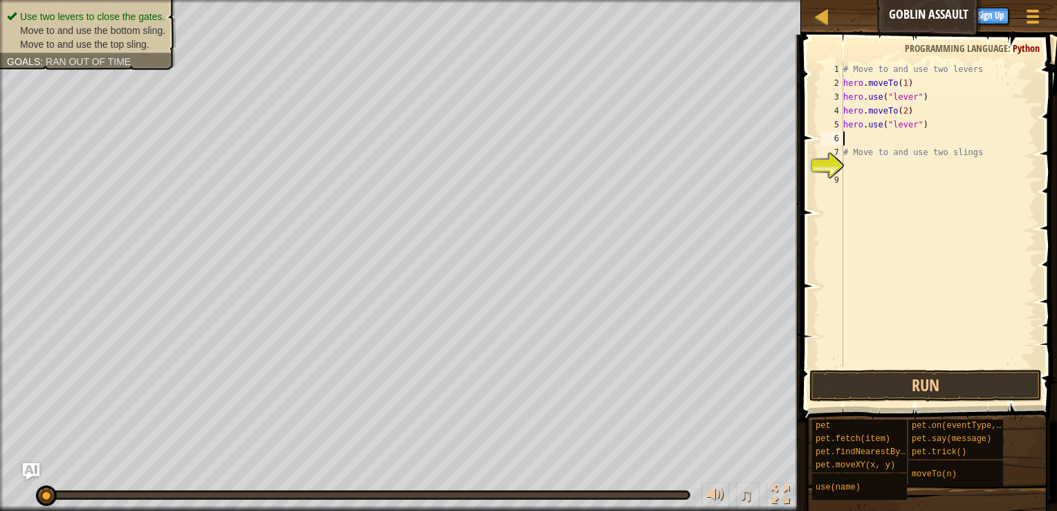
paste textarea "hero.moveTo"
type textarea "hero.moveTo(4)"
paste textarea "hero.moveTo"
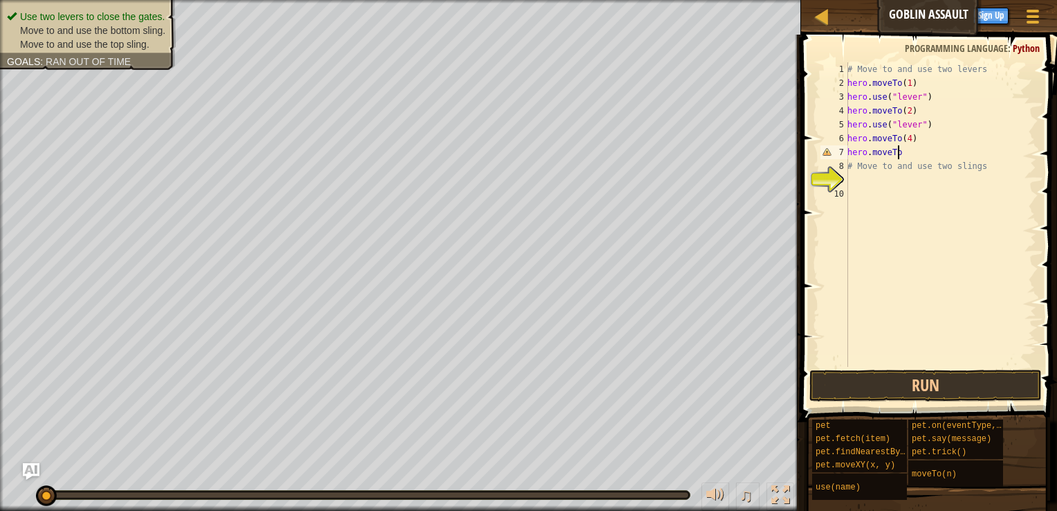
scroll to position [6, 3]
type textarea "hero.moveTo(3)"
click at [951, 389] on button "Run" at bounding box center [926, 386] width 233 height 32
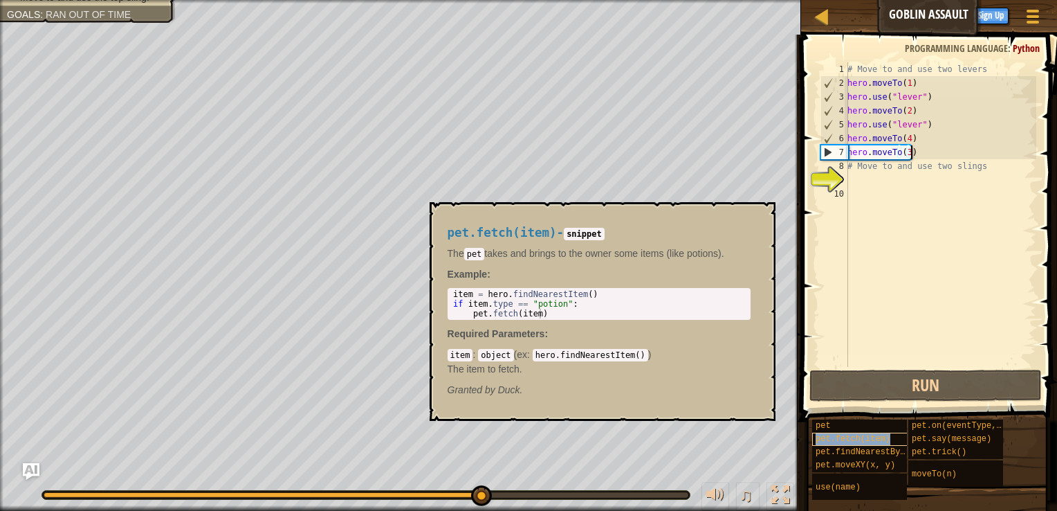
click at [869, 443] on span "pet.fetch(item)" at bounding box center [853, 439] width 75 height 10
click at [923, 159] on div "# Move to and use two levers hero . moveTo ( 1 ) hero . use ( "lever" ) hero . …" at bounding box center [941, 228] width 192 height 332
click at [923, 154] on div "# Move to and use two levers hero . moveTo ( 1 ) hero . use ( "lever" ) hero . …" at bounding box center [941, 228] width 192 height 332
type textarea "hero.moveTo(3)"
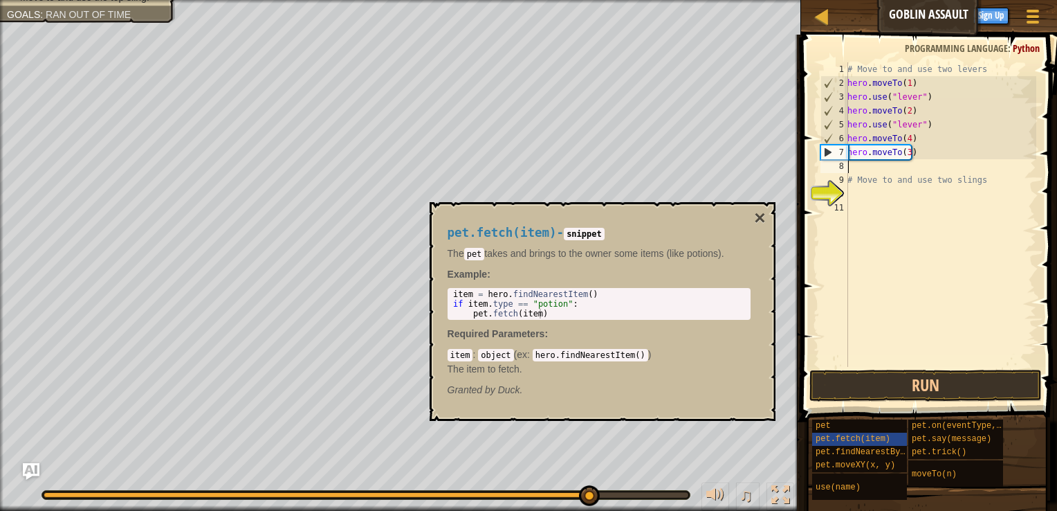
paste textarea "hero.moveTo"
type textarea "h"
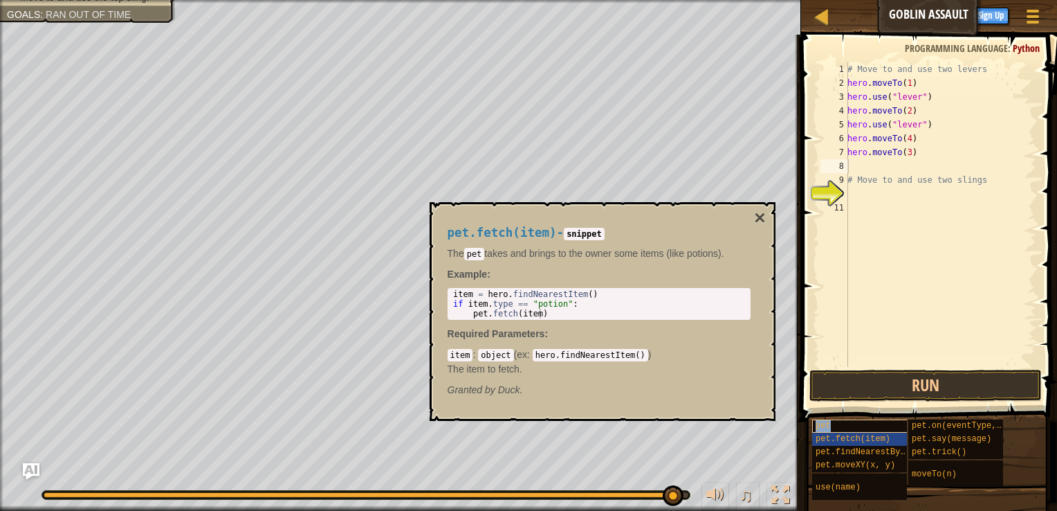
click at [878, 420] on div "pet" at bounding box center [865, 425] width 106 height 13
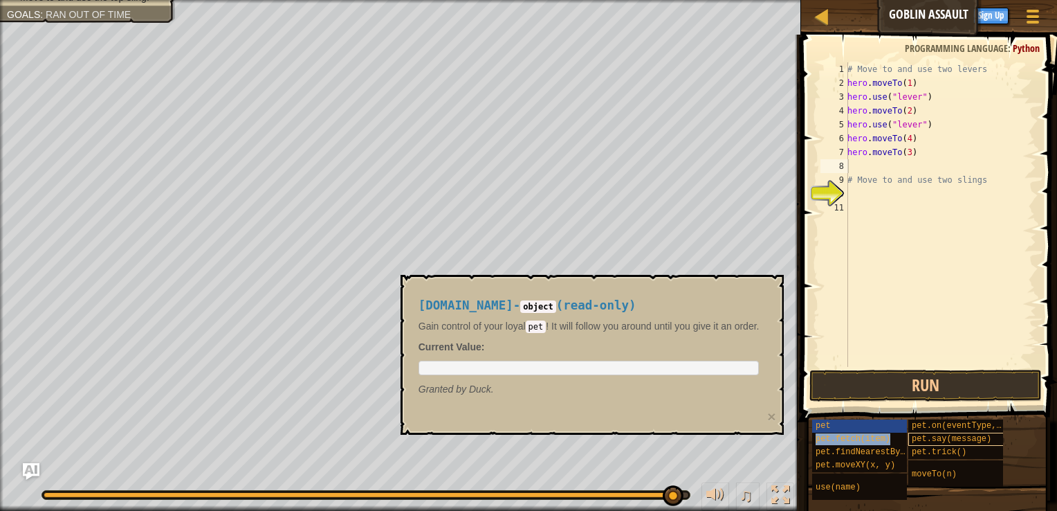
copy span "pet.fetch(item)"
click at [914, 169] on div "# Move to and use two levers hero . moveTo ( 1 ) hero . use ( "lever" ) hero . …" at bounding box center [941, 228] width 192 height 332
paste textarea "pet.fetch(item)"
click at [884, 455] on span "pet.findNearestByType(type)" at bounding box center [883, 452] width 134 height 10
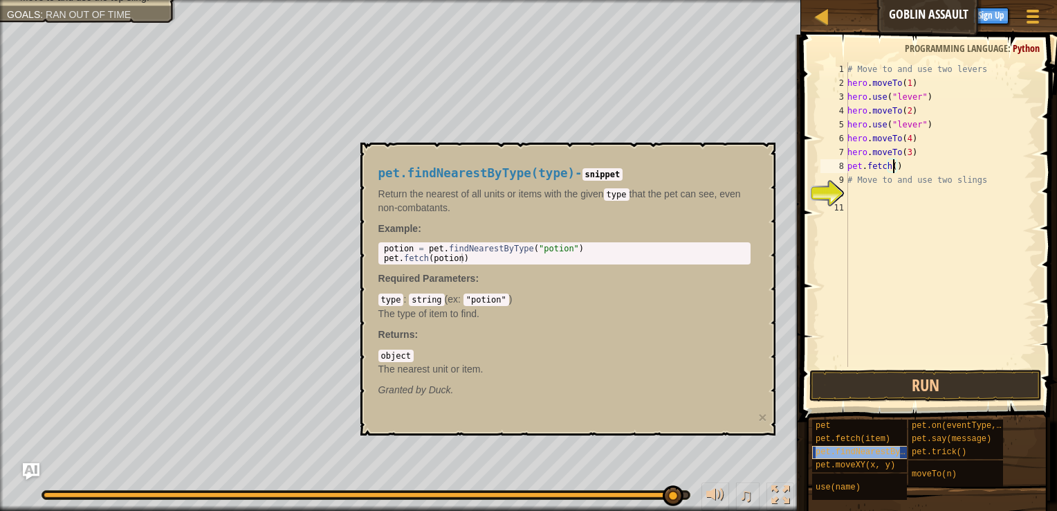
click at [861, 453] on span "pet.findNearestByType(type)" at bounding box center [883, 452] width 134 height 10
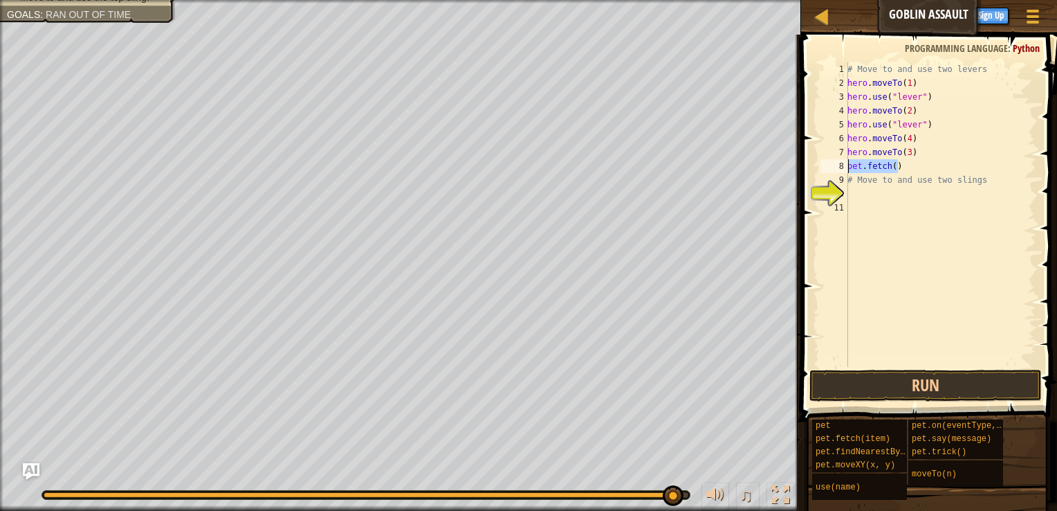
drag, startPoint x: 906, startPoint y: 169, endPoint x: 833, endPoint y: 167, distance: 73.4
click at [833, 167] on div "pet.fetch() 1 2 3 4 5 6 7 8 9 10 11 # Move to and use two levers hero . moveTo …" at bounding box center [927, 214] width 219 height 305
type textarea "\"
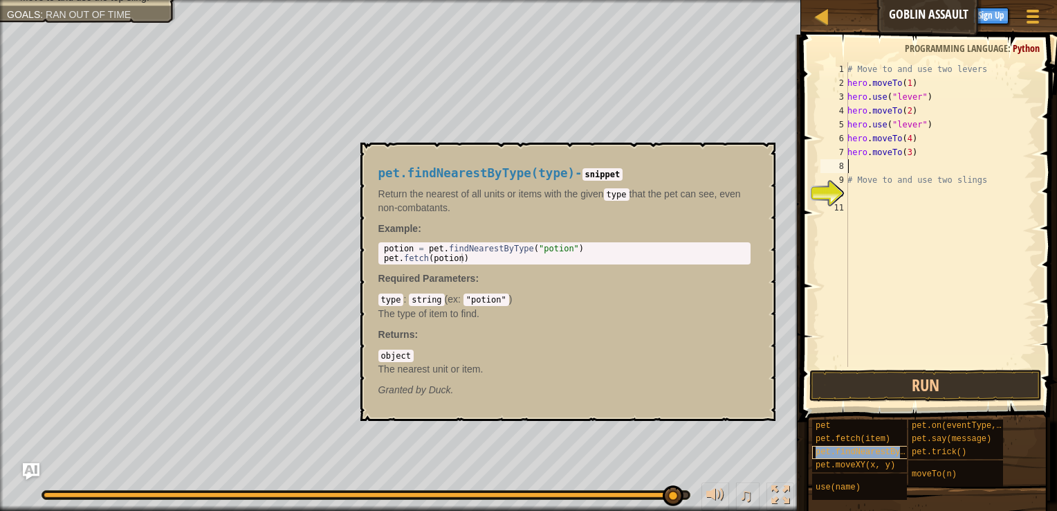
click at [899, 453] on span "pet.findNearestByType(type)" at bounding box center [883, 452] width 134 height 10
copy span "pet.findNearestByType(type)"
click at [875, 163] on div "# Move to and use two levers hero . moveTo ( 1 ) hero . use ( "lever" ) hero . …" at bounding box center [941, 228] width 192 height 332
paste textarea "pet.findNearestByType(type)"
type textarea "pet.findNearestByType(type)"
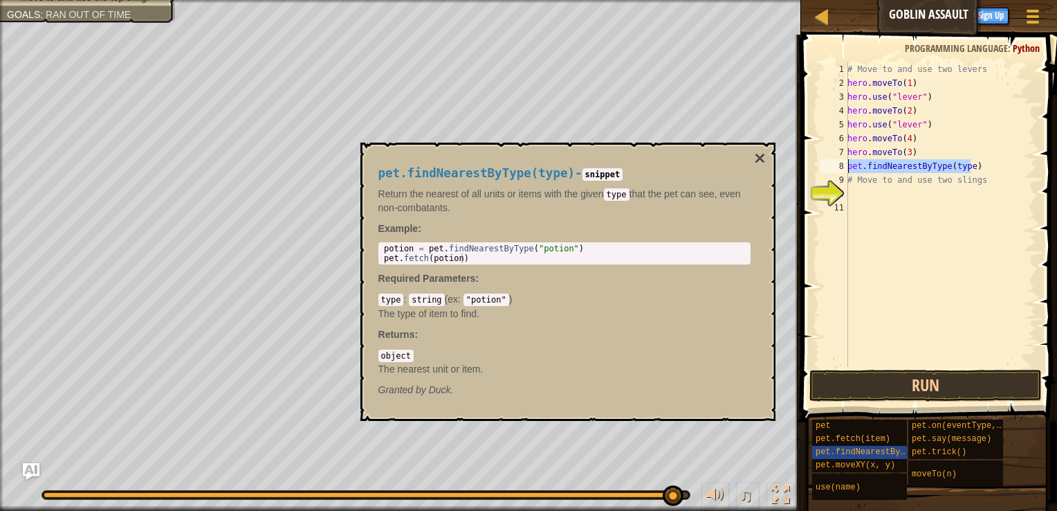
drag, startPoint x: 983, startPoint y: 165, endPoint x: 836, endPoint y: 163, distance: 146.7
click at [836, 163] on div "pet.findNearestByType(type) 1 2 3 4 5 6 7 8 9 10 11 # Move to and use two lever…" at bounding box center [927, 214] width 219 height 305
click at [886, 459] on div "pet.moveXY(x, y)" at bounding box center [865, 465] width 106 height 13
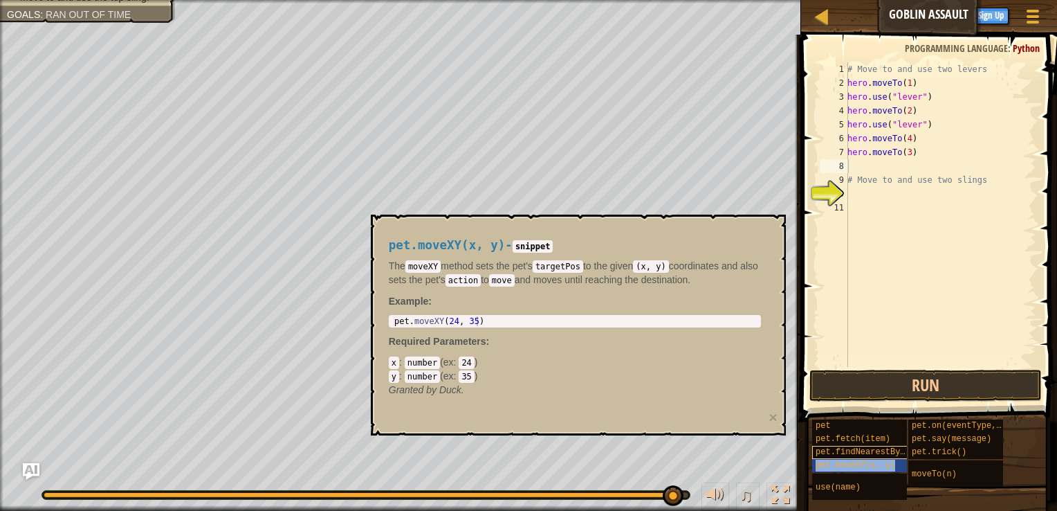
copy span "pet.moveXY(x, y)"
click at [883, 167] on div "# Move to and use two levers hero . moveTo ( 1 ) hero . use ( "lever" ) hero . …" at bounding box center [941, 228] width 192 height 332
paste textarea "pet.moveXY(x, y)"
click at [902, 169] on div "# Move to and use two levers hero . moveTo ( 1 ) hero . use ( "lever" ) hero . …" at bounding box center [941, 228] width 192 height 332
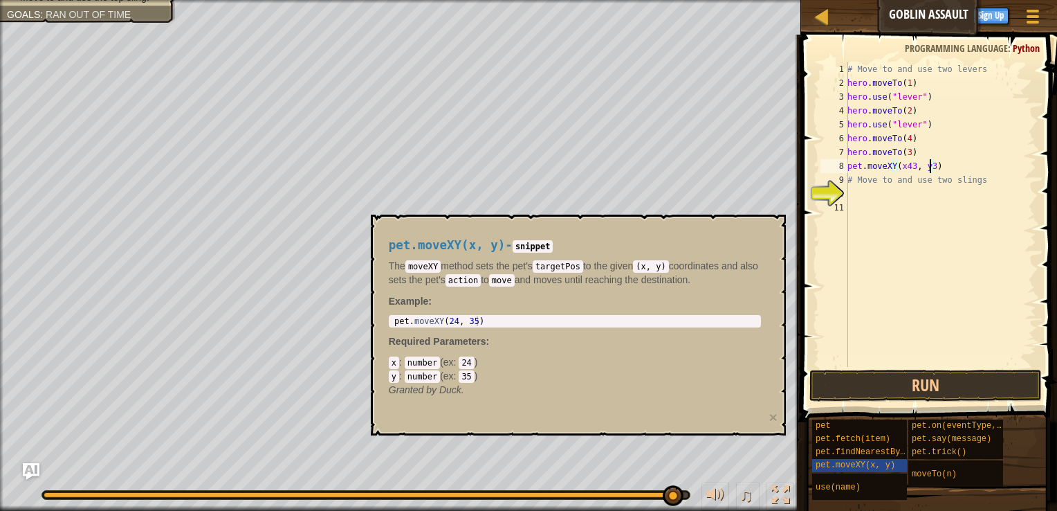
type textarea "pet.moveXY(x43, y34)"
click at [882, 442] on span "pet.fetch(item)" at bounding box center [853, 439] width 75 height 10
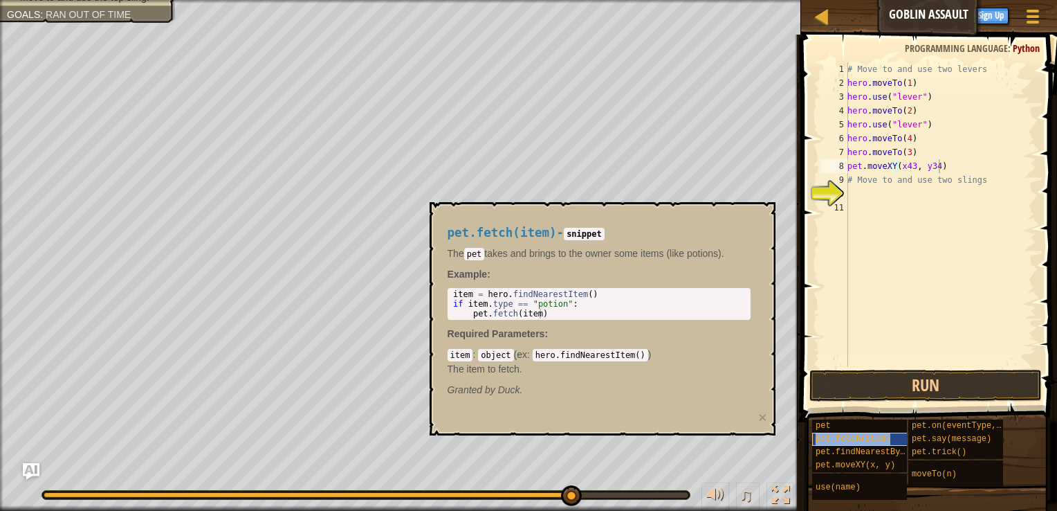
copy span "pet.fetch(item)"
click at [956, 174] on div "# Move to and use two levers hero . moveTo ( 1 ) hero . use ( "lever" ) hero . …" at bounding box center [941, 228] width 192 height 332
type textarea "pet.moveXY(x43, y34)"
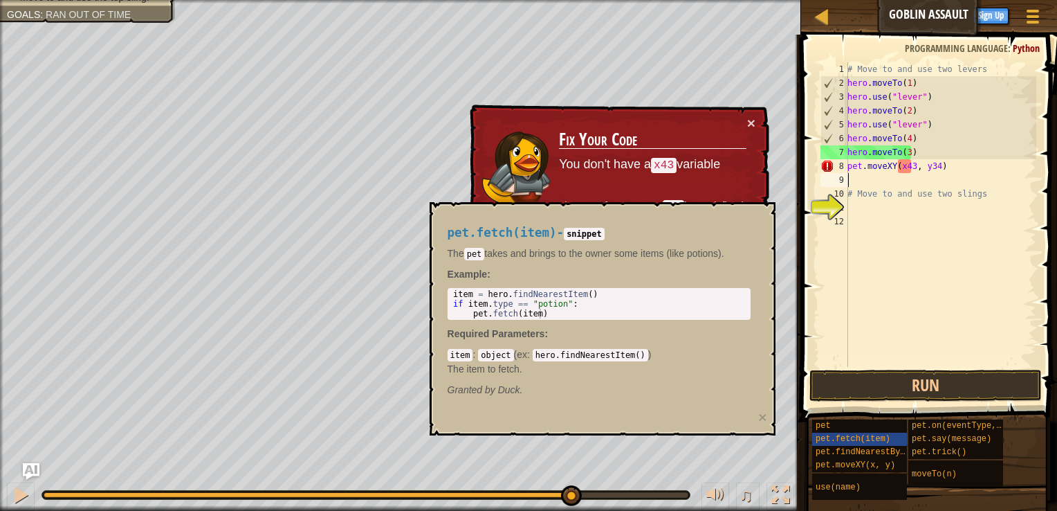
paste textarea "pet.fetch(item)"
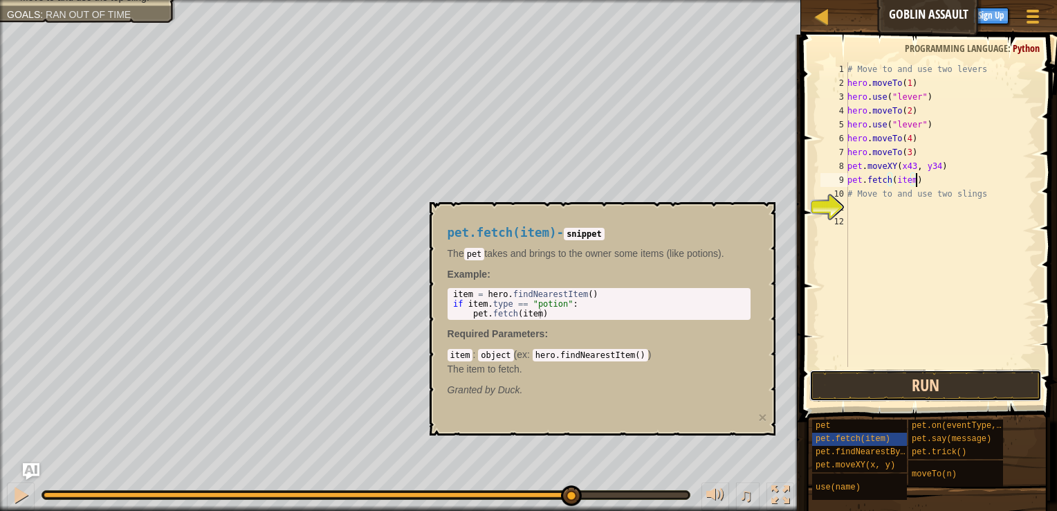
click at [909, 386] on button "Run" at bounding box center [926, 386] width 233 height 32
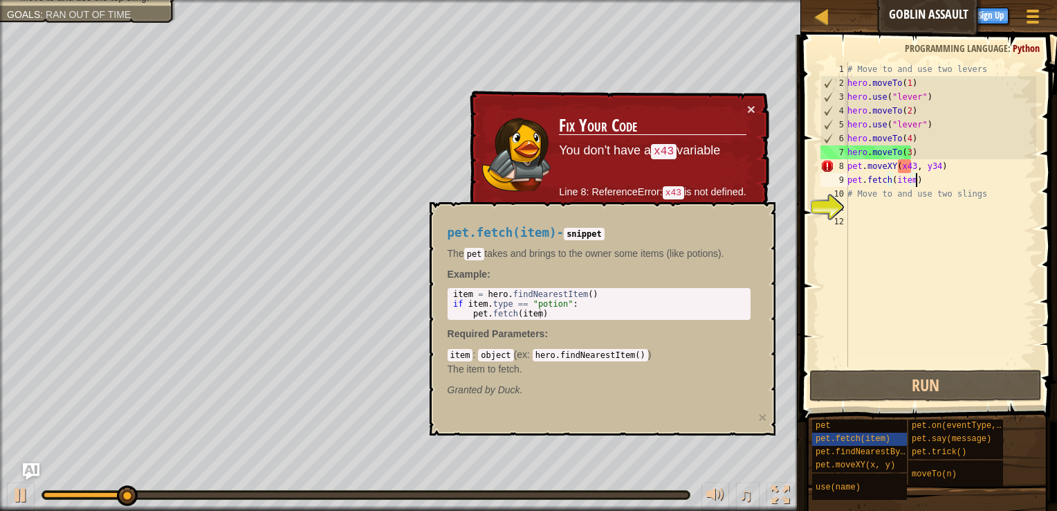
click at [739, 202] on div "pet.fetch(item) - snippet The pet takes and brings to the owner some items (lik…" at bounding box center [603, 318] width 346 height 233
click at [745, 209] on div "pet.fetch(item) - snippet The pet takes and brings to the owner some items (lik…" at bounding box center [603, 318] width 346 height 233
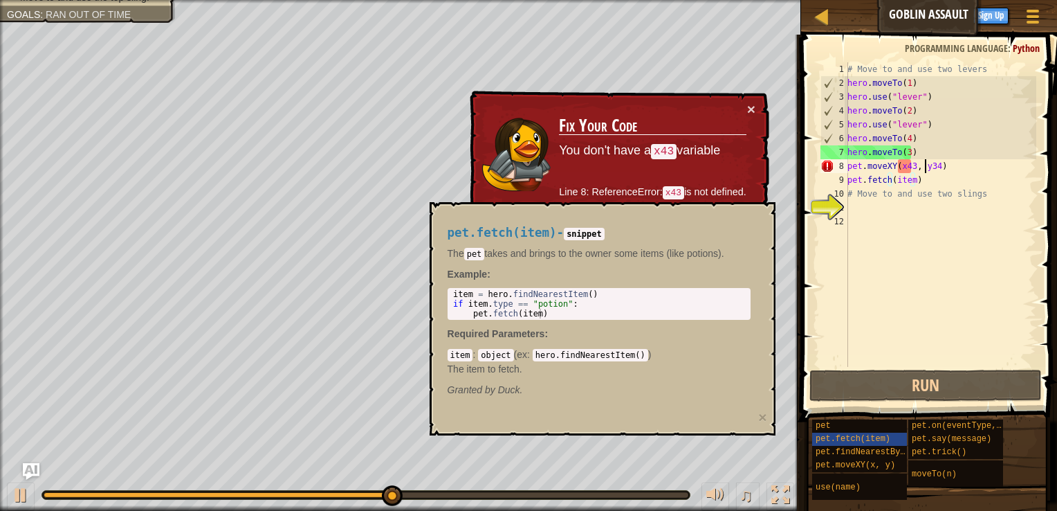
click at [924, 166] on div "# Move to and use two levers hero . moveTo ( 1 ) hero . use ( "lever" ) hero . …" at bounding box center [941, 228] width 192 height 332
type textarea "pet.moveXY(x43, y34)"
click at [902, 170] on div "# Move to and use two levers hero . moveTo ( 1 ) hero . use ( "lever" ) hero . …" at bounding box center [941, 228] width 192 height 332
